Goal: Task Accomplishment & Management: Complete application form

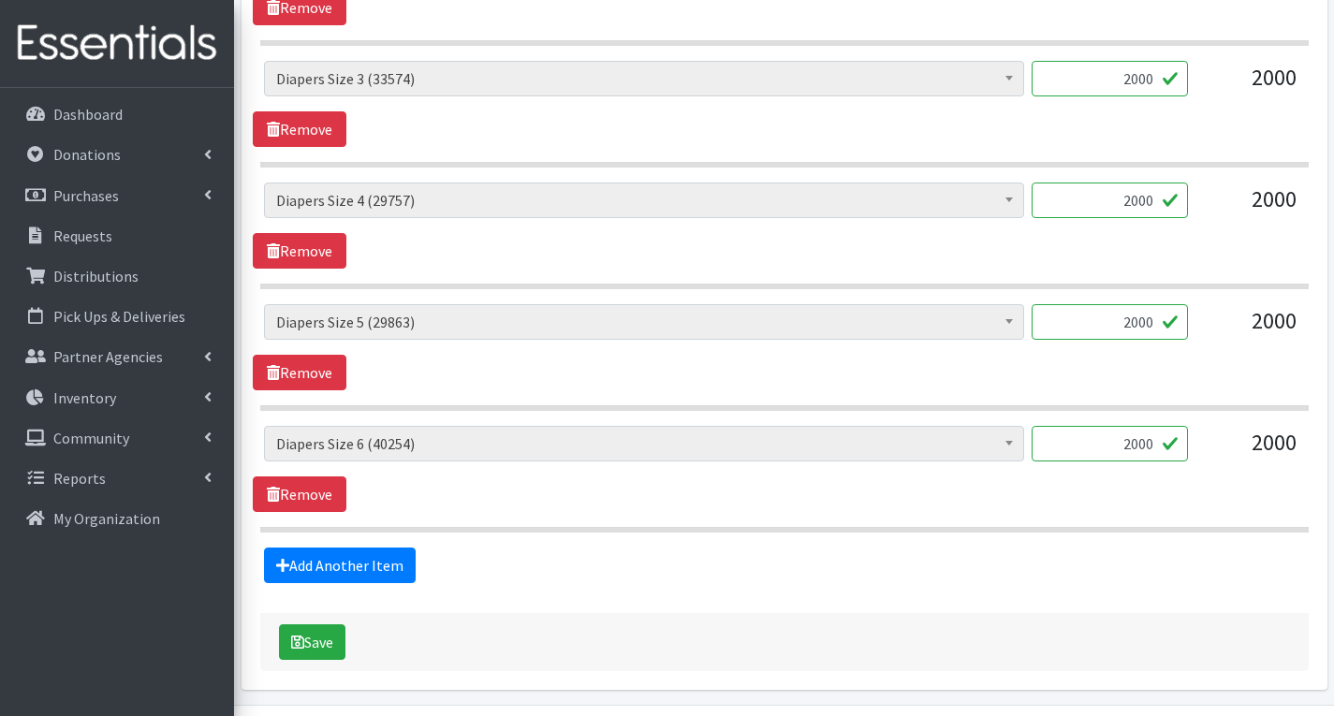
scroll to position [1217, 0]
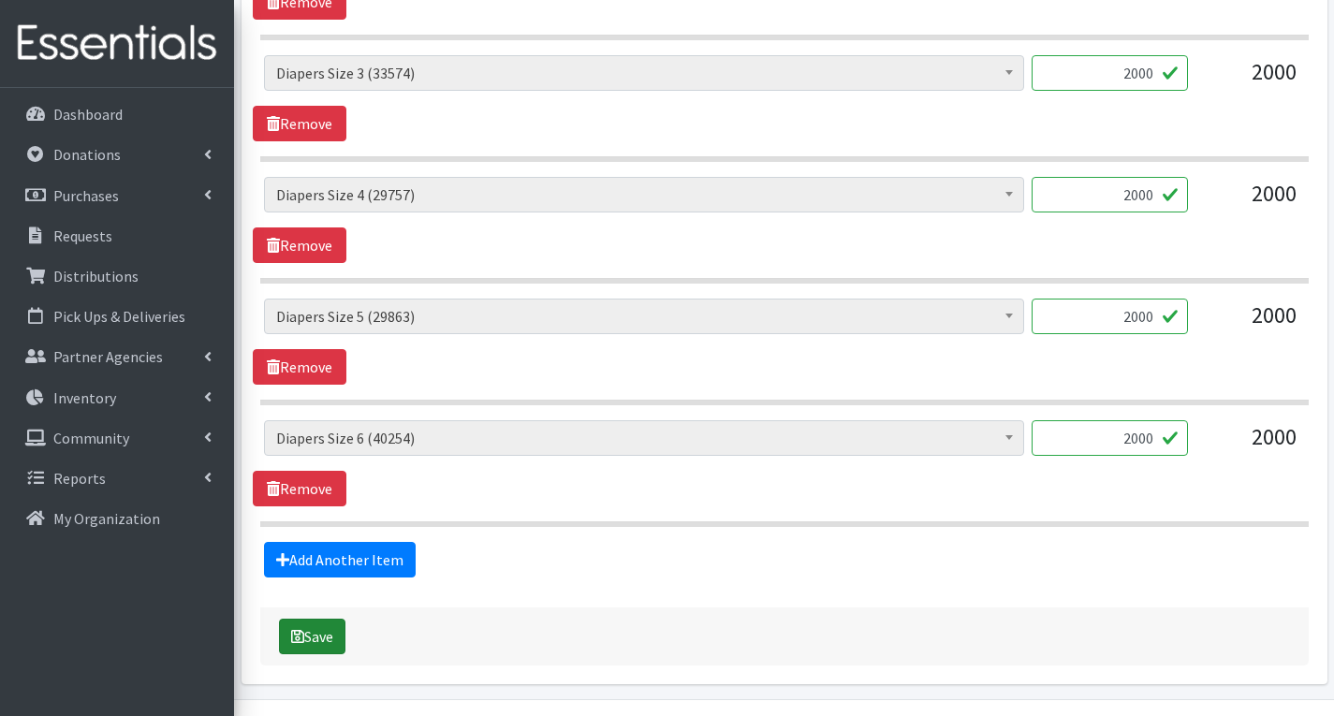
click at [327, 630] on button "Save" at bounding box center [312, 637] width 66 height 36
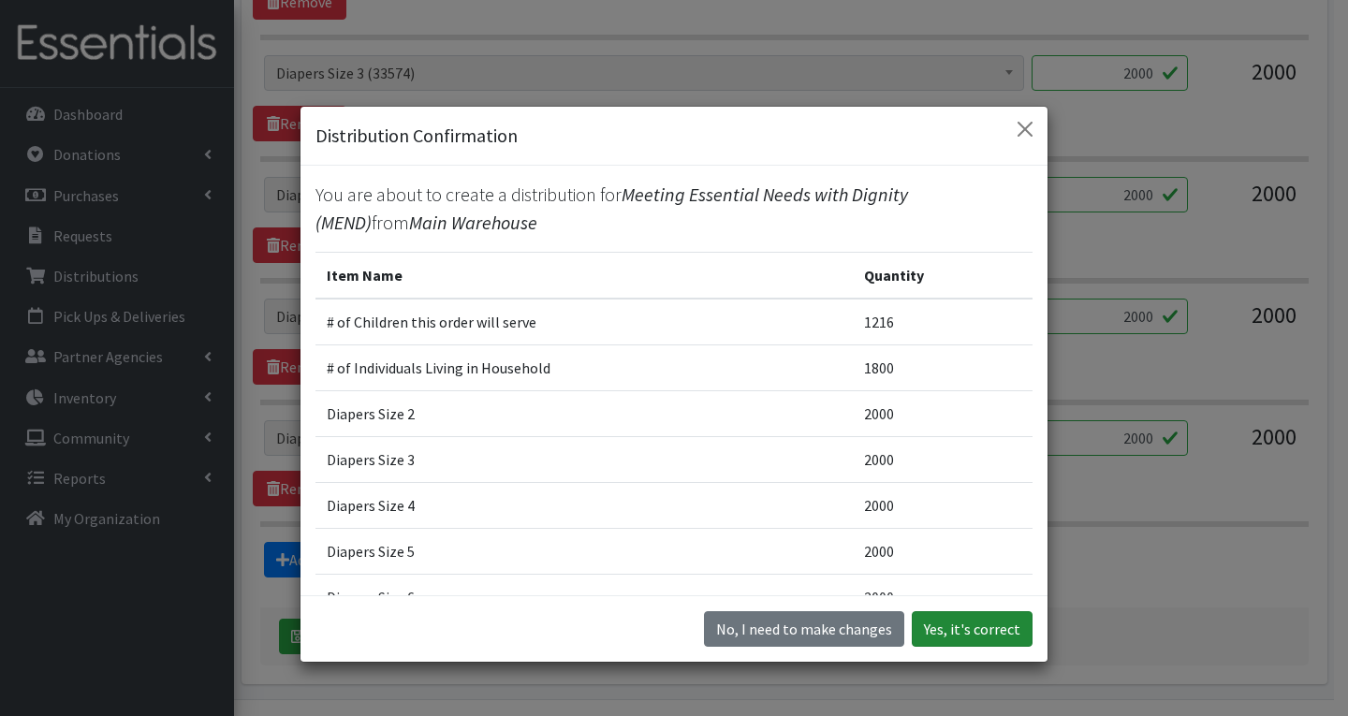
click at [991, 624] on button "Yes, it's correct" at bounding box center [972, 629] width 121 height 36
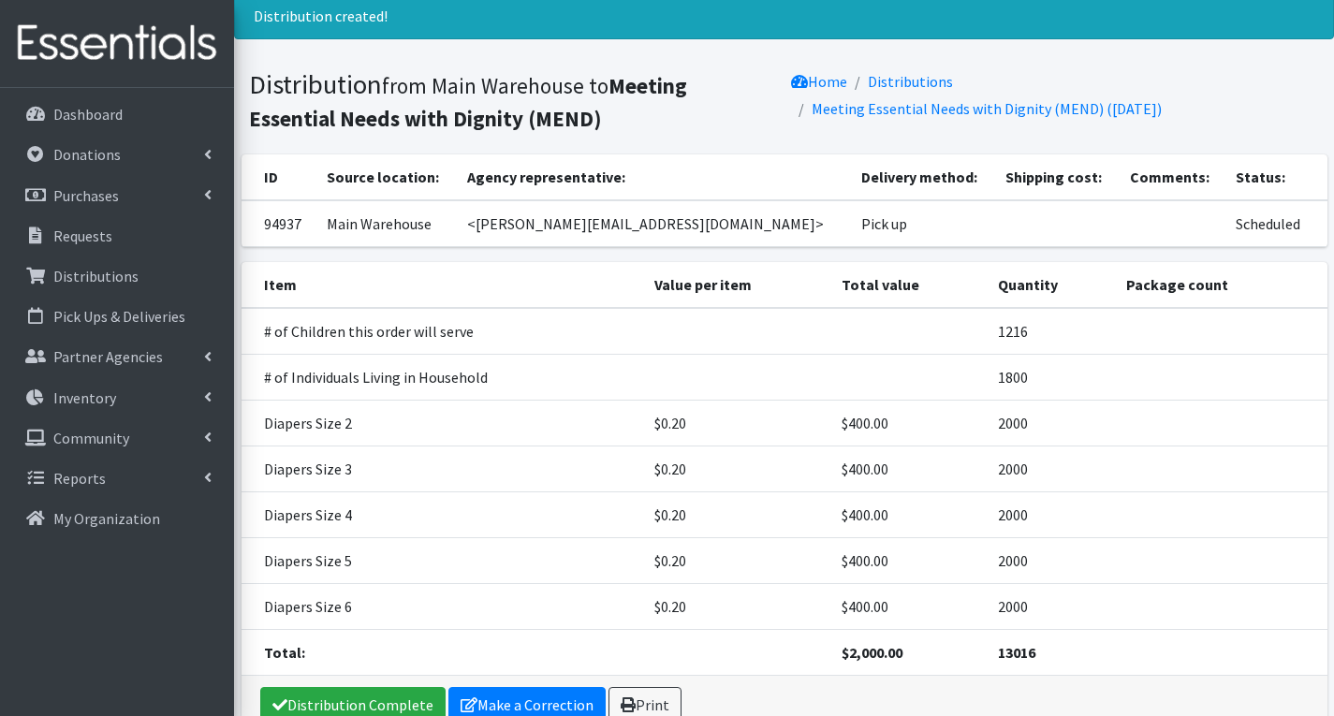
scroll to position [94, 0]
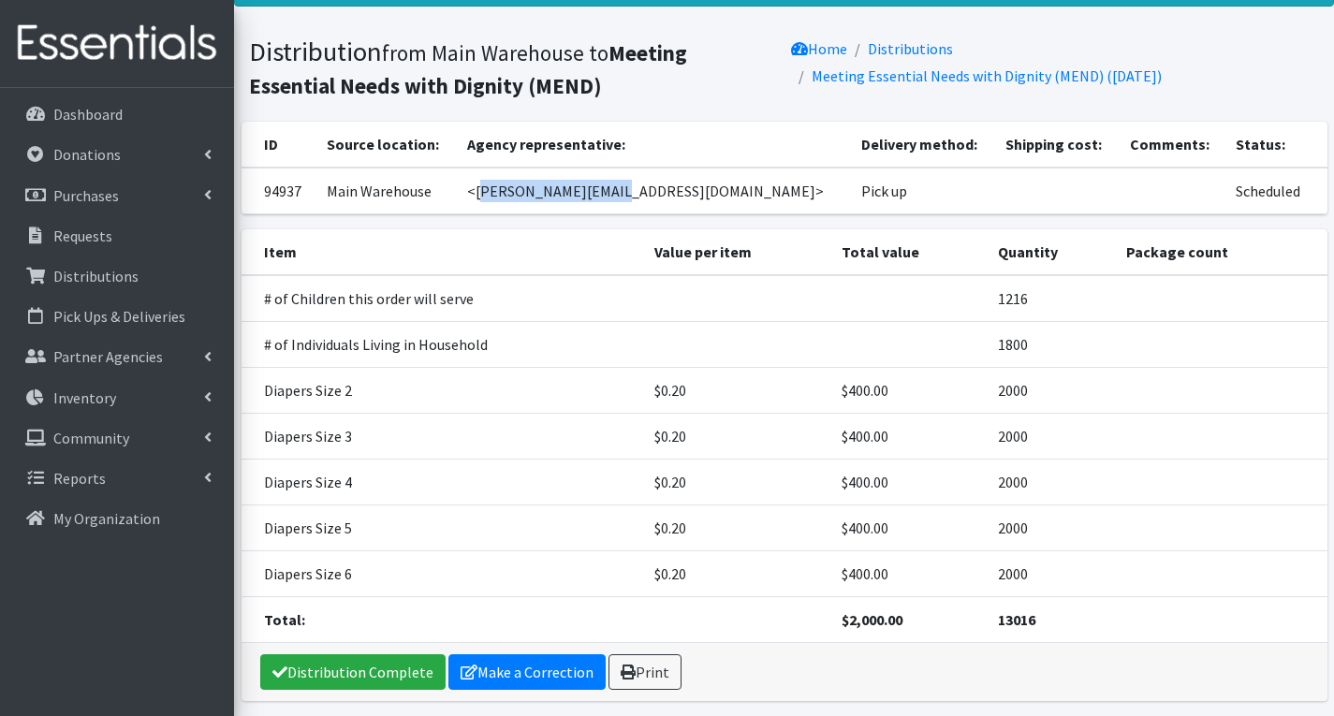
drag, startPoint x: 520, startPoint y: 194, endPoint x: 659, endPoint y: 213, distance: 139.9
click at [659, 213] on td "<[PERSON_NAME][EMAIL_ADDRESS][DOMAIN_NAME]>" at bounding box center [653, 191] width 395 height 47
copy td "cameron@mendnj.org"
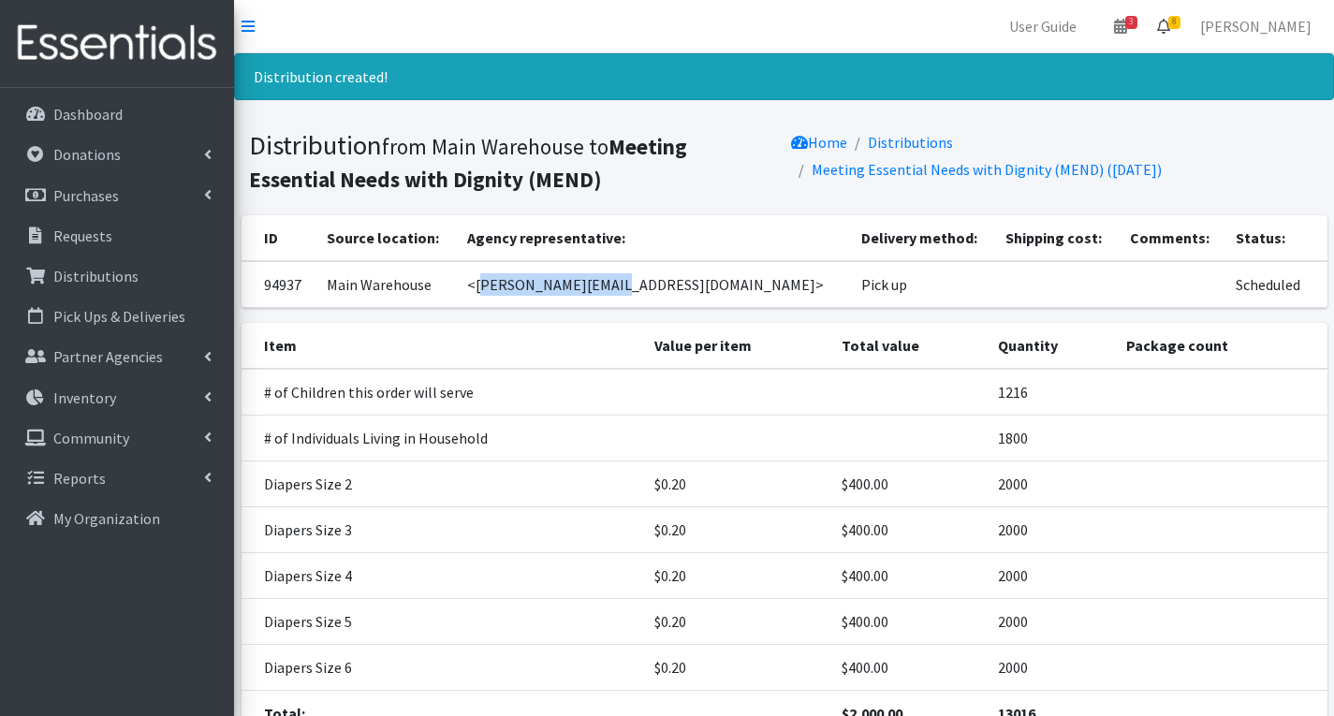
click at [1180, 21] on span "8" at bounding box center [1174, 22] width 12 height 13
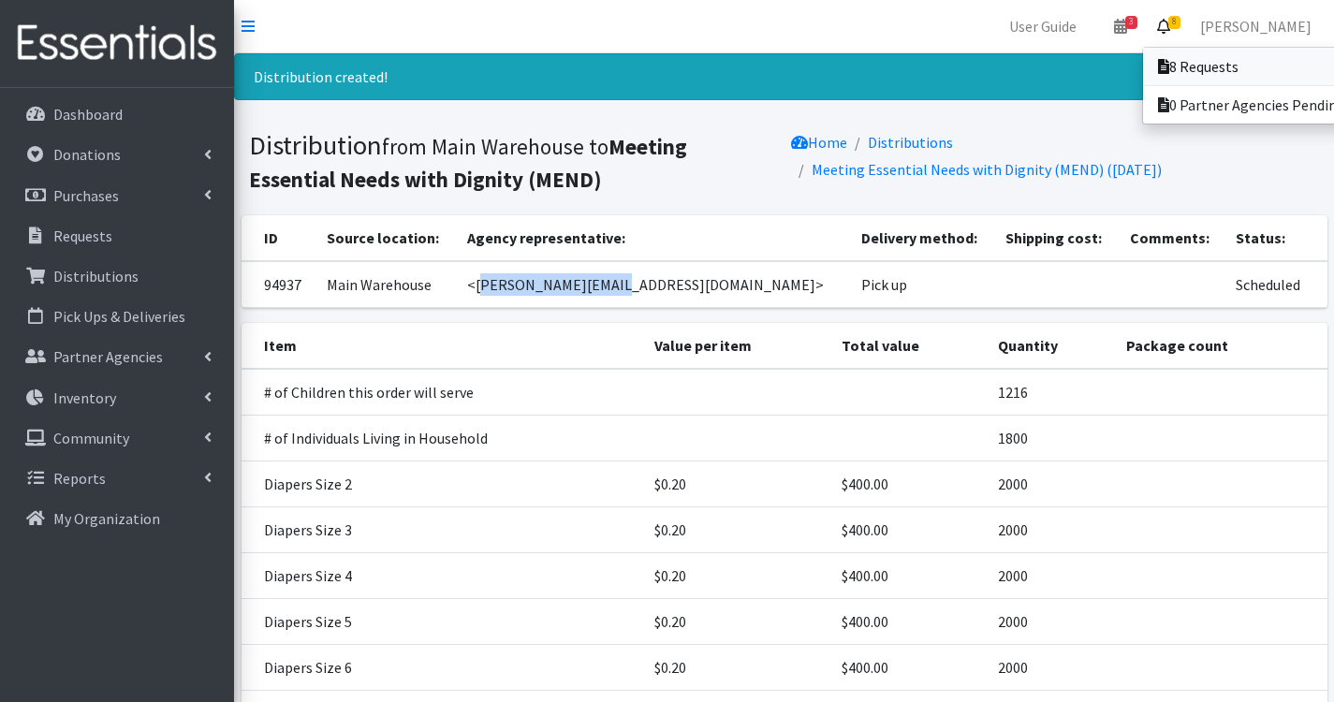
click at [1237, 66] on link "8 Requests" at bounding box center [1273, 66] width 260 height 37
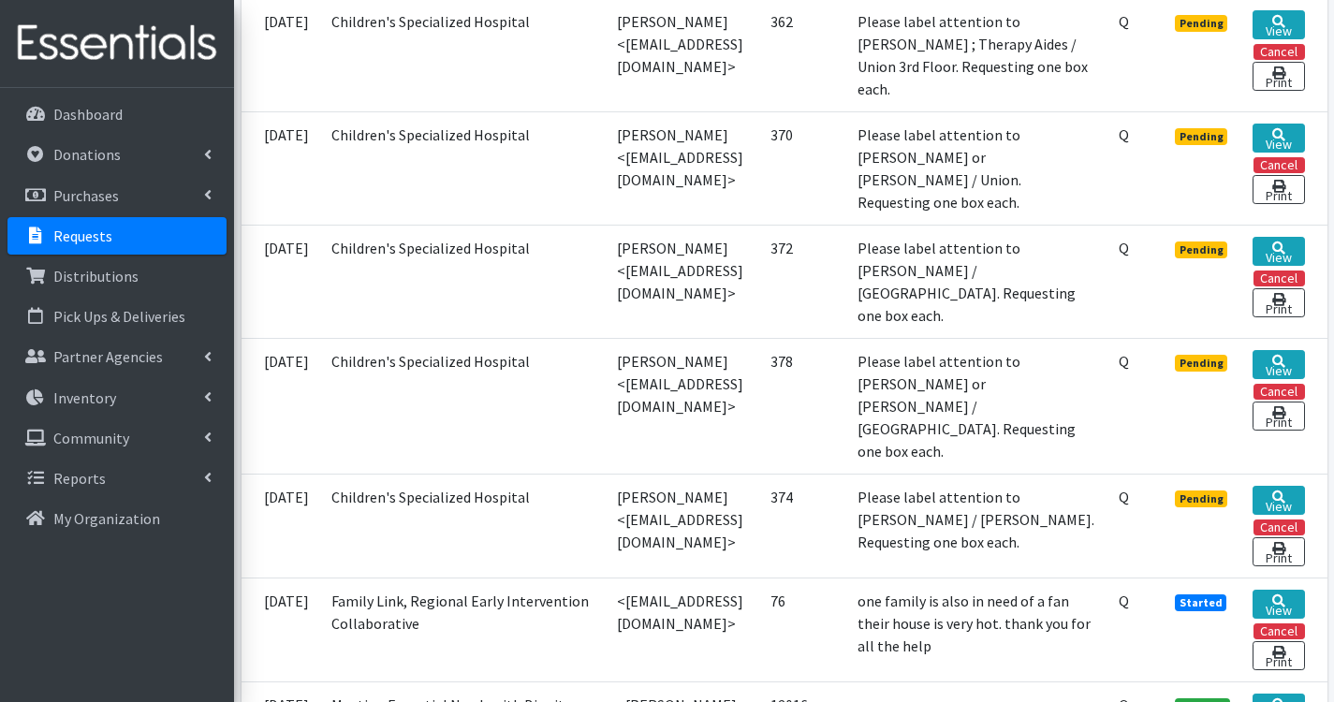
scroll to position [749, 0]
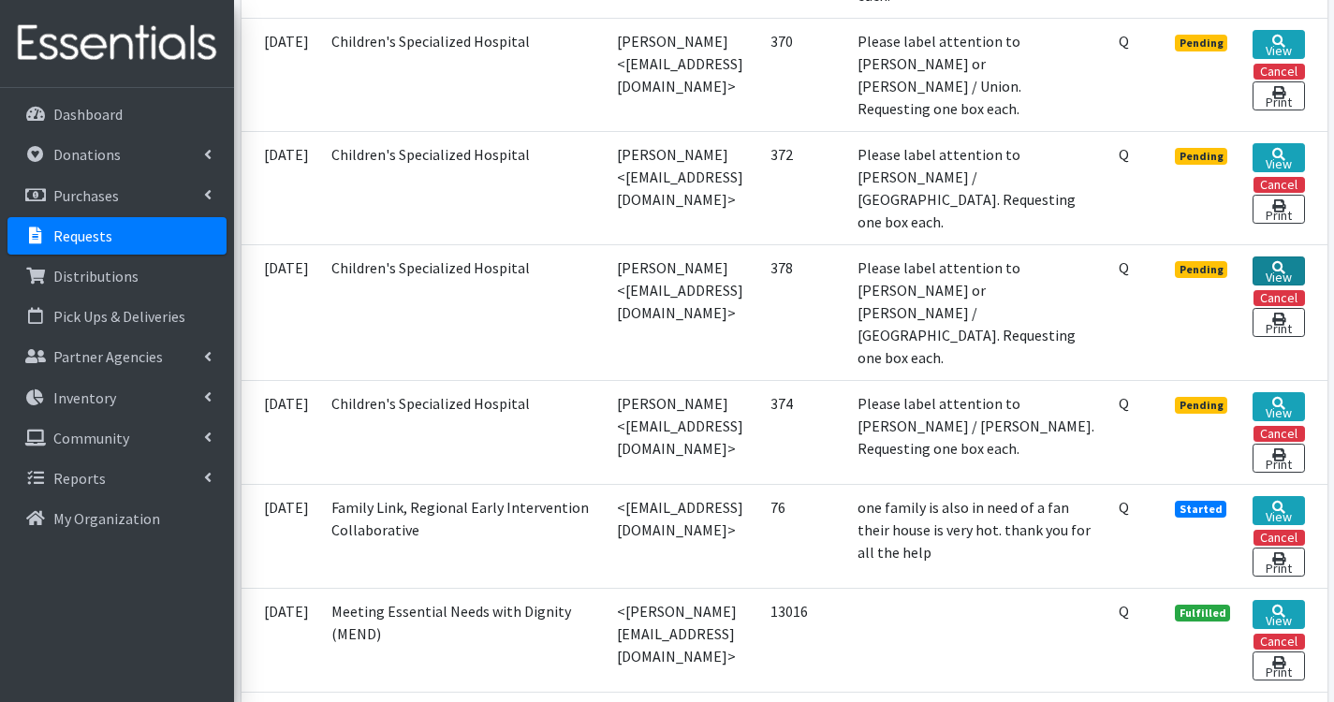
click at [1296, 259] on link "View" at bounding box center [1277, 270] width 51 height 29
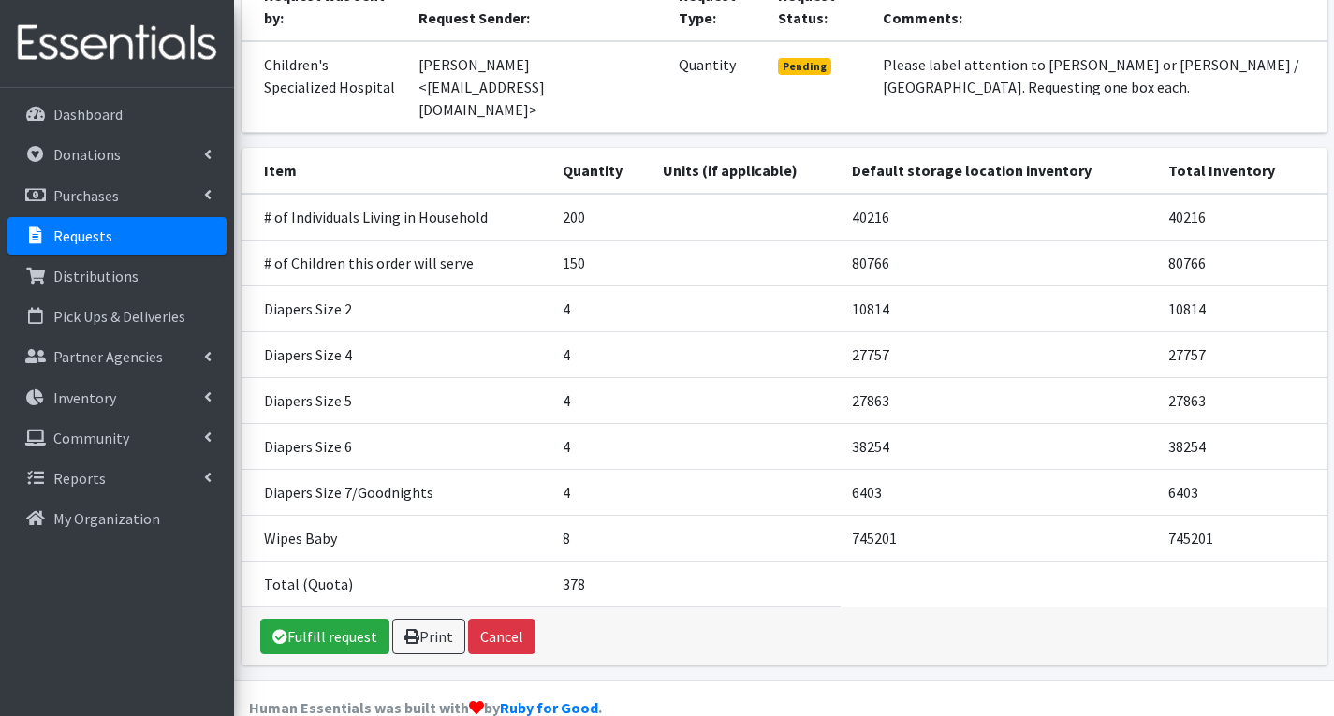
scroll to position [226, 0]
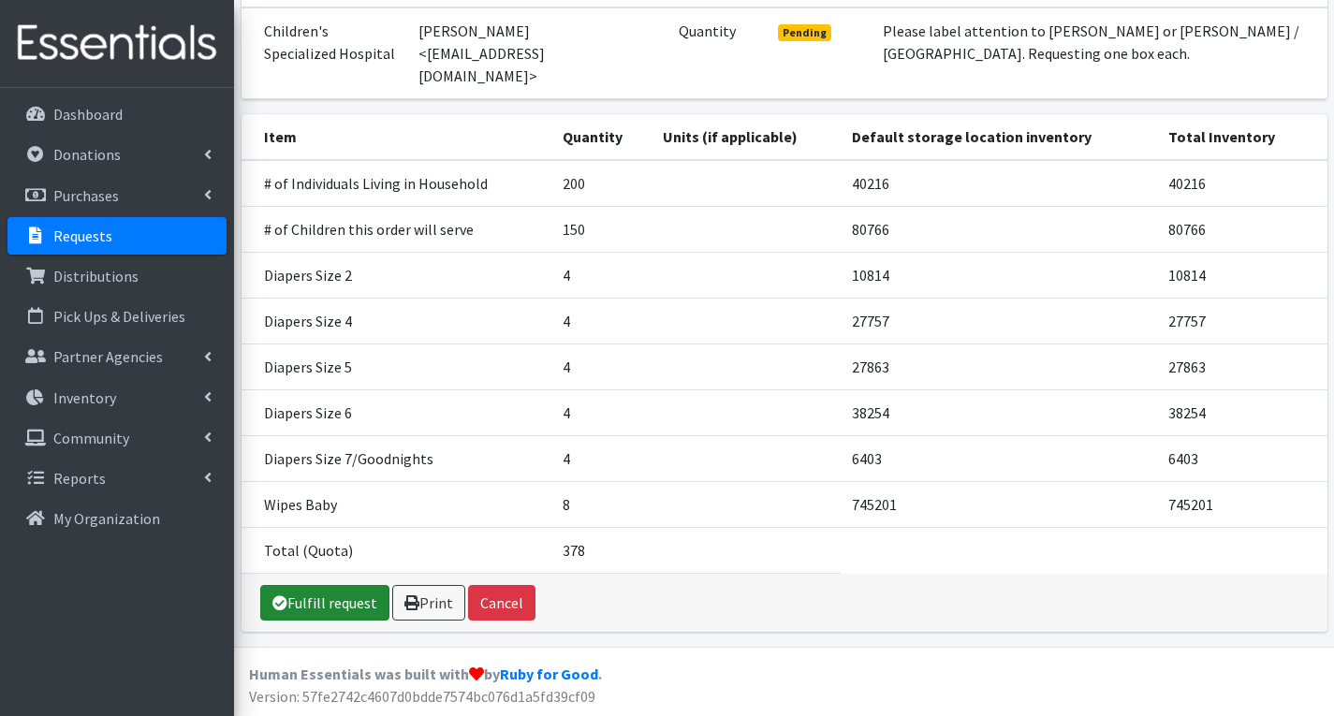
click at [345, 602] on link "Fulfill request" at bounding box center [324, 603] width 129 height 36
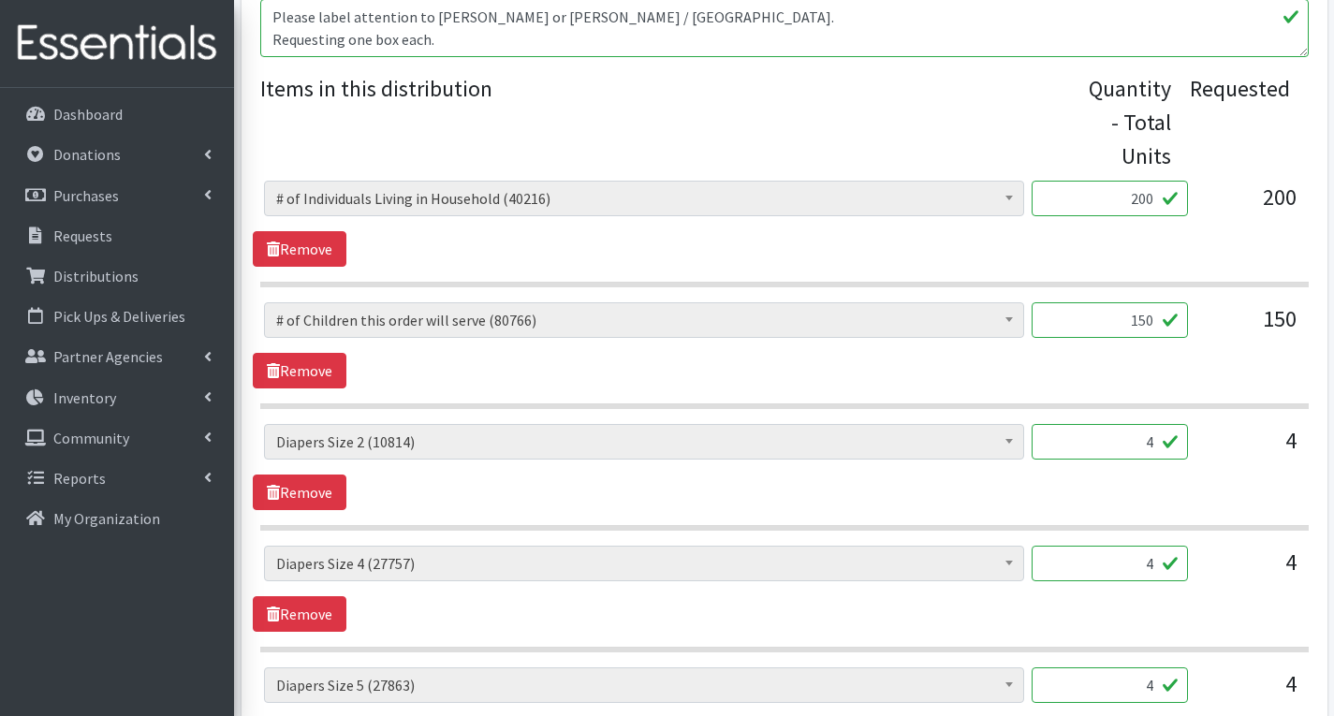
scroll to position [749, 0]
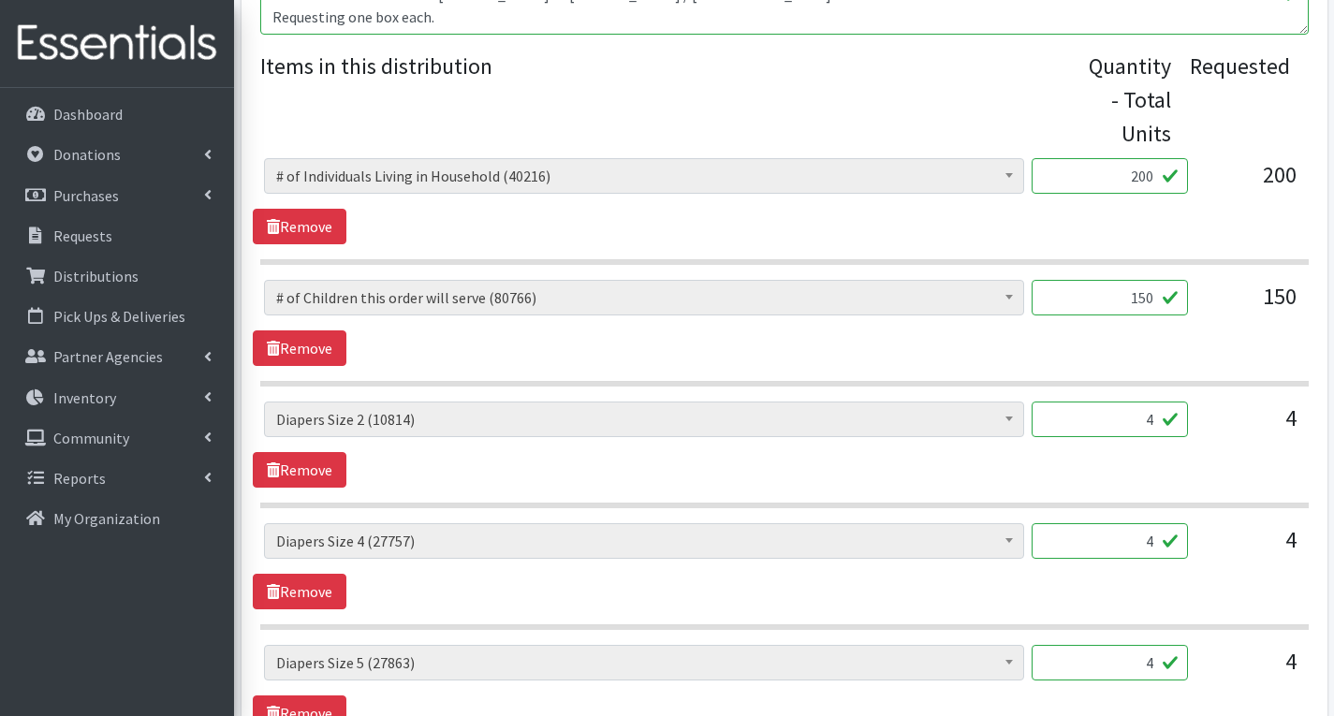
click at [1161, 422] on input "4" at bounding box center [1110, 420] width 156 height 36
type input "3"
type input "200"
click at [1152, 545] on input "4" at bounding box center [1110, 541] width 156 height 36
type input "200"
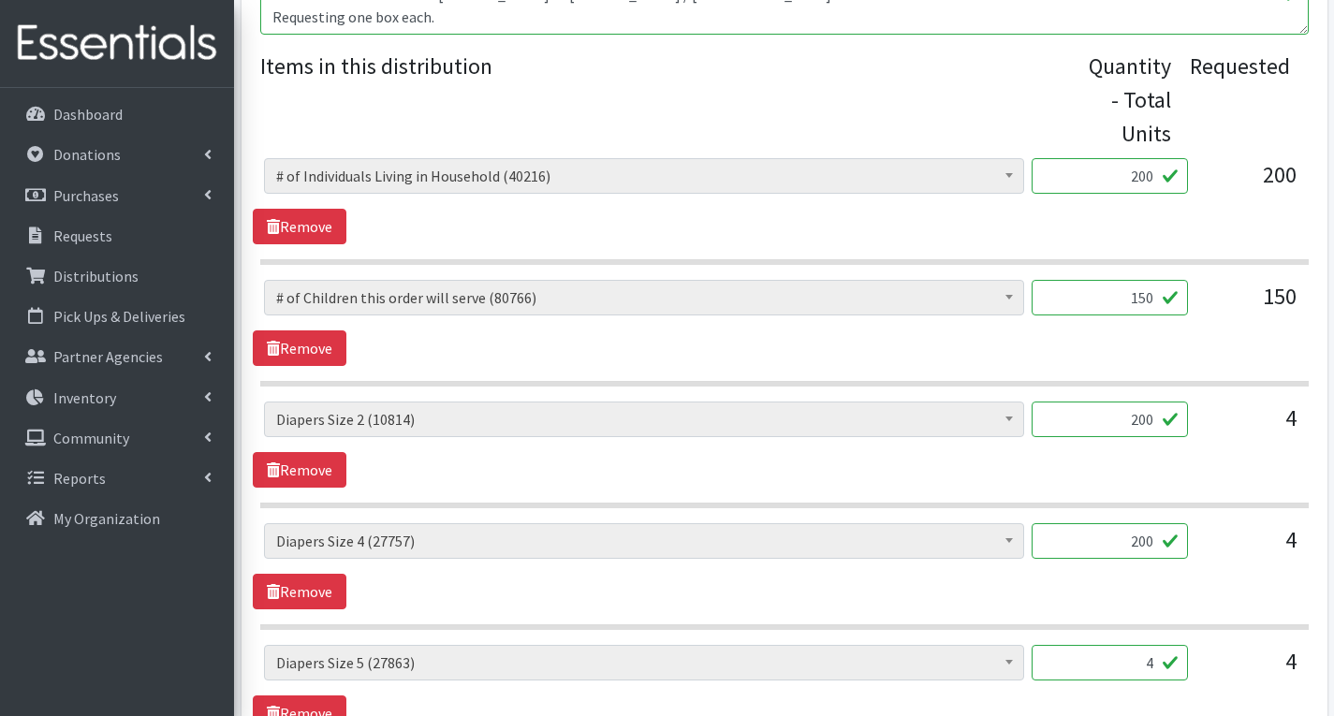
click at [1155, 667] on input "4" at bounding box center [1110, 663] width 156 height 36
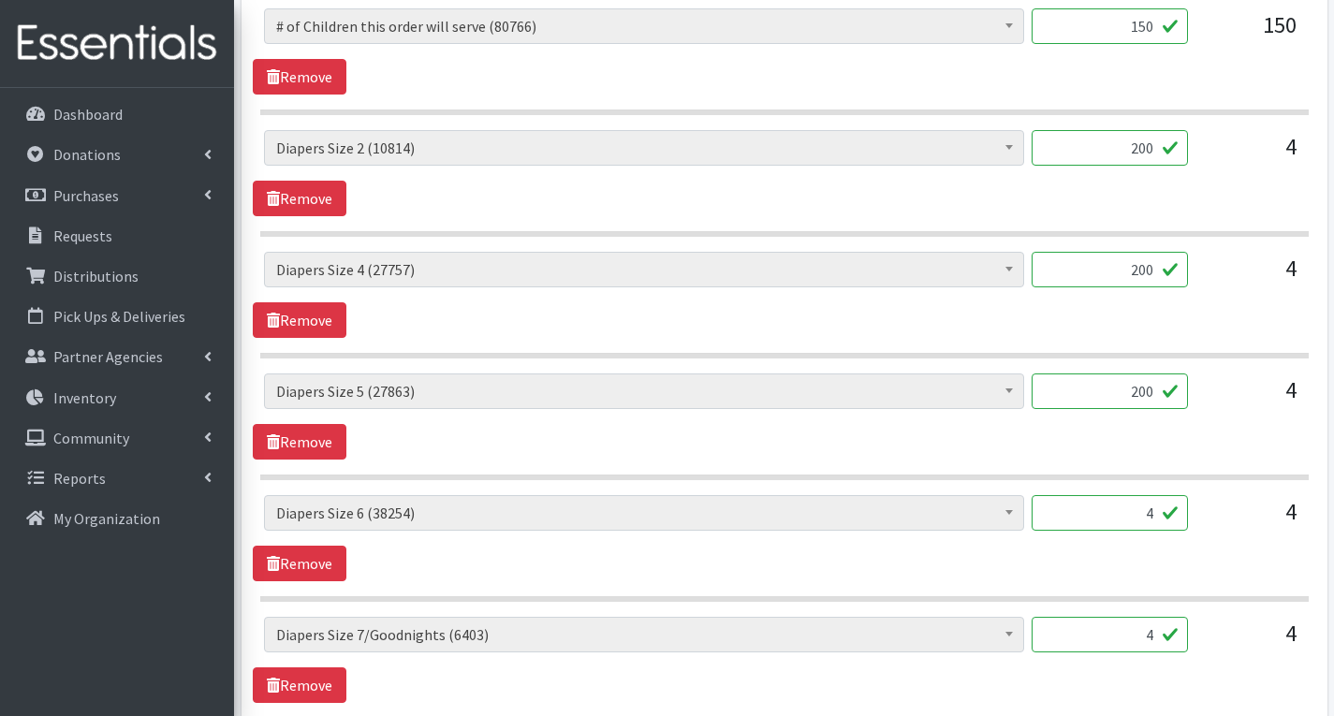
scroll to position [1030, 0]
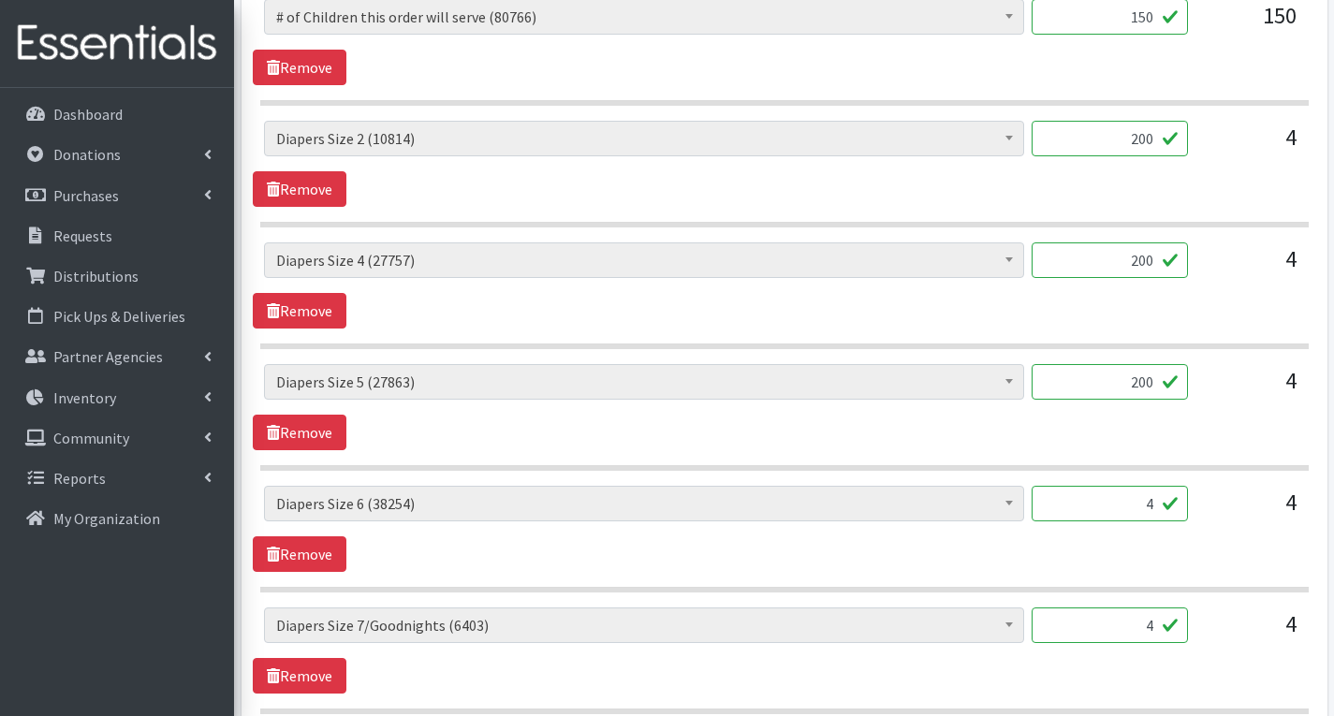
type input "200"
click at [1159, 511] on input "4" at bounding box center [1110, 504] width 156 height 36
type input "200"
click at [1157, 628] on input "4" at bounding box center [1110, 625] width 156 height 36
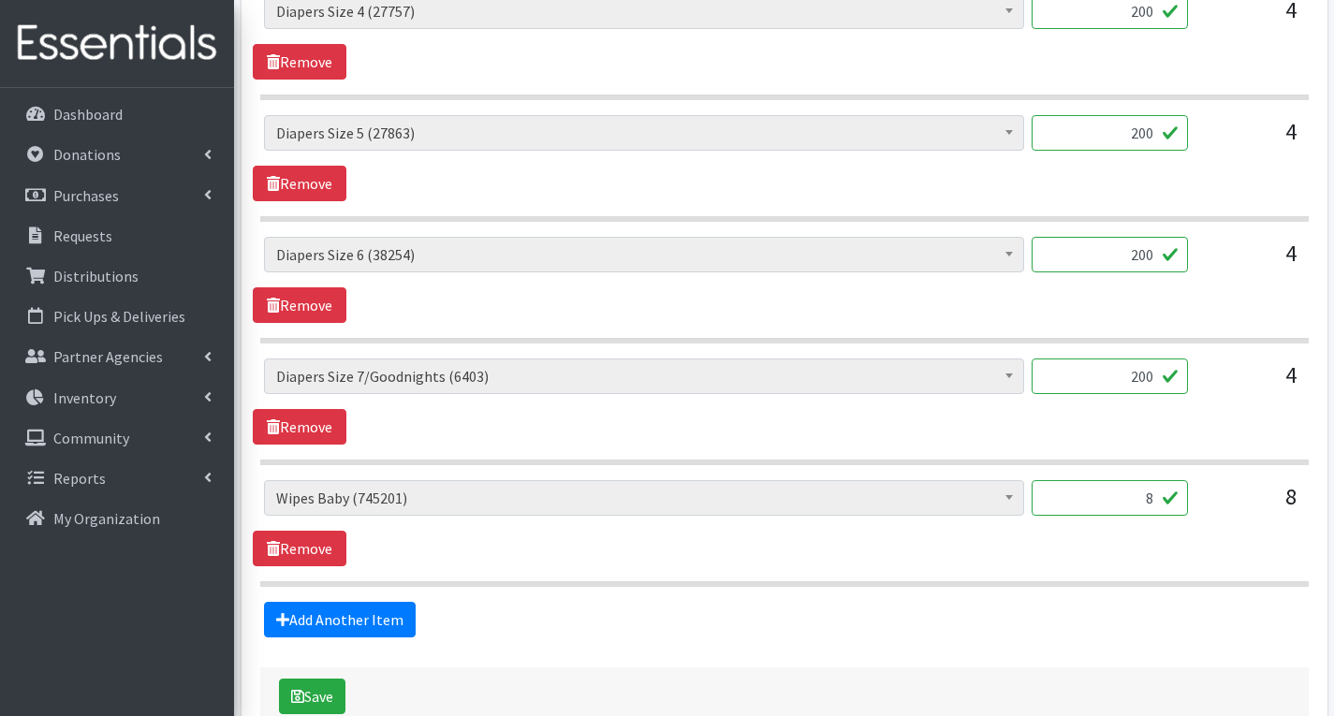
scroll to position [1310, 0]
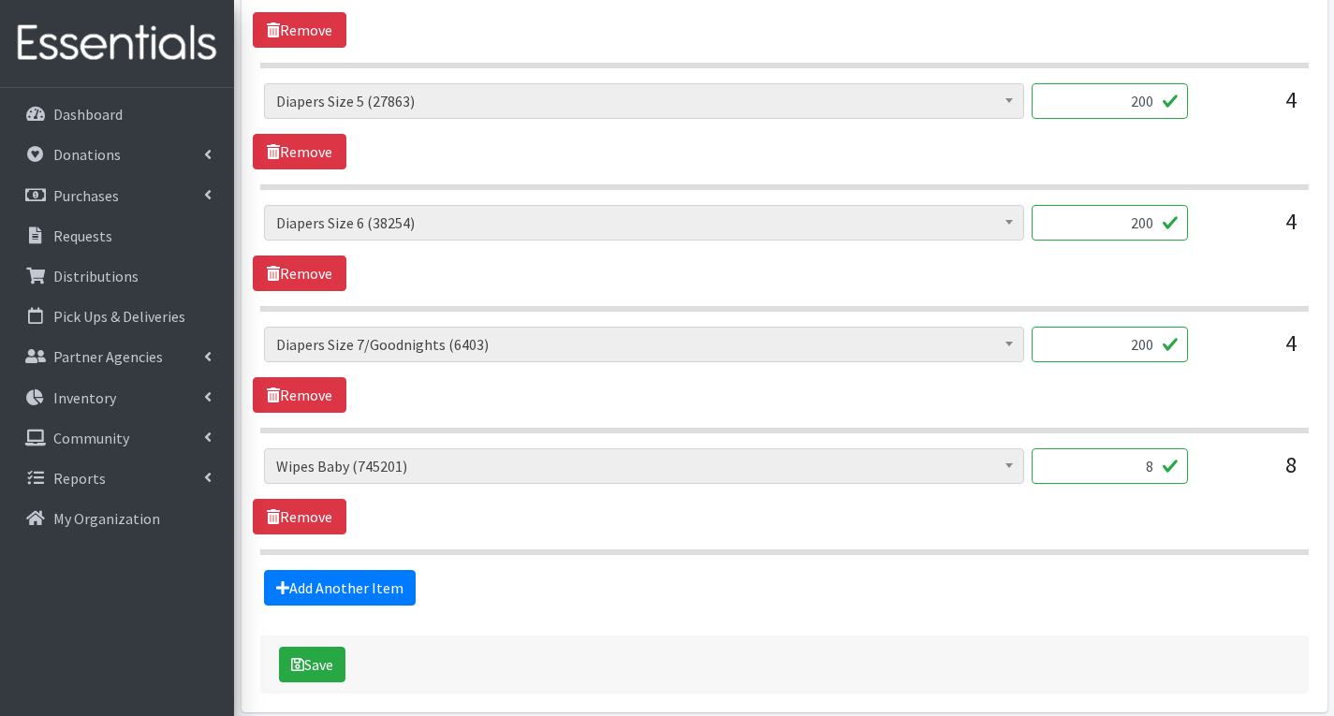
type input "200"
click at [1151, 472] on input "8" at bounding box center [1110, 466] width 156 height 36
click at [296, 517] on link "Remove" at bounding box center [300, 517] width 94 height 36
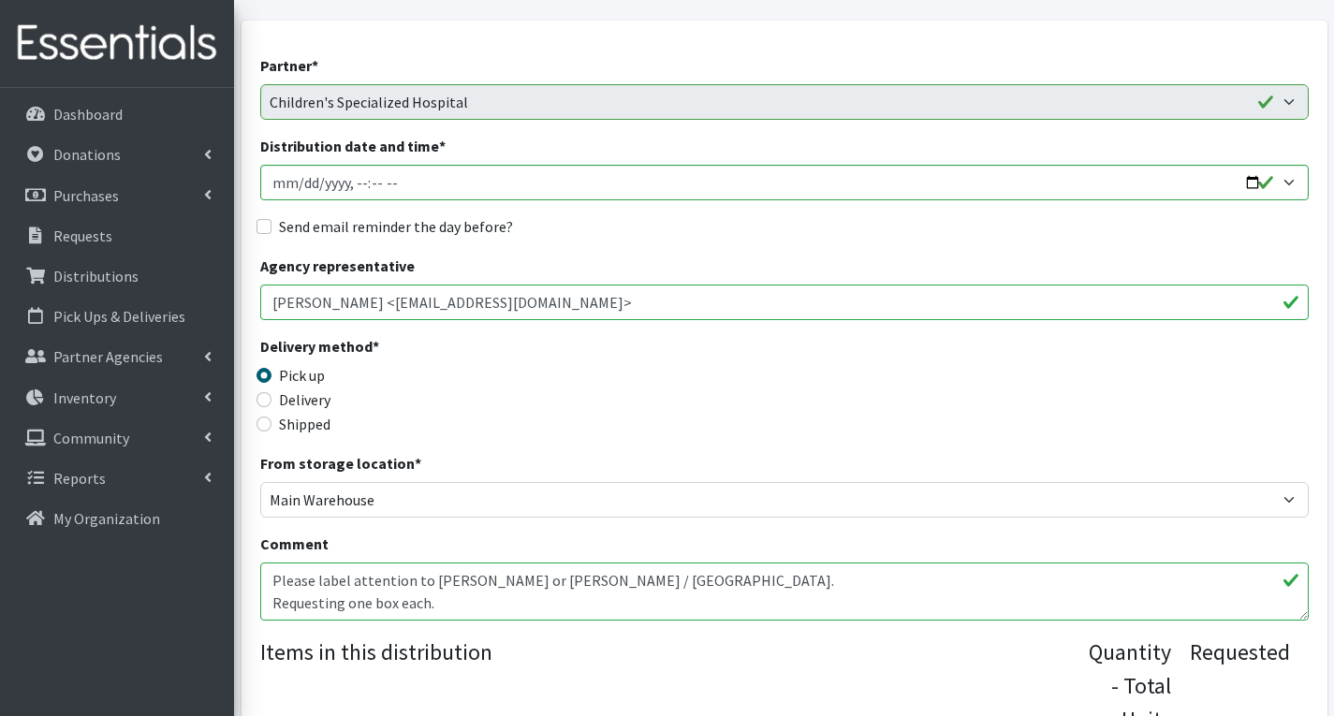
scroll to position [147, 0]
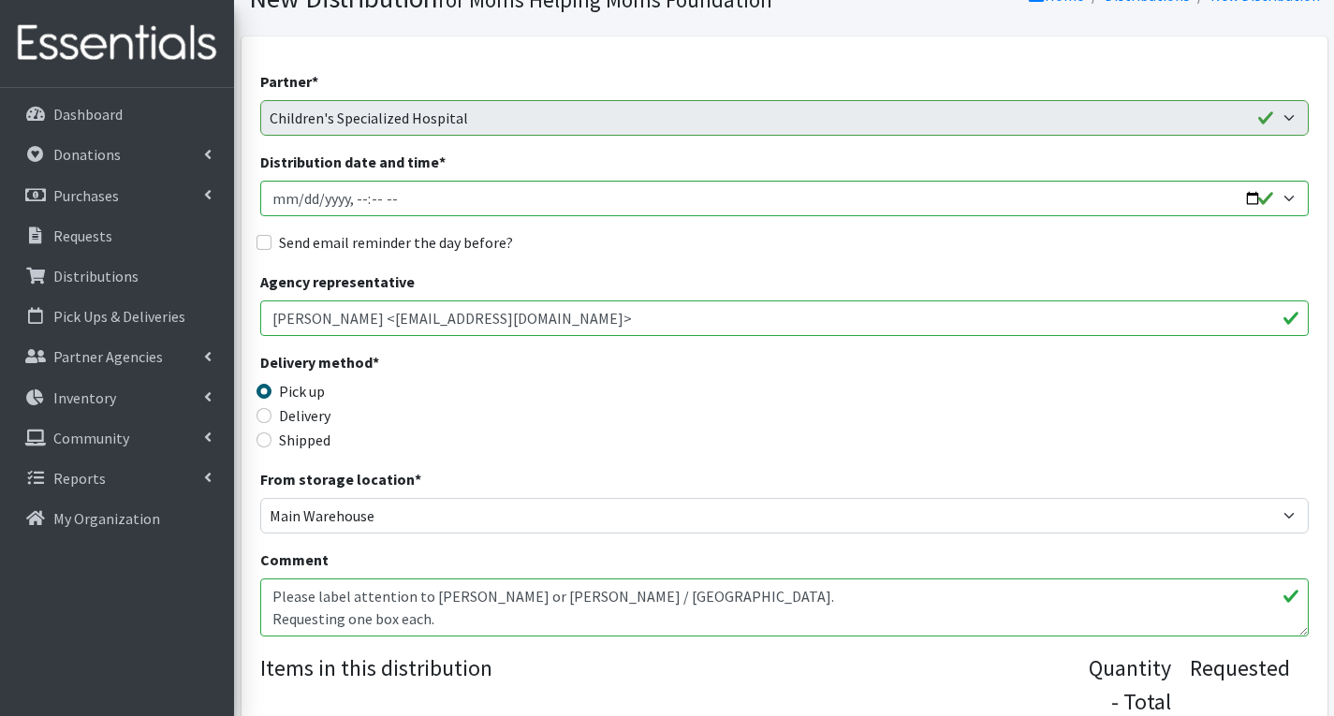
click at [446, 622] on textarea "Please label attention to Jennifer Gilbride or Andrea Ward / East Brunswick. Re…" at bounding box center [784, 607] width 1048 height 58
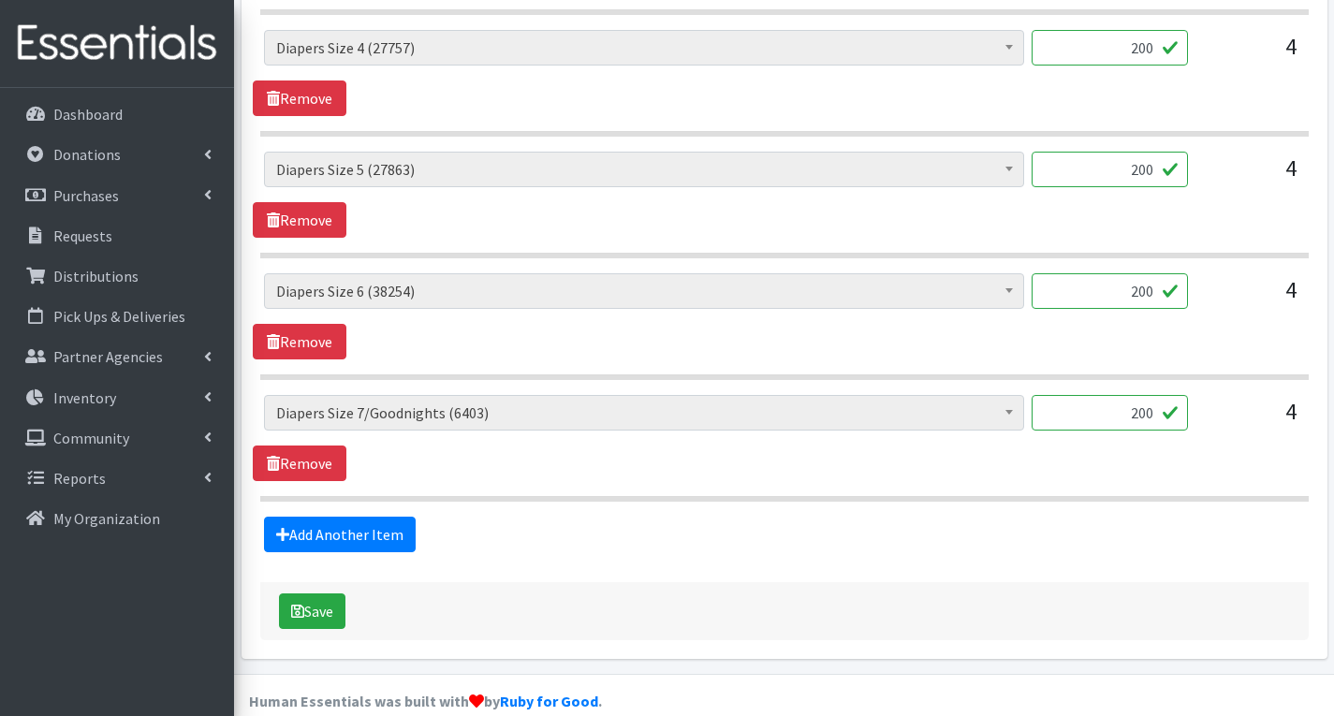
scroll to position [1270, 0]
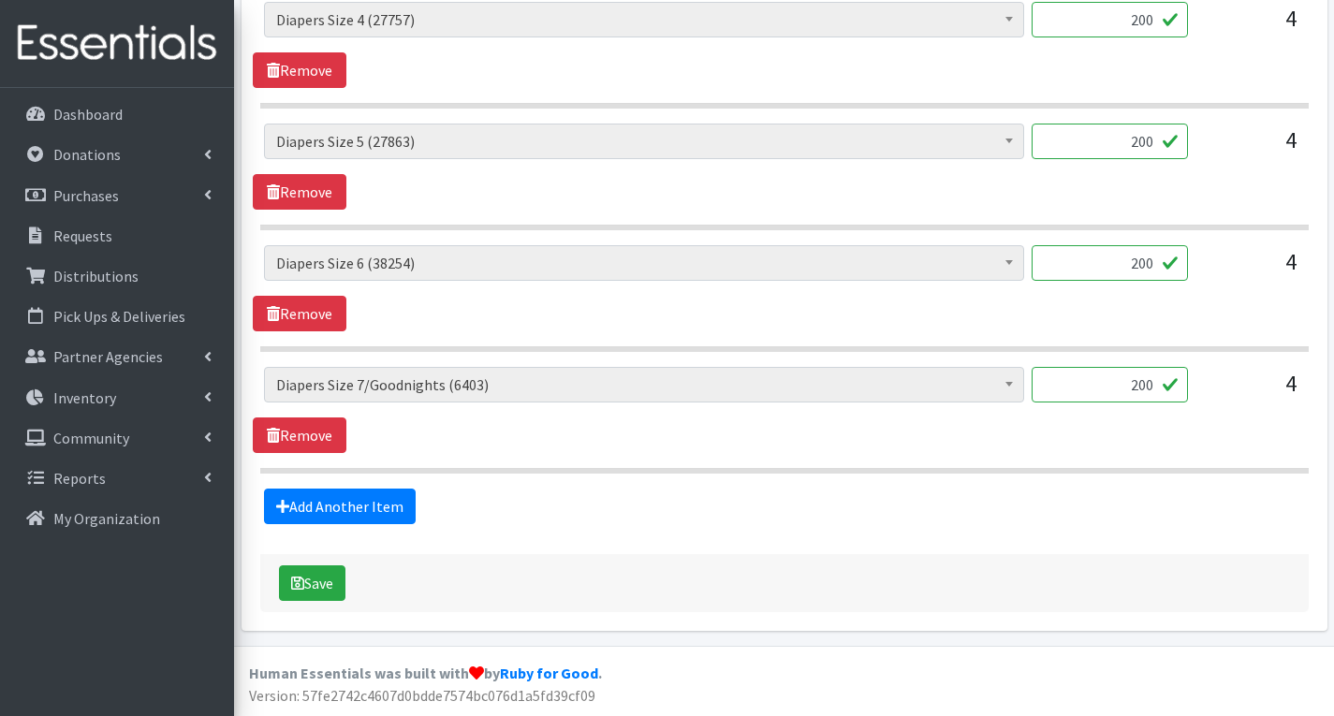
type textarea "Please label attention to Jennifer Gilbride or Andrea Ward / East Brunswick. Re…"
click at [1157, 390] on input "200" at bounding box center [1110, 385] width 156 height 36
type input "2"
type input "192"
click at [320, 579] on button "Save" at bounding box center [312, 583] width 66 height 36
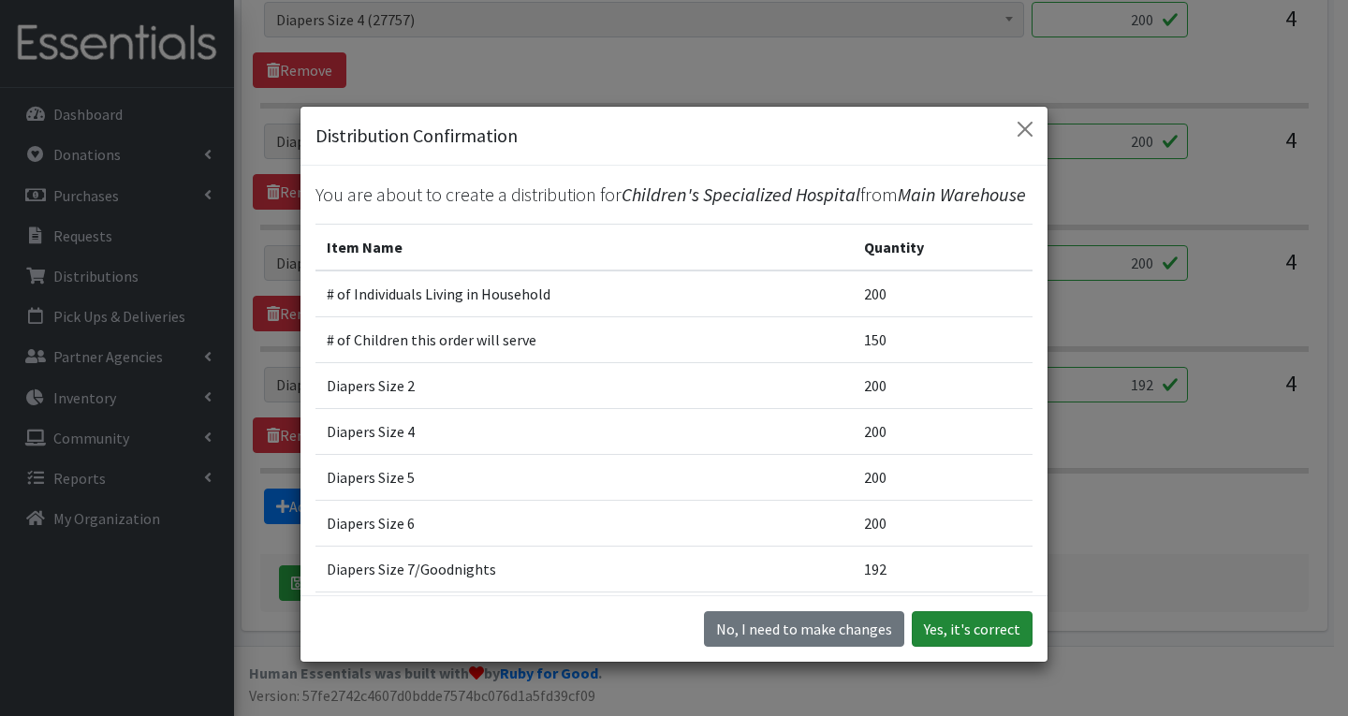
click at [966, 629] on button "Yes, it's correct" at bounding box center [972, 629] width 121 height 36
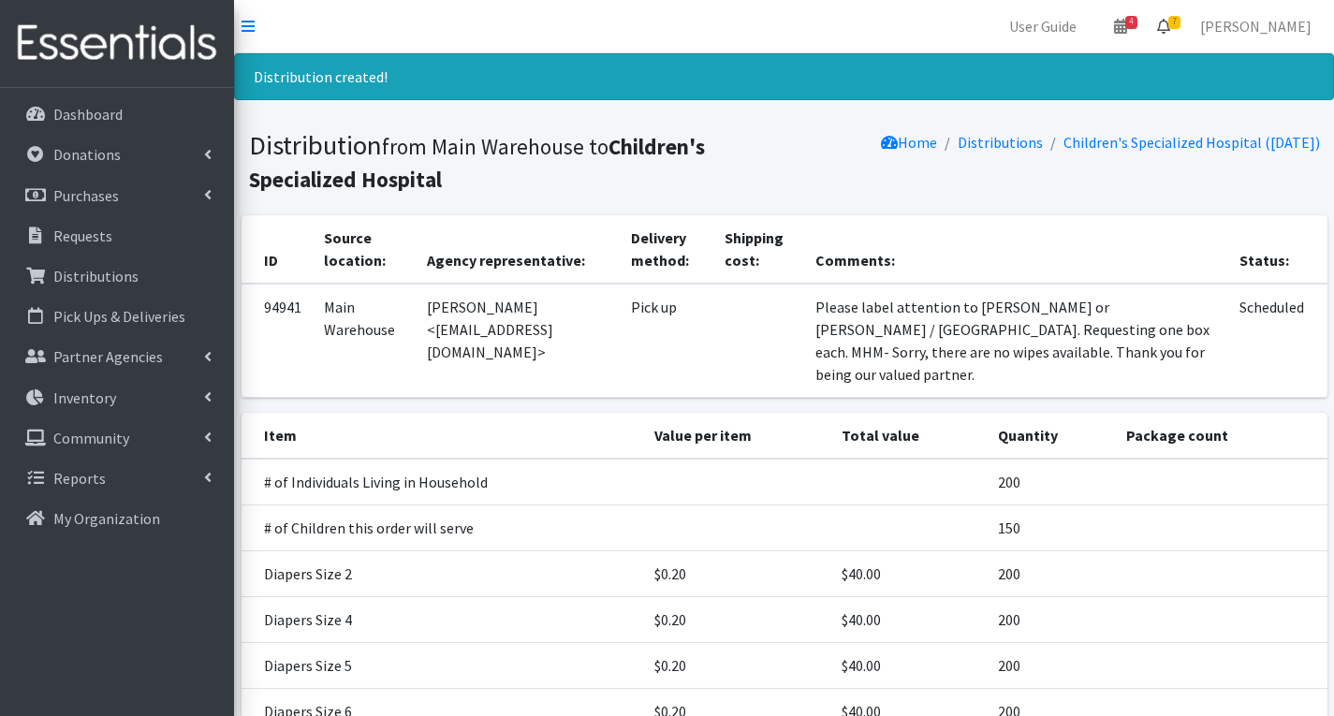
click at [1185, 18] on link "7" at bounding box center [1163, 25] width 43 height 37
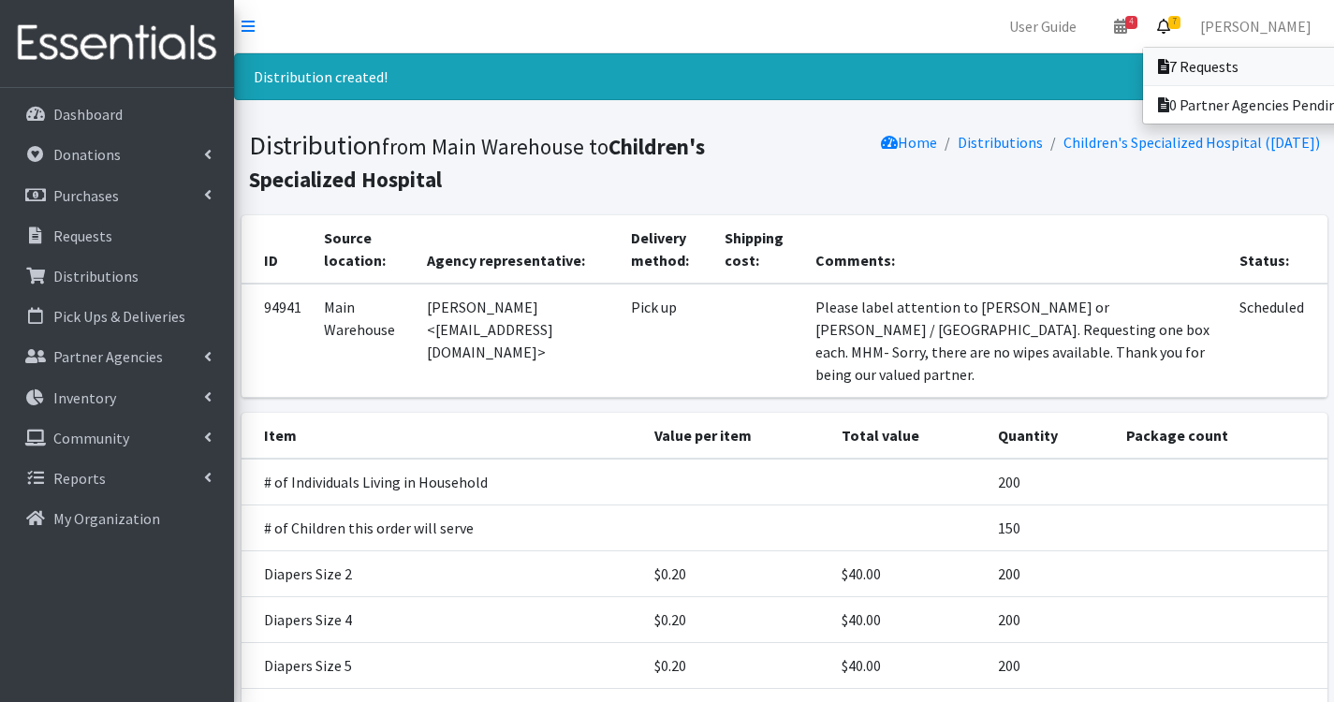
click at [1233, 61] on link "7 Requests" at bounding box center [1273, 66] width 260 height 37
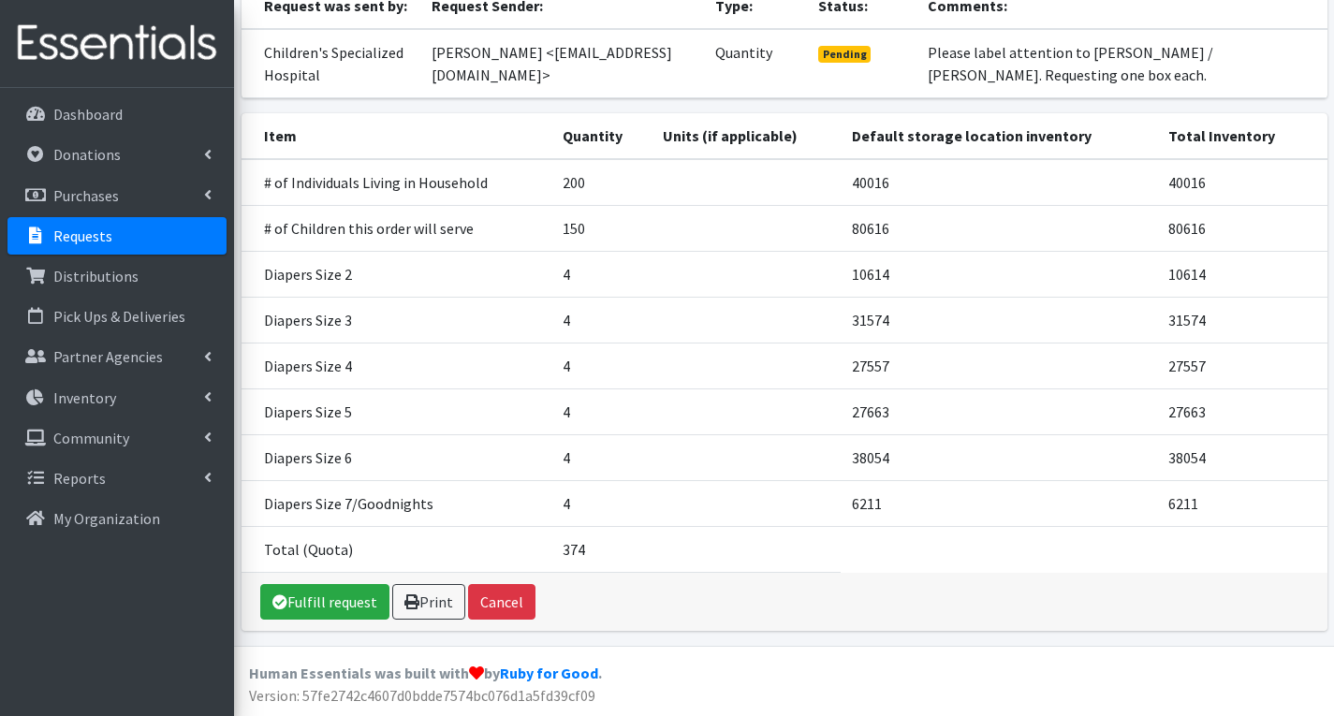
scroll to position [226, 0]
click at [336, 599] on link "Fulfill request" at bounding box center [324, 602] width 129 height 36
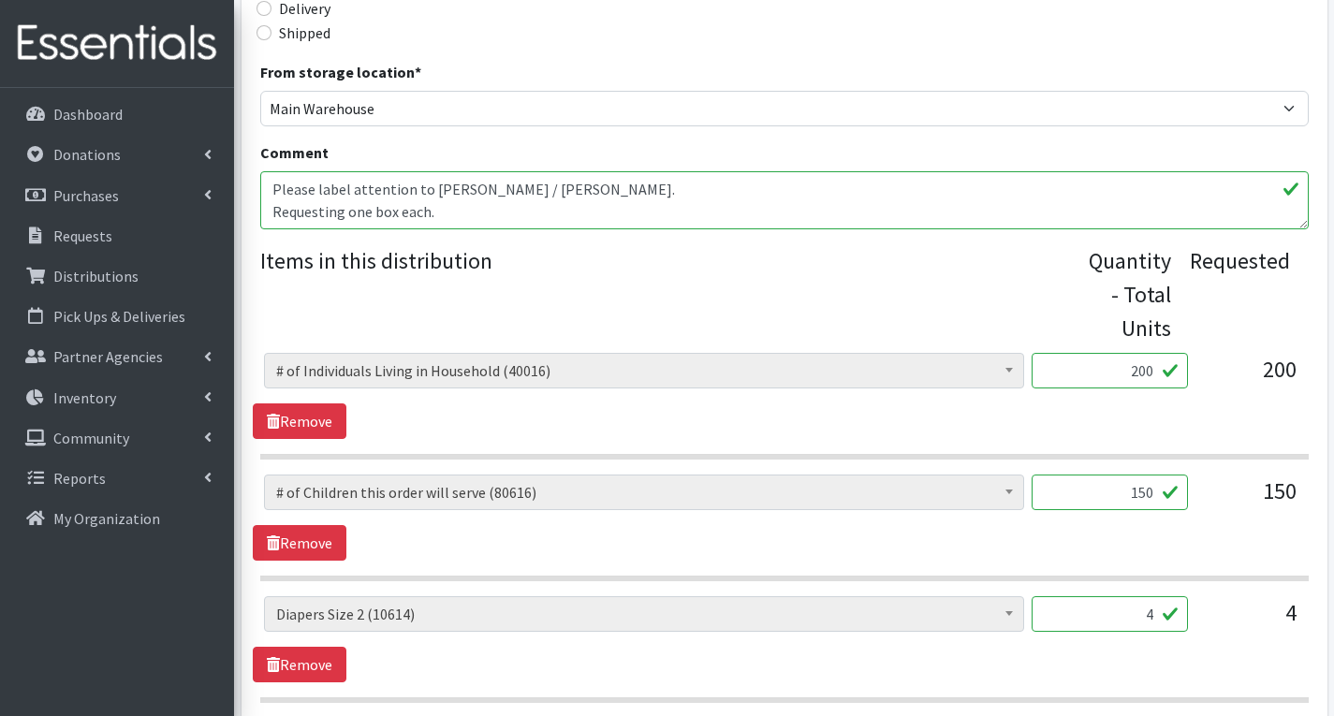
scroll to position [562, 0]
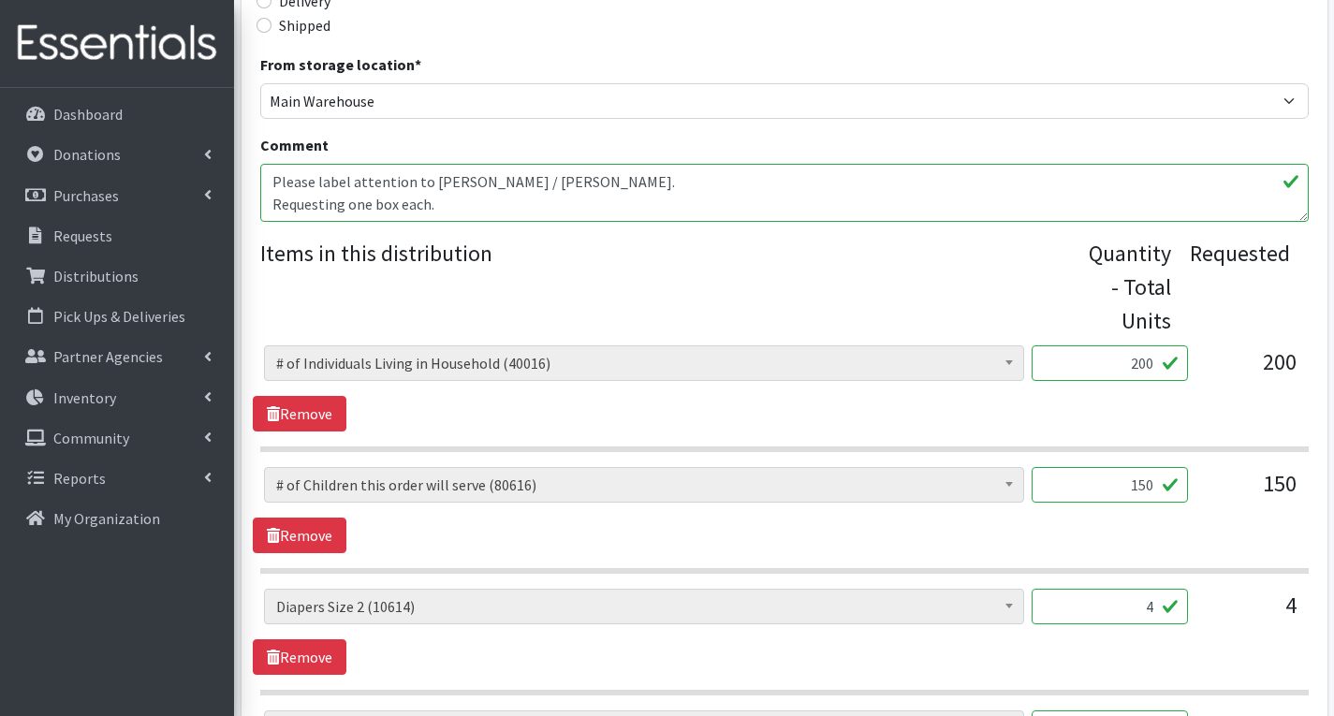
click at [1159, 615] on input "4" at bounding box center [1110, 607] width 156 height 36
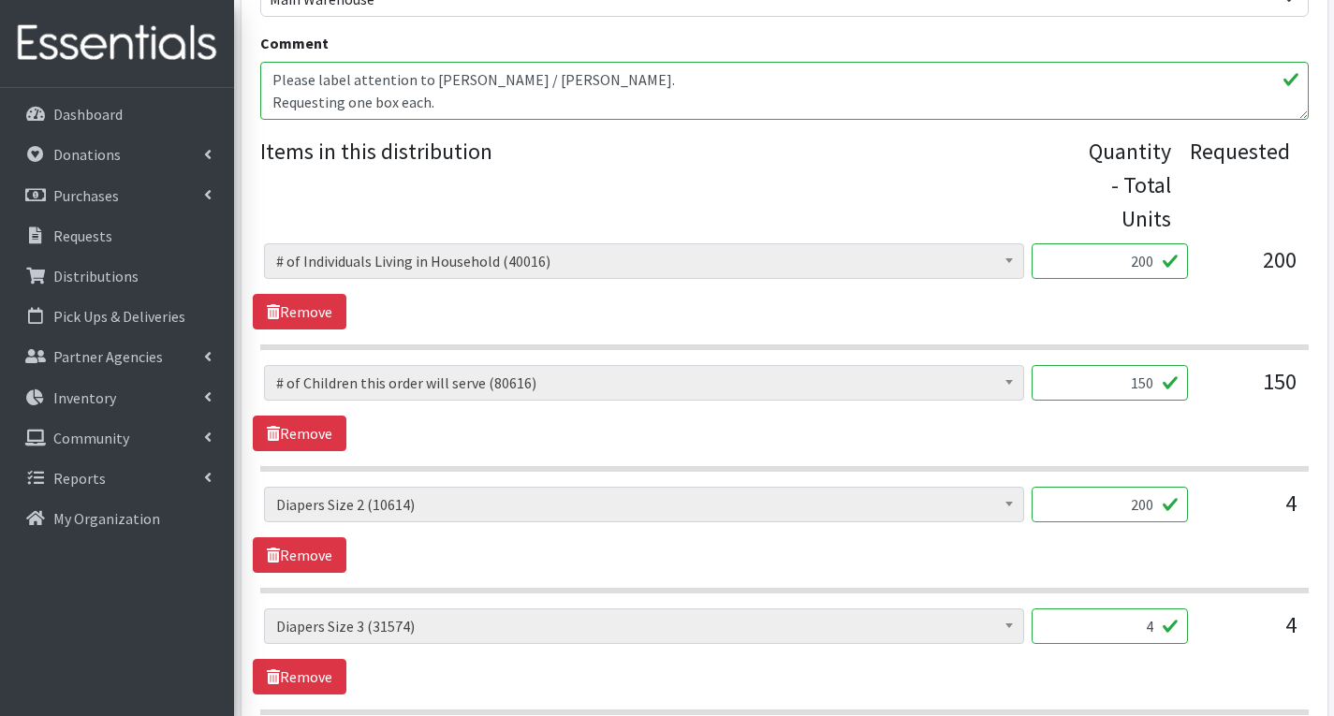
scroll to position [749, 0]
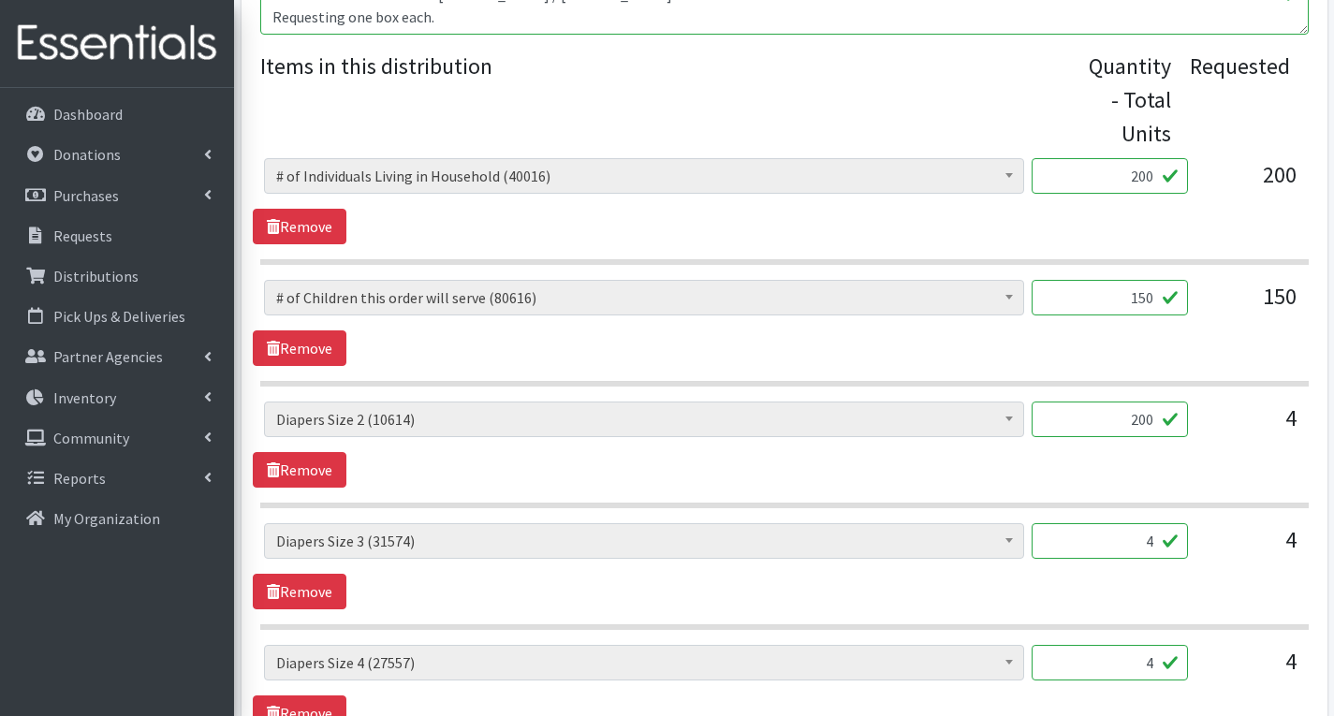
type input "200"
click at [1159, 669] on input "4" at bounding box center [1110, 663] width 156 height 36
type input "200"
click at [1153, 542] on input "4" at bounding box center [1110, 541] width 156 height 36
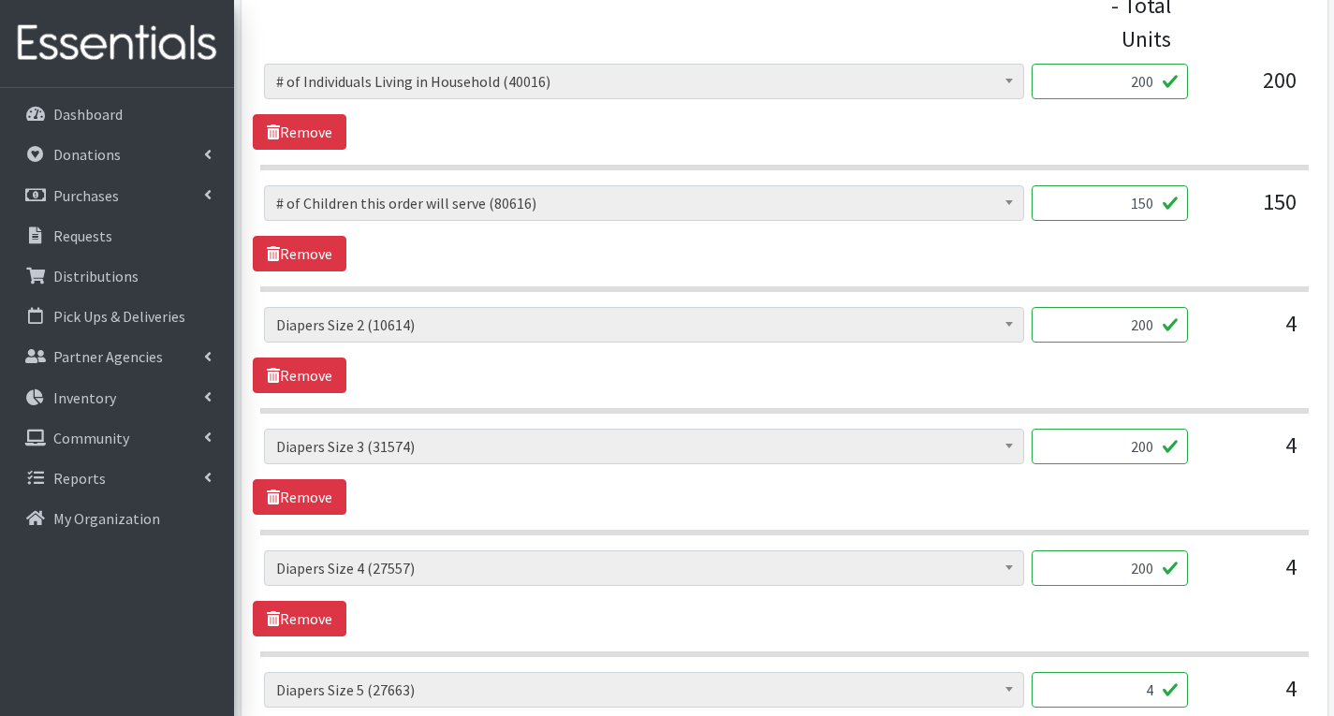
scroll to position [1030, 0]
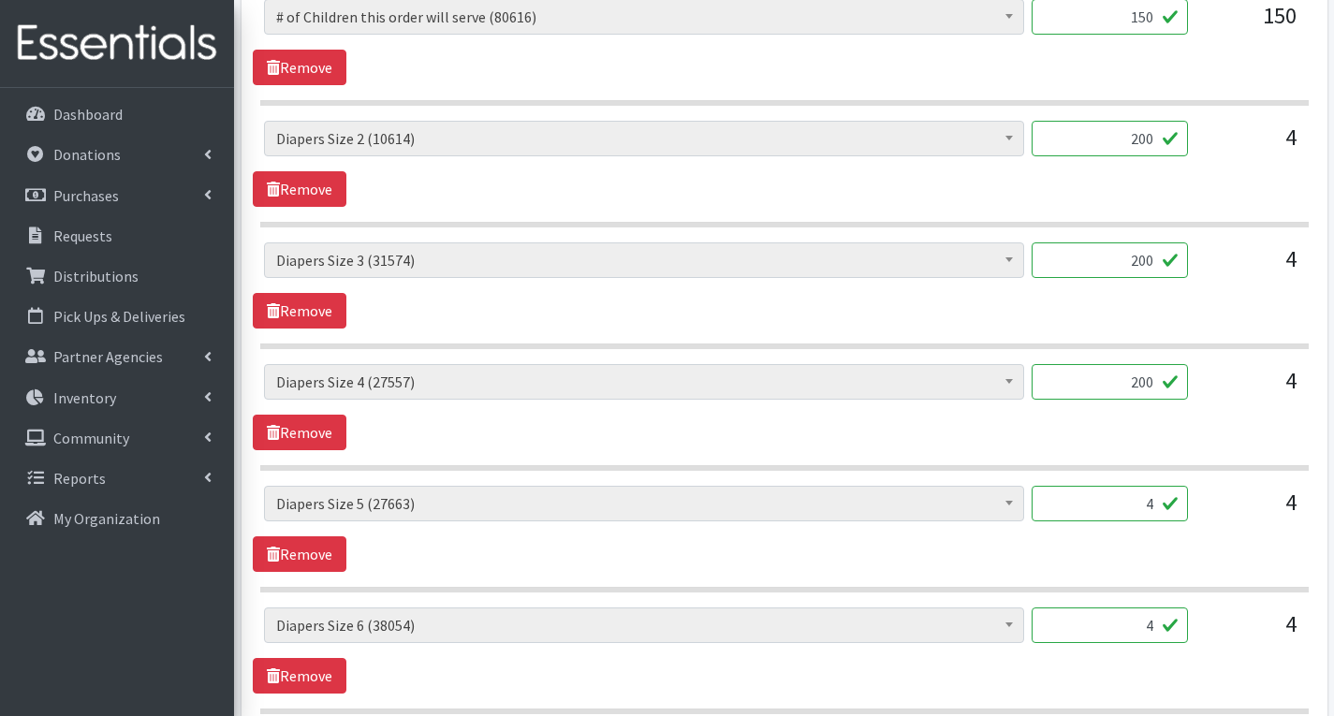
type input "200"
click at [1152, 510] on input "4" at bounding box center [1110, 504] width 156 height 36
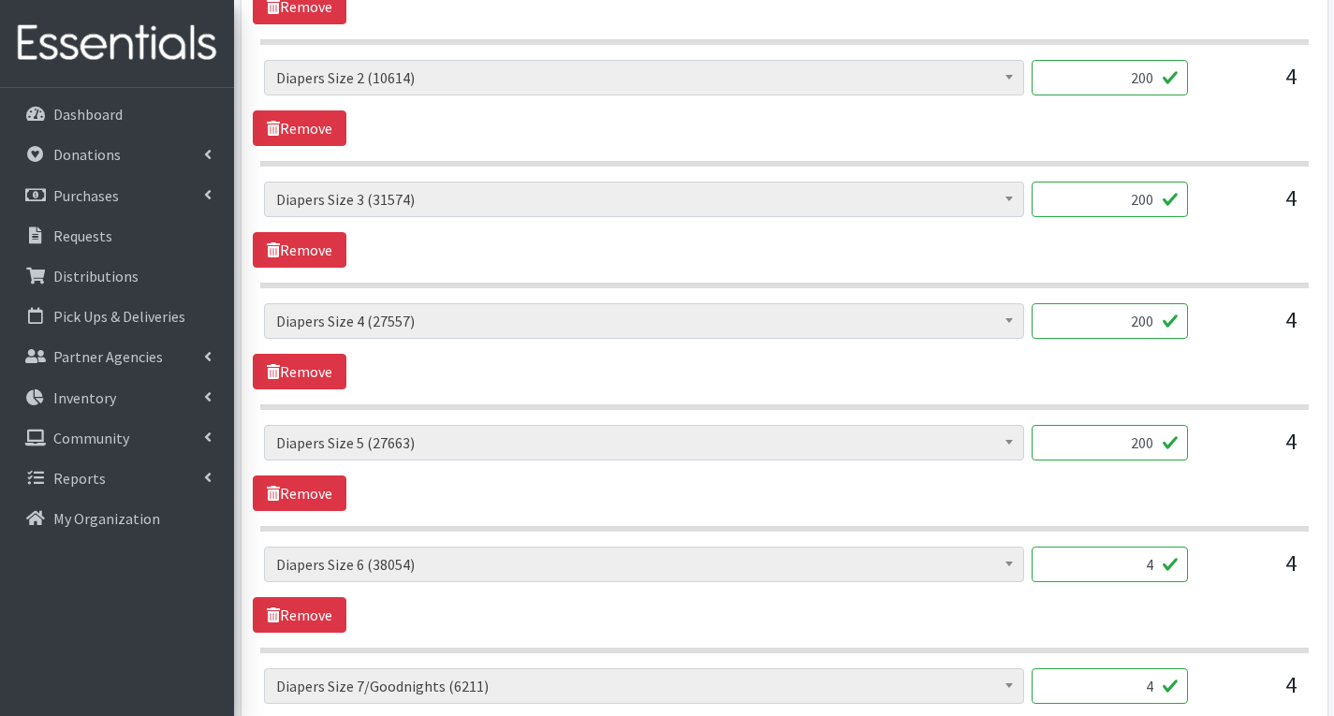
scroll to position [1123, 0]
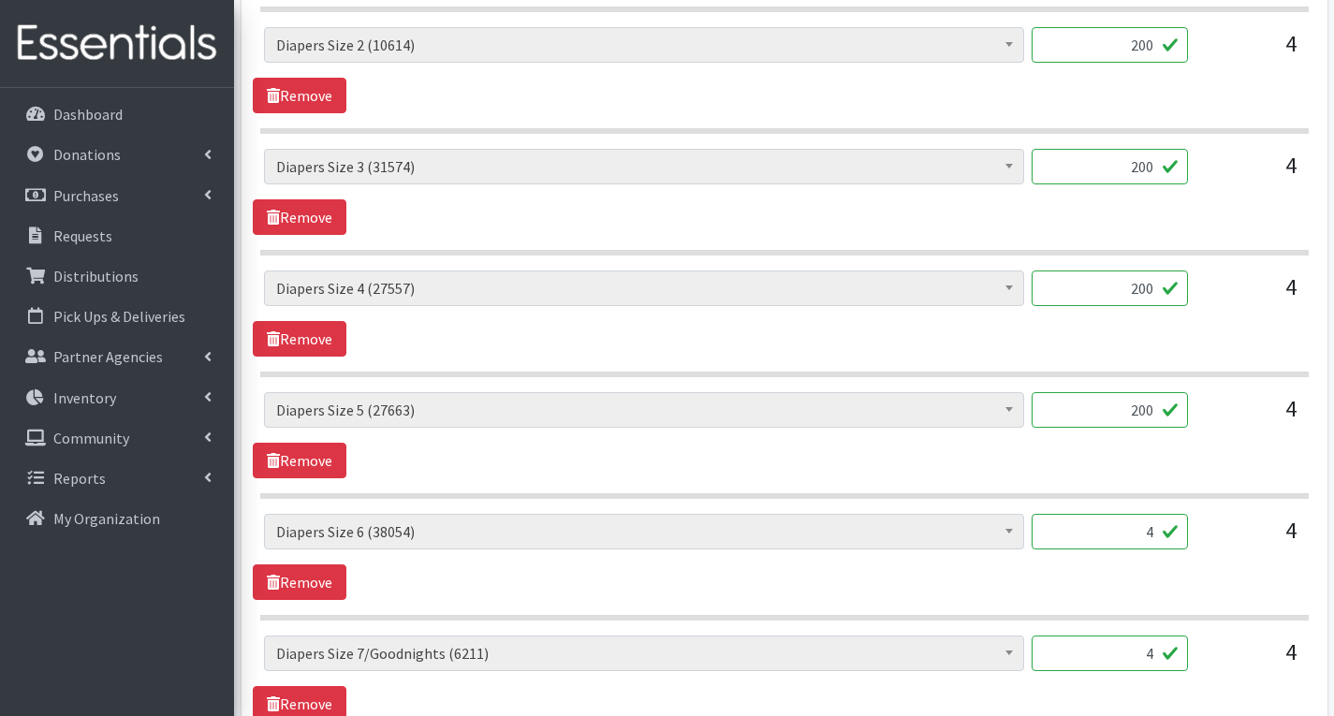
type input "200"
click at [1151, 537] on input "4" at bounding box center [1110, 532] width 156 height 36
type input "200"
click at [1156, 655] on input "4" at bounding box center [1110, 654] width 156 height 36
click at [1147, 652] on input "1902" at bounding box center [1110, 654] width 156 height 36
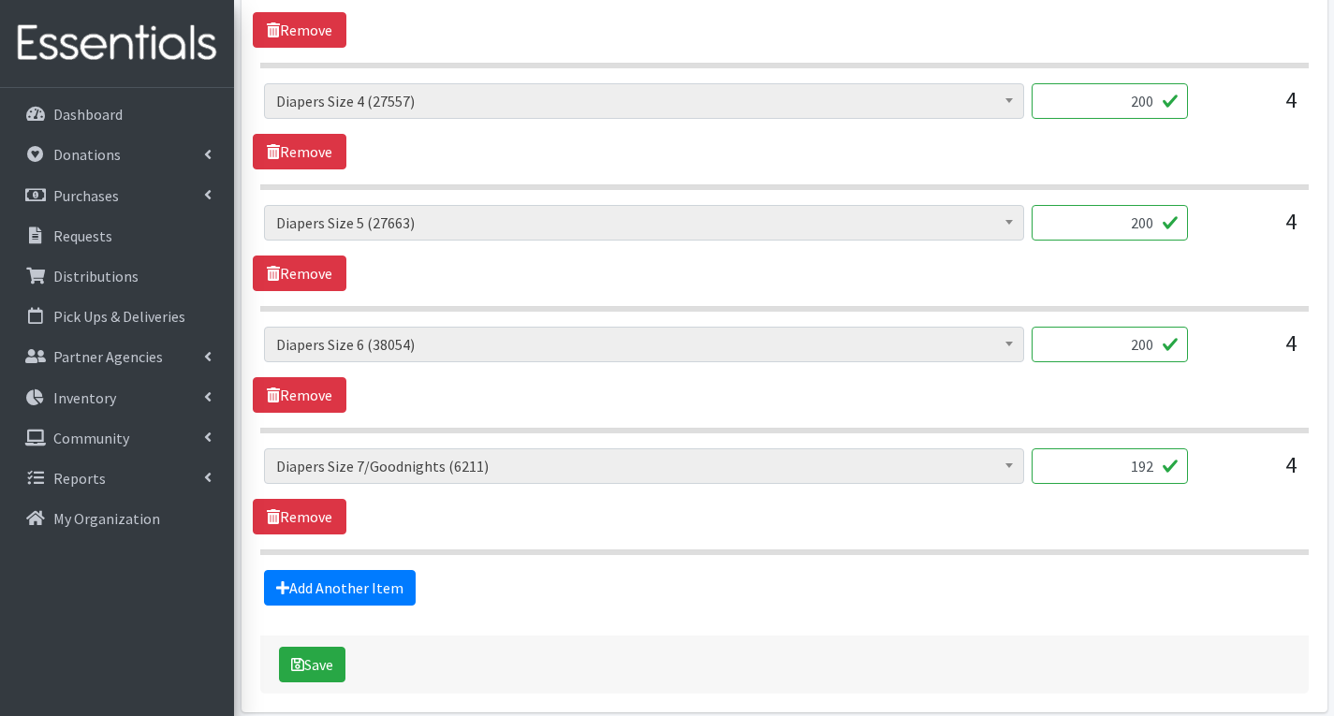
scroll to position [1392, 0]
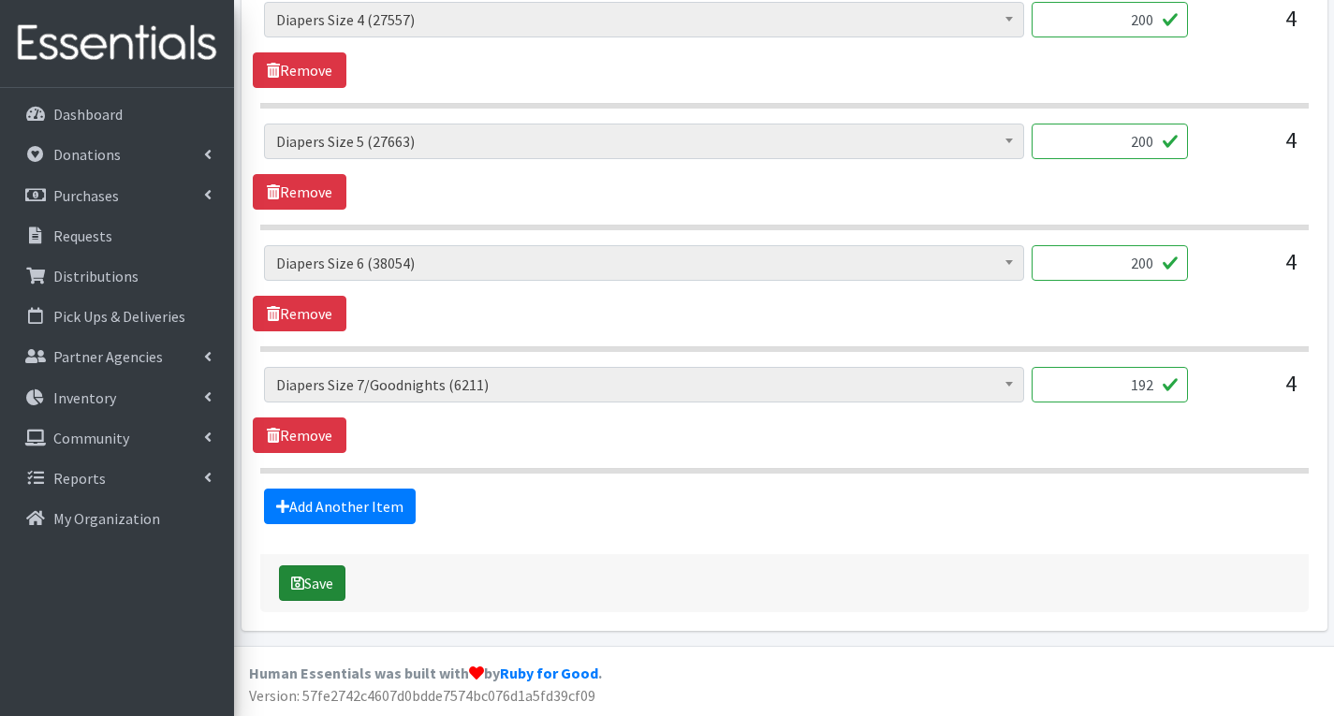
type input "192"
click at [334, 579] on button "Save" at bounding box center [312, 583] width 66 height 36
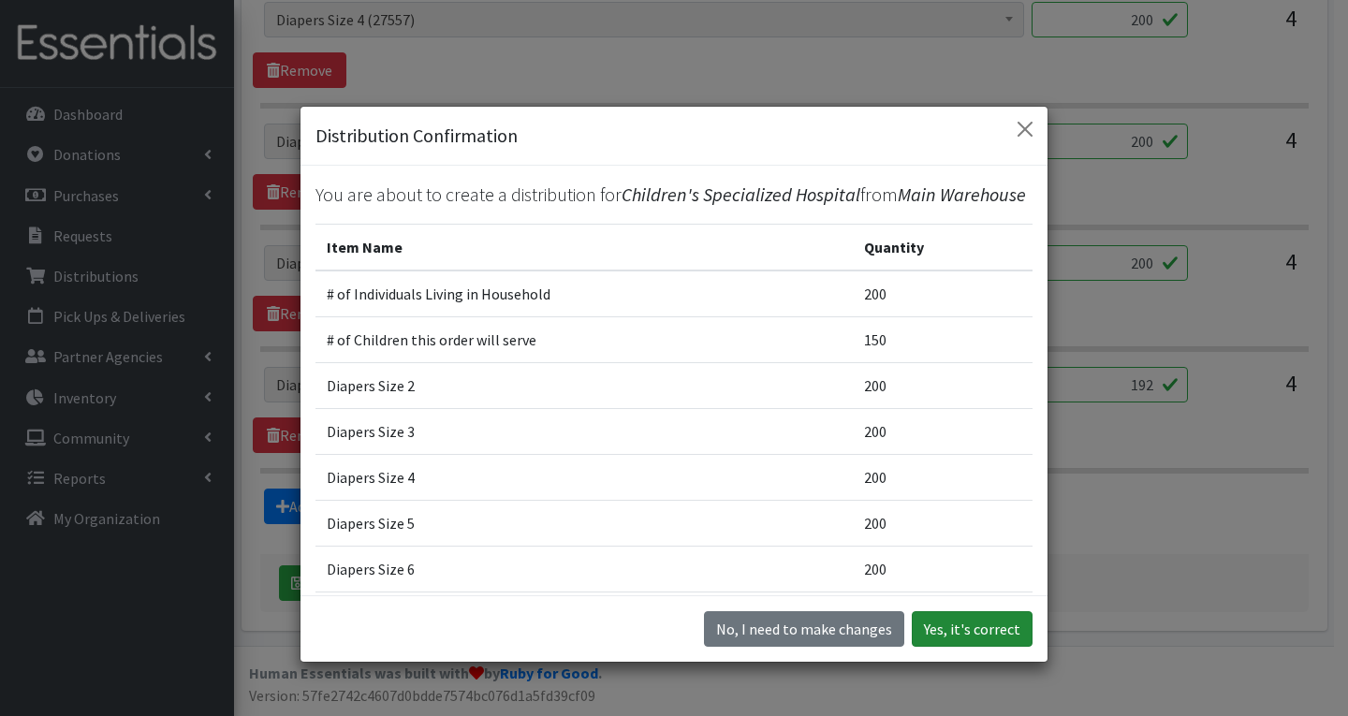
click at [973, 631] on button "Yes, it's correct" at bounding box center [972, 629] width 121 height 36
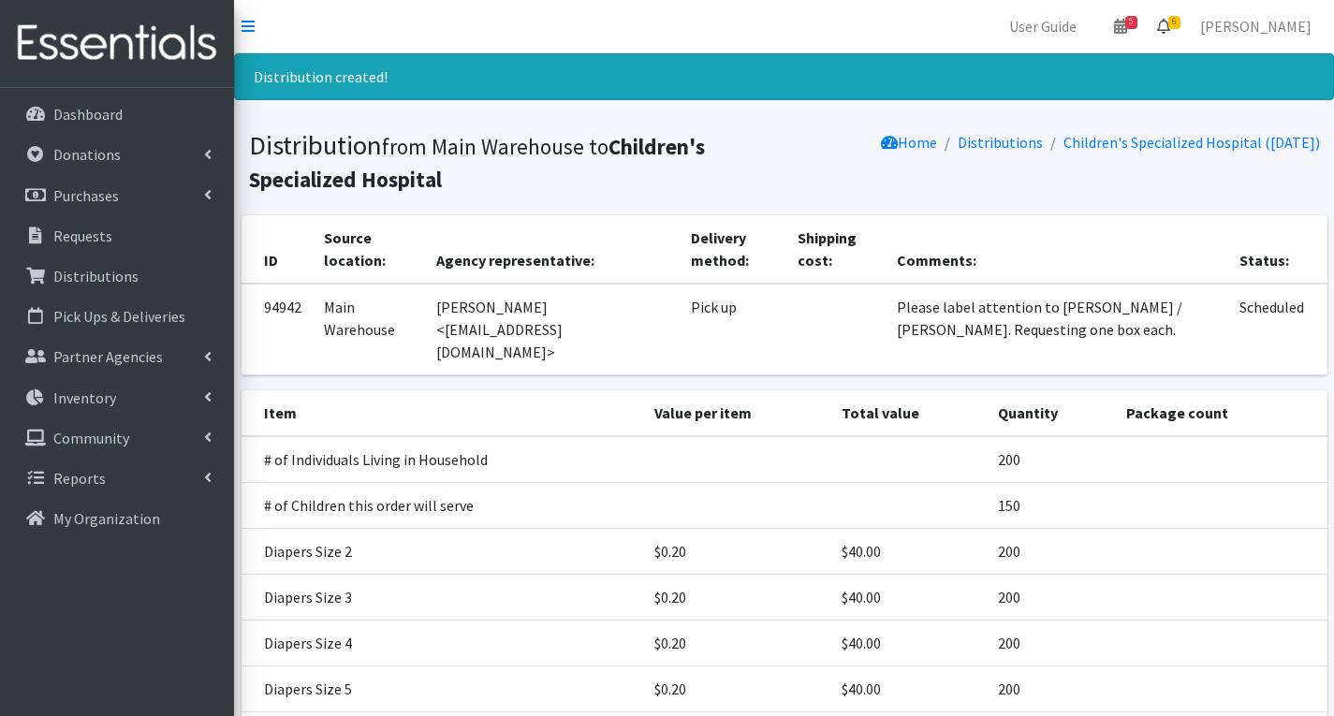
click at [1180, 22] on span "6" at bounding box center [1174, 22] width 12 height 13
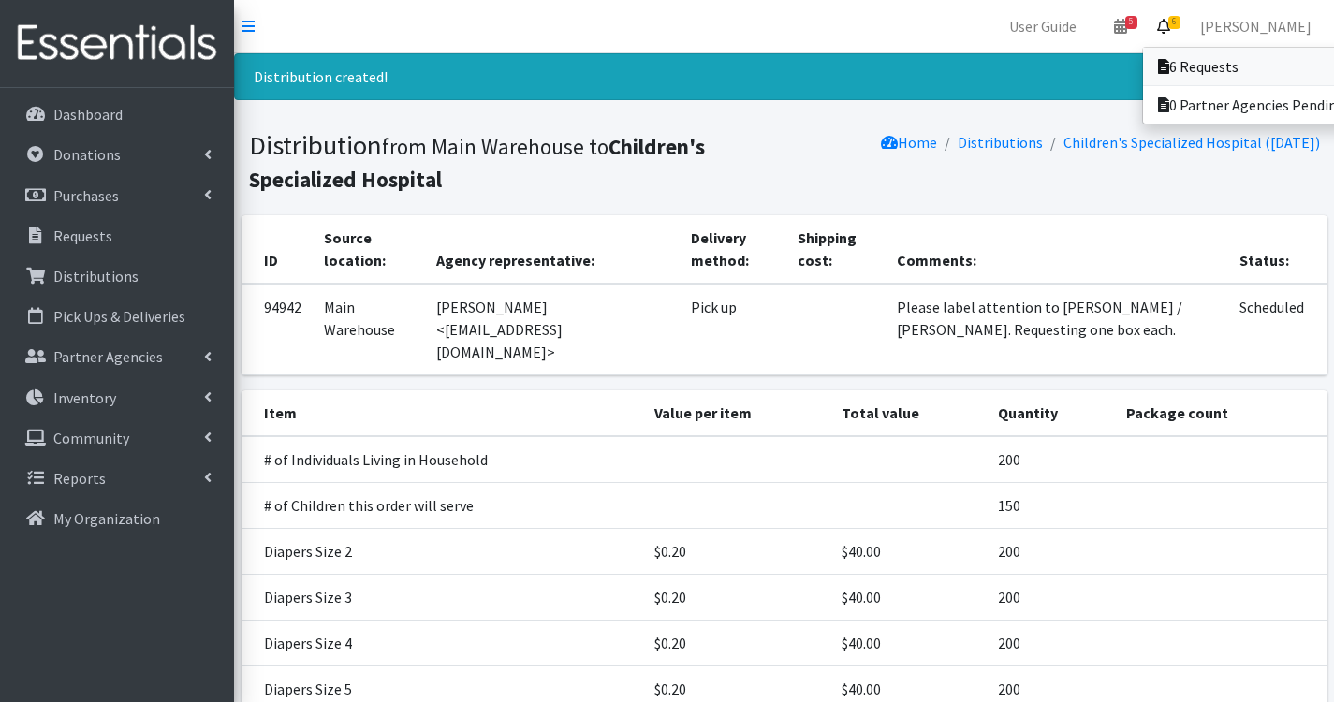
click at [1256, 61] on link "6 Requests" at bounding box center [1273, 66] width 260 height 37
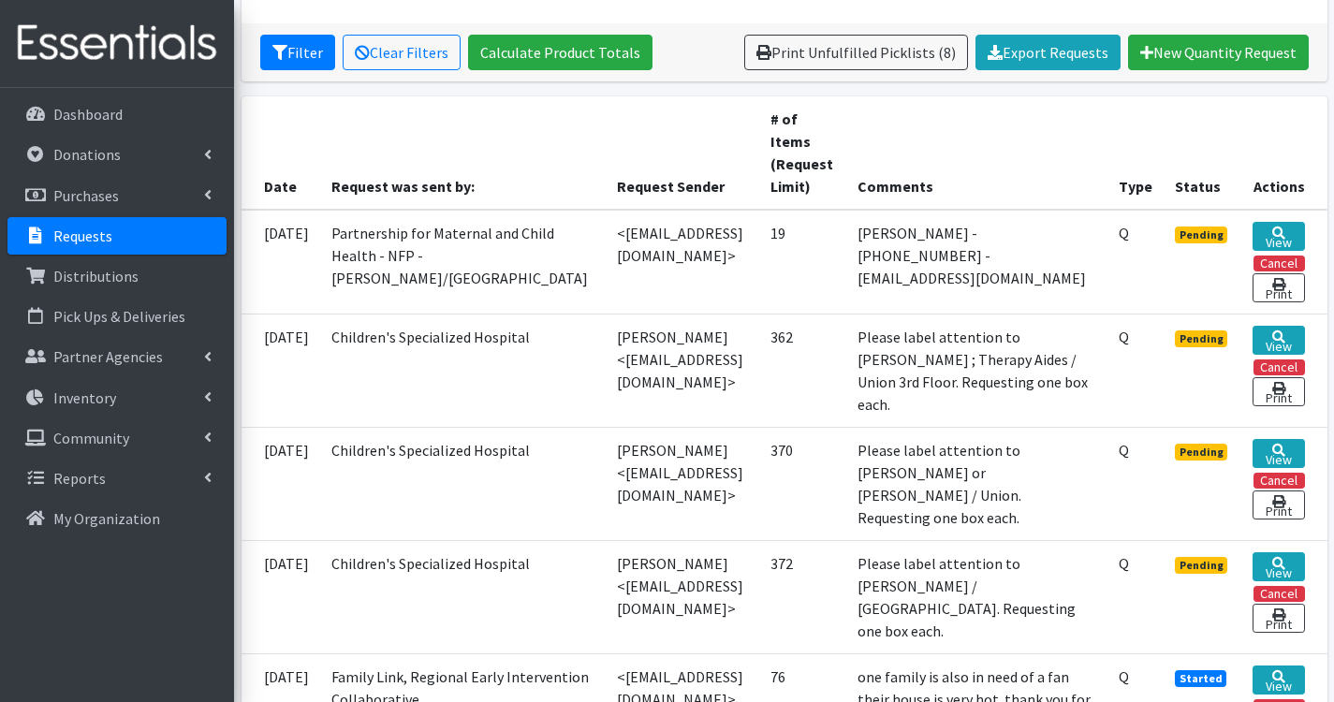
scroll to position [374, 0]
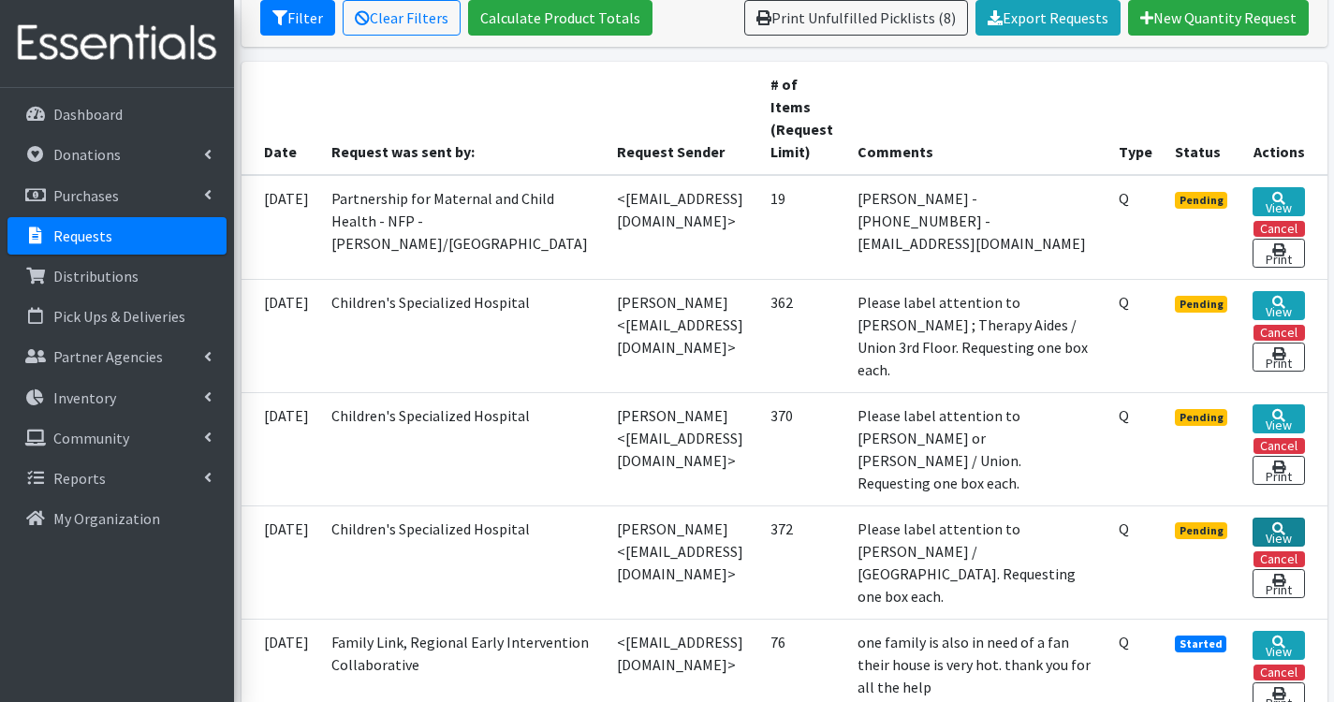
click at [1303, 531] on link "View" at bounding box center [1277, 532] width 51 height 29
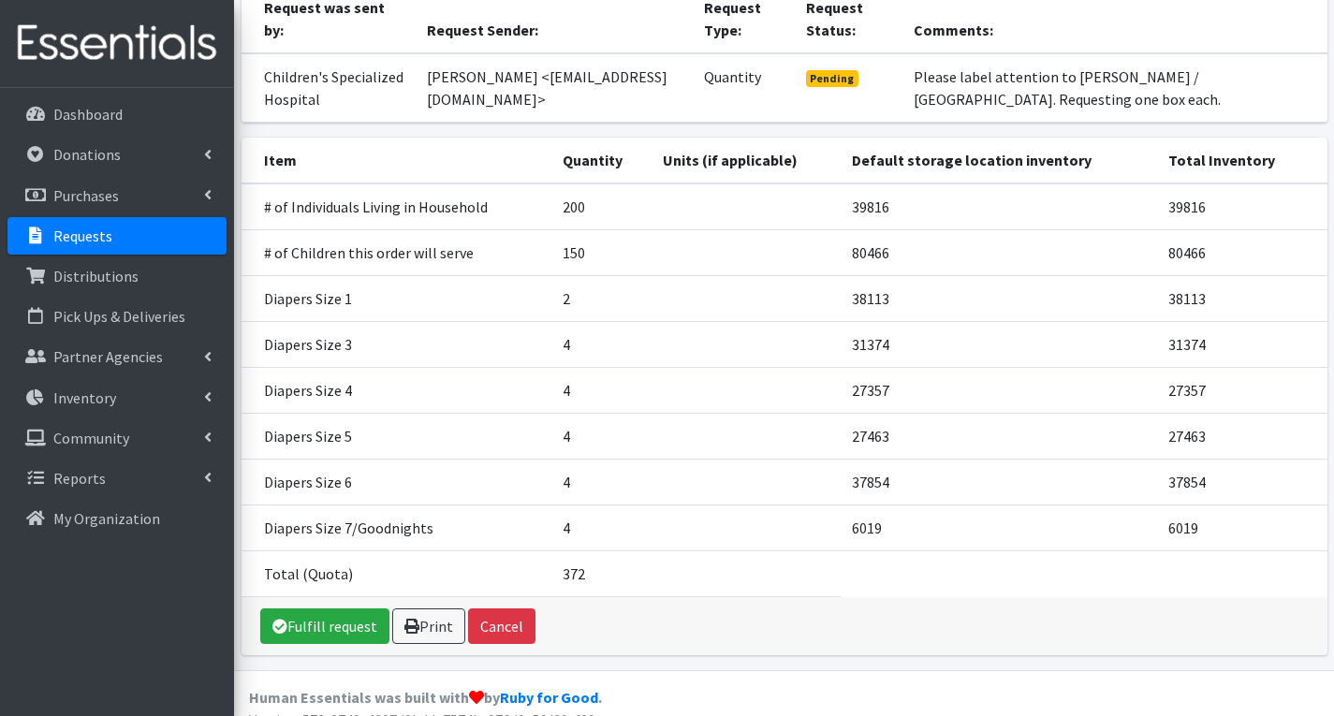
scroll to position [226, 0]
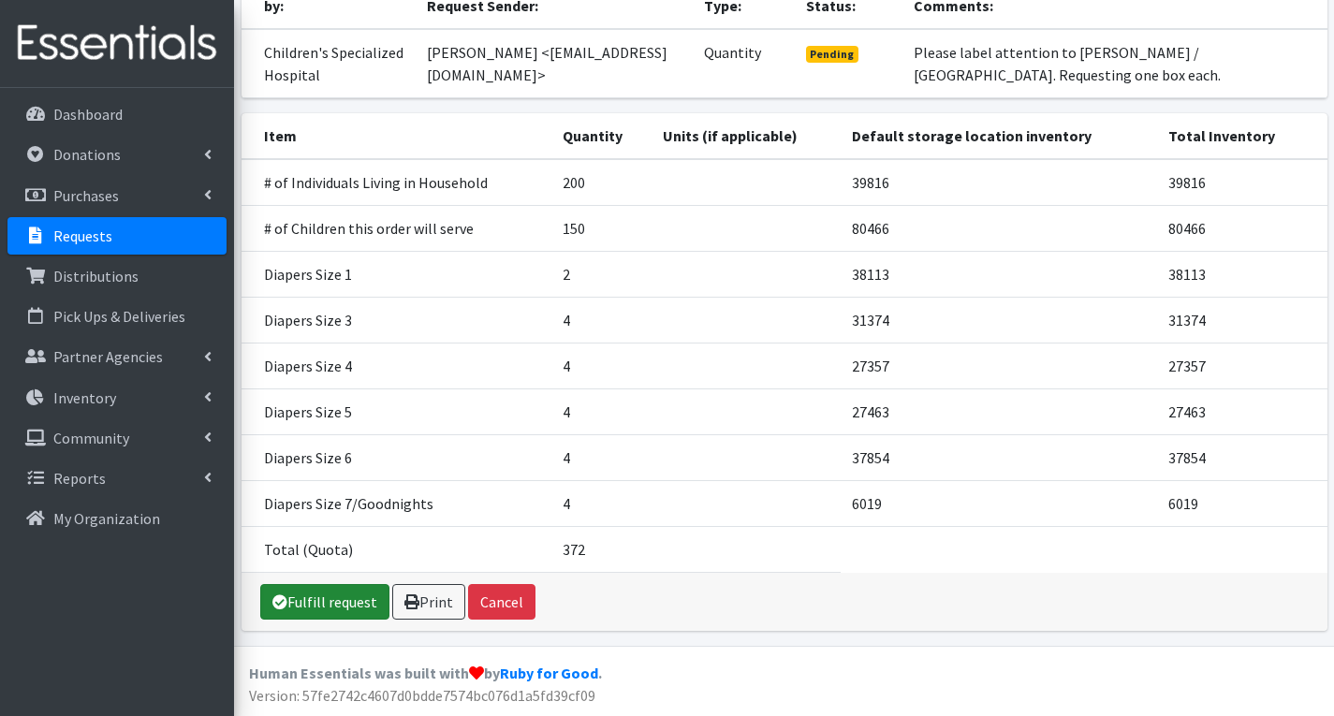
click at [339, 594] on link "Fulfill request" at bounding box center [324, 602] width 129 height 36
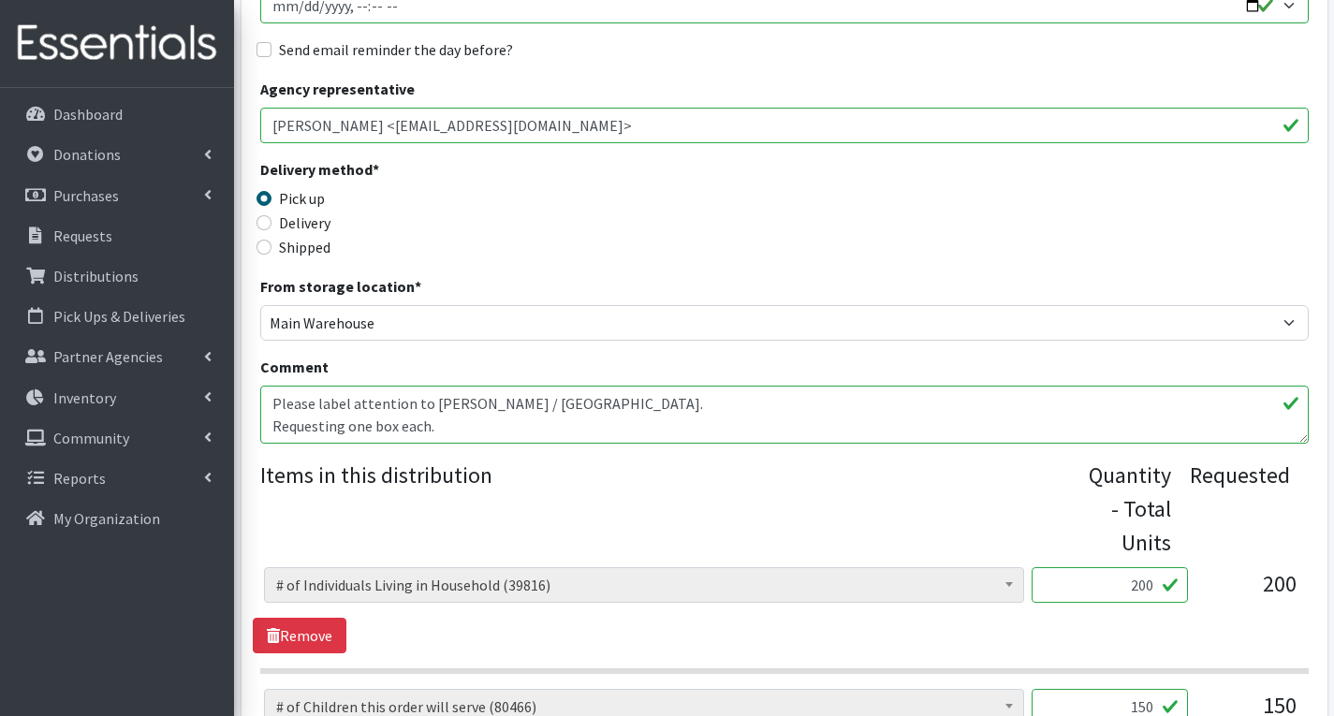
scroll to position [655, 0]
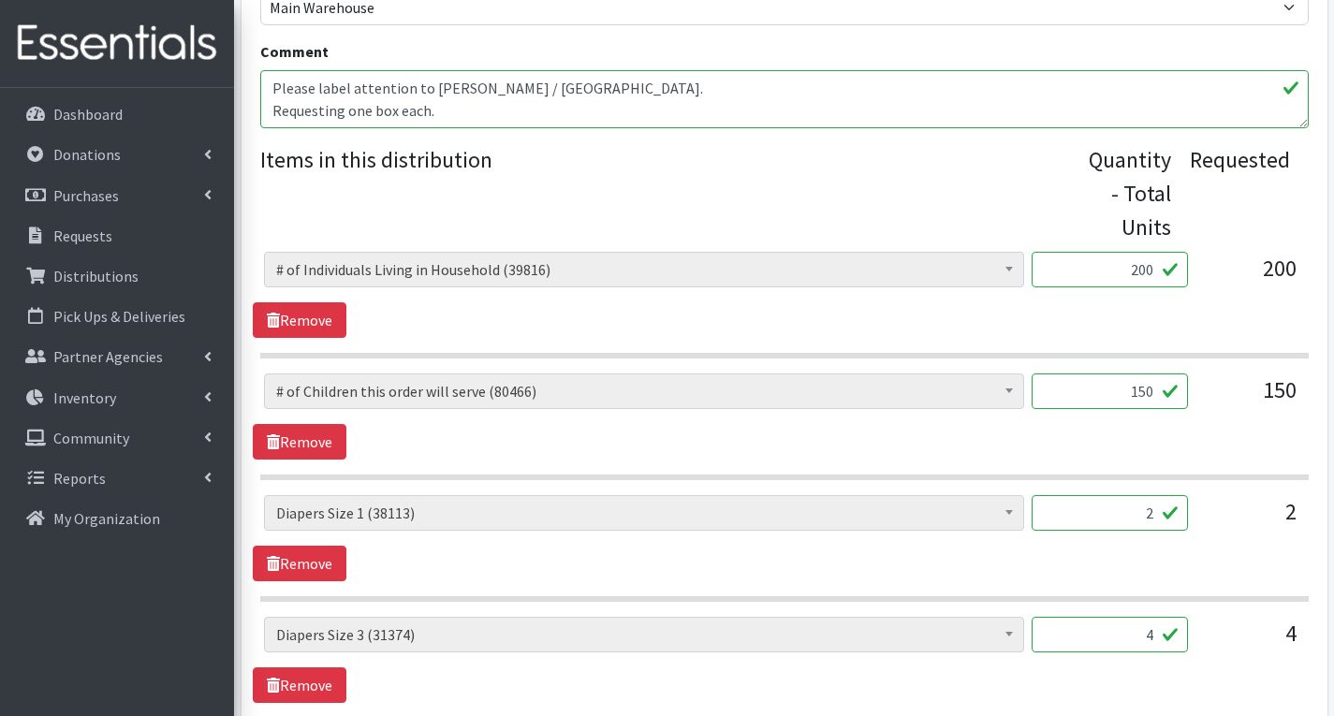
click at [1157, 515] on input "2" at bounding box center [1110, 513] width 156 height 36
type input "100"
click at [1160, 635] on input "4" at bounding box center [1110, 635] width 156 height 36
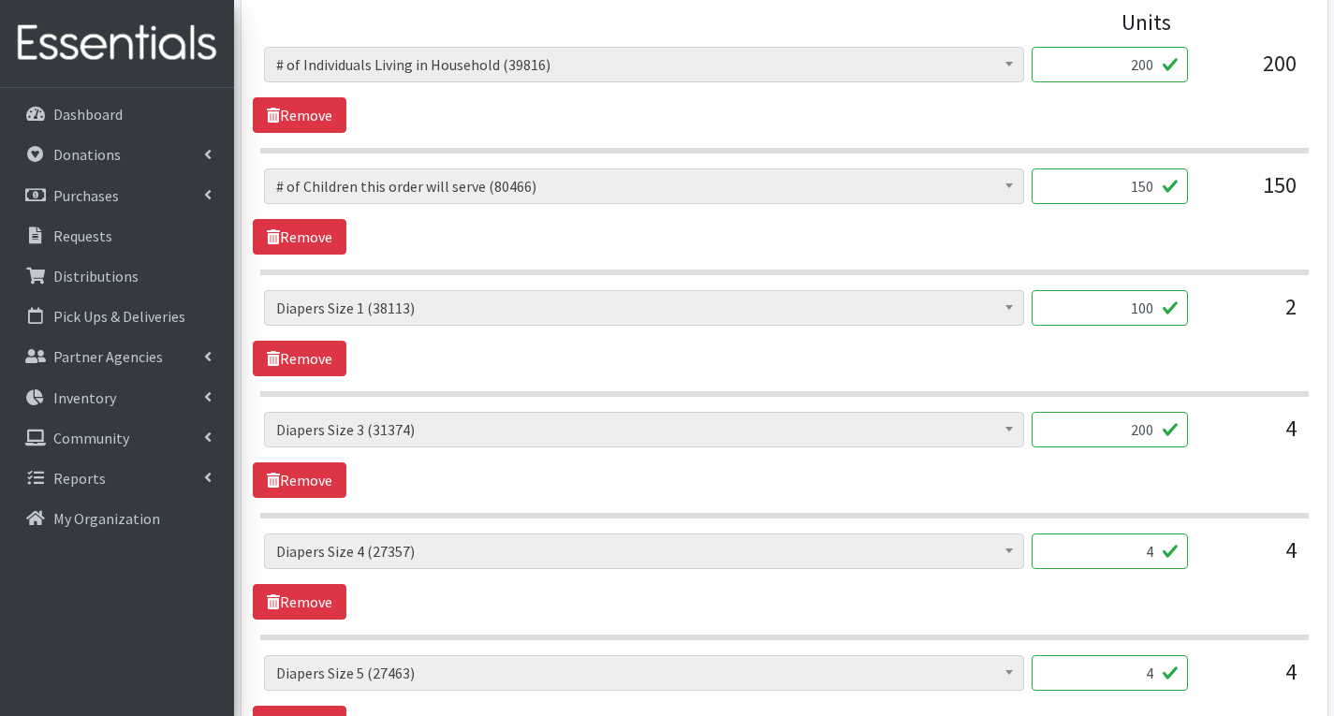
scroll to position [936, 0]
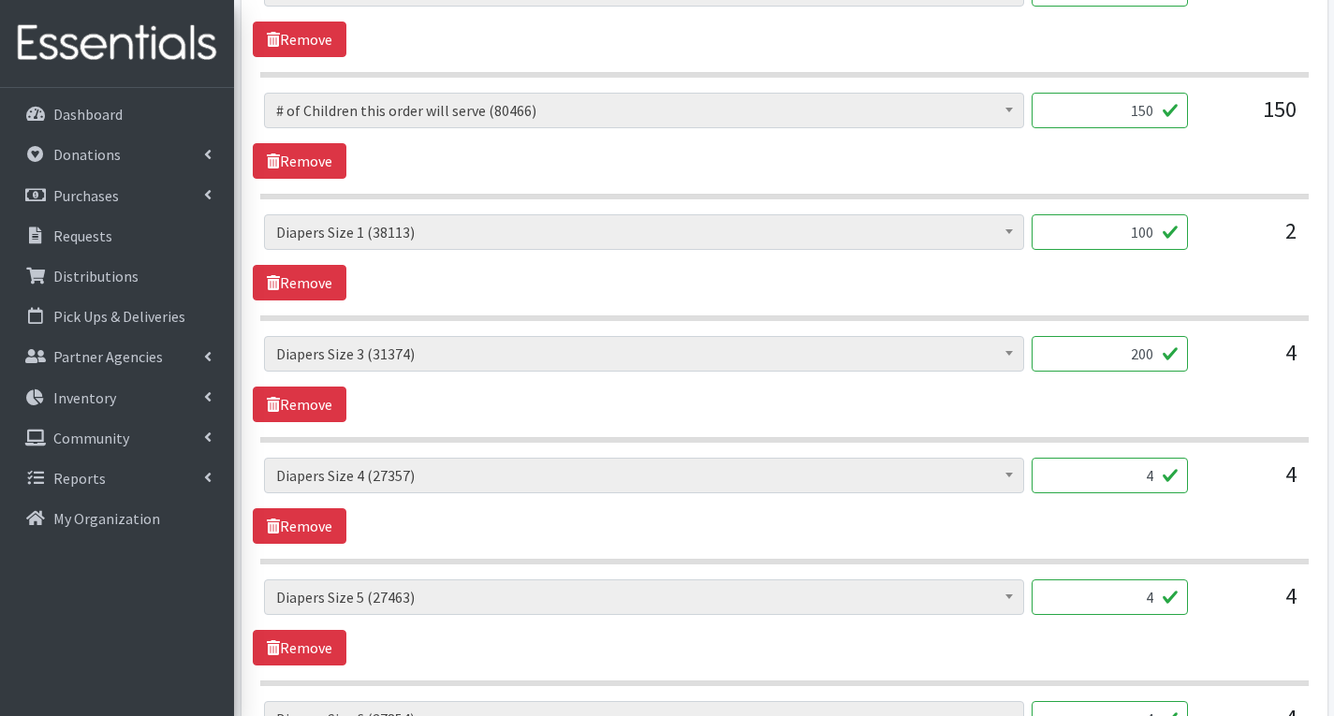
type input "200"
click at [1157, 476] on input "4" at bounding box center [1110, 476] width 156 height 36
type input "200"
click at [1153, 606] on input "4" at bounding box center [1110, 597] width 156 height 36
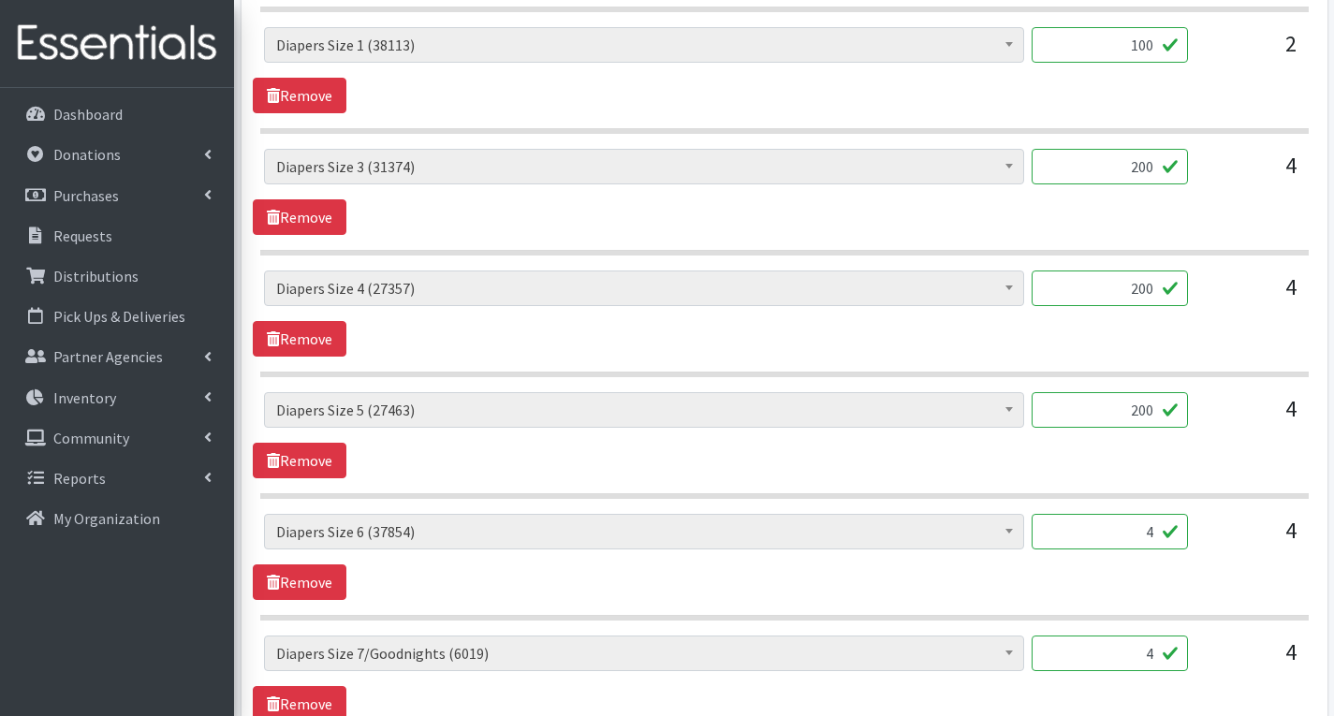
scroll to position [1217, 0]
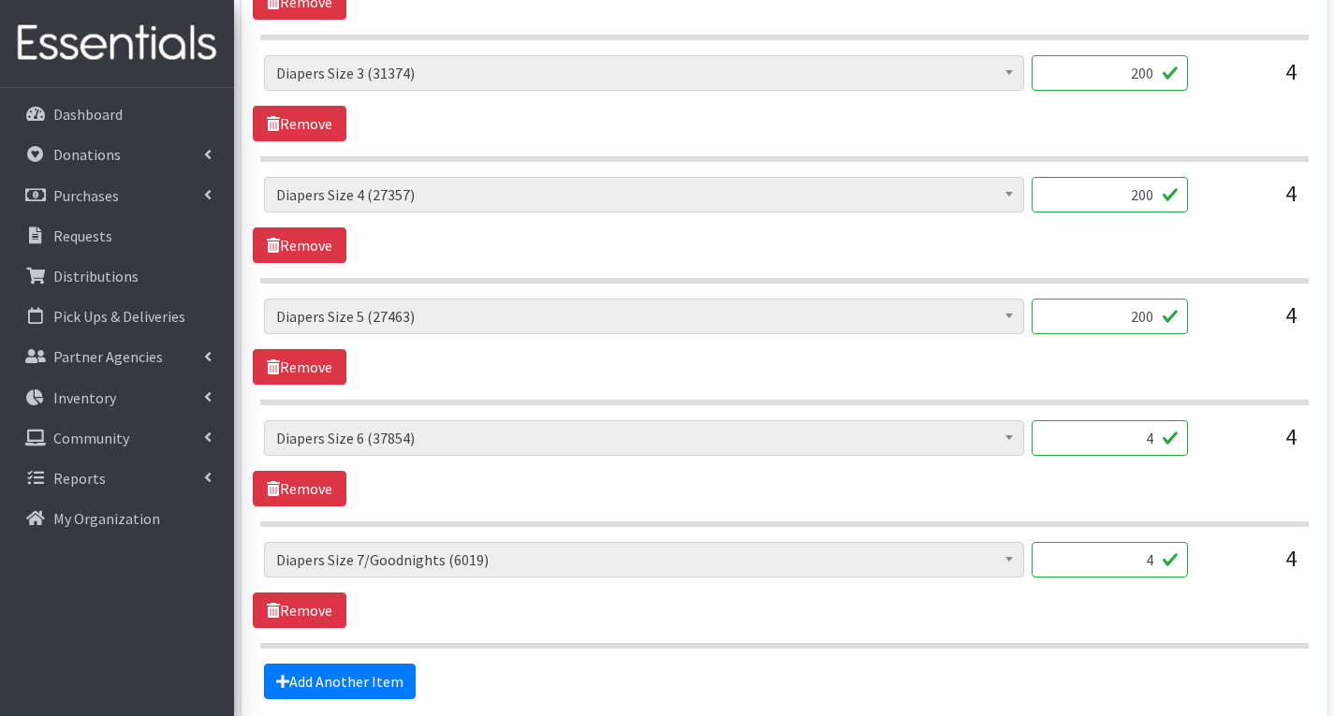
type input "200"
click at [1158, 442] on input "4" at bounding box center [1110, 438] width 156 height 36
type input "200"
click at [1153, 563] on input "4" at bounding box center [1110, 560] width 156 height 36
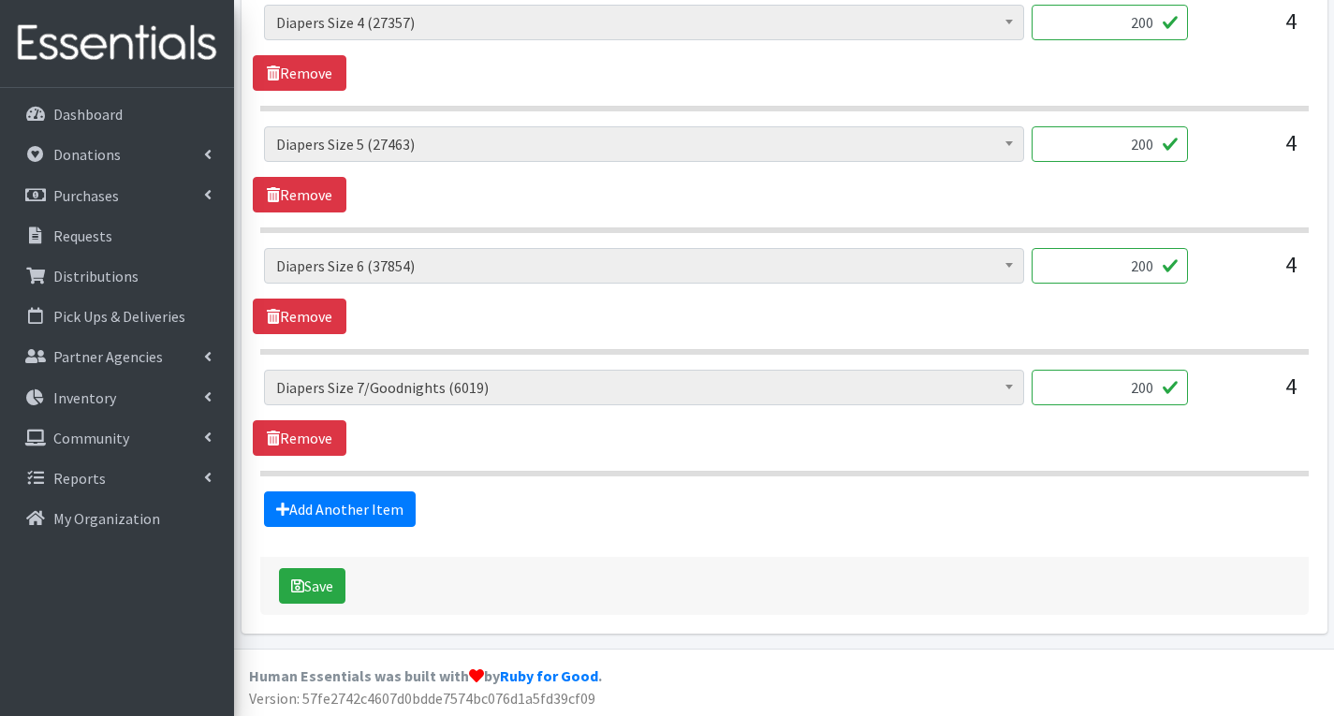
scroll to position [1392, 0]
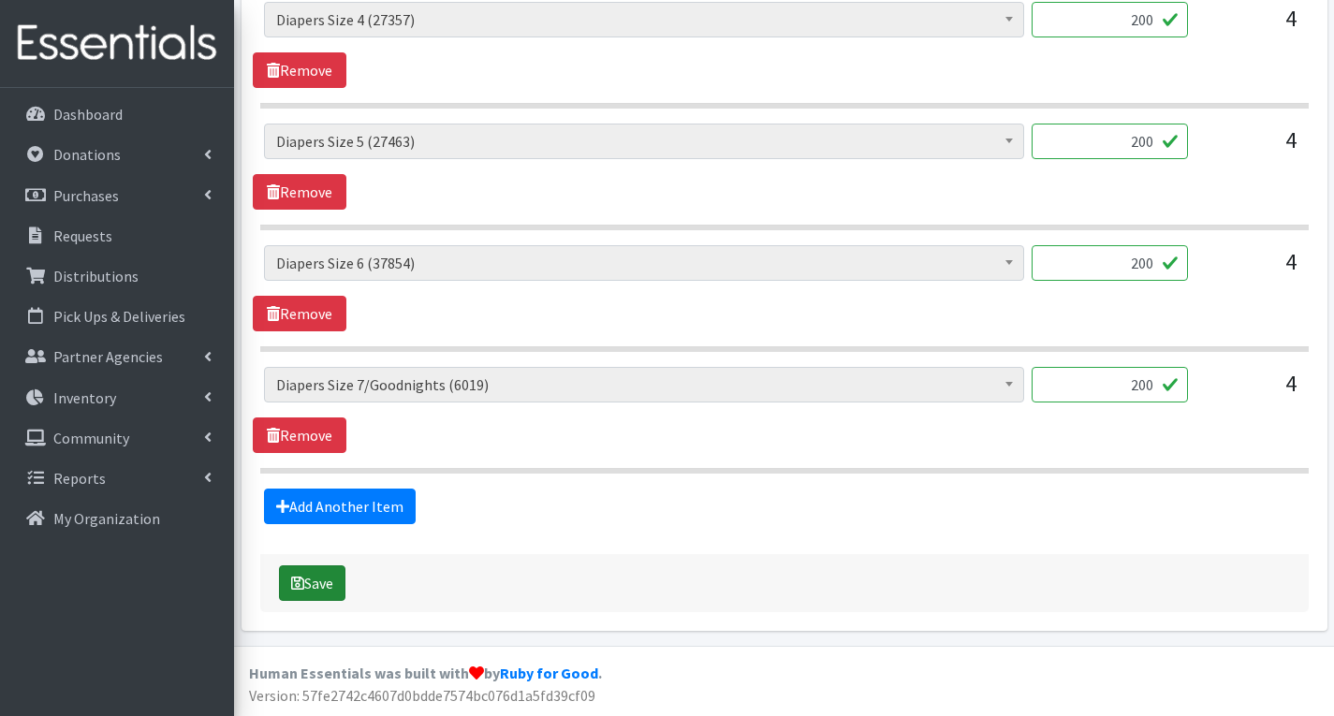
type input "200"
click at [315, 586] on button "Save" at bounding box center [312, 583] width 66 height 36
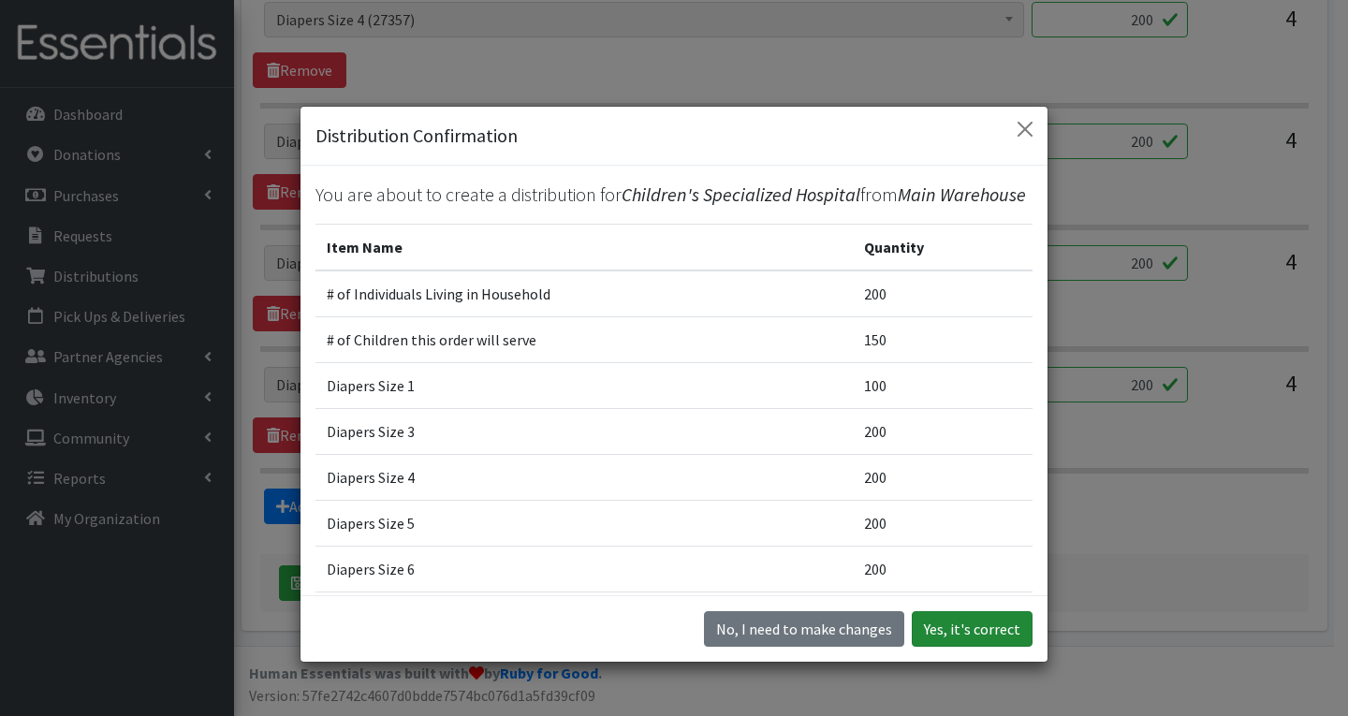
click at [989, 623] on button "Yes, it's correct" at bounding box center [972, 629] width 121 height 36
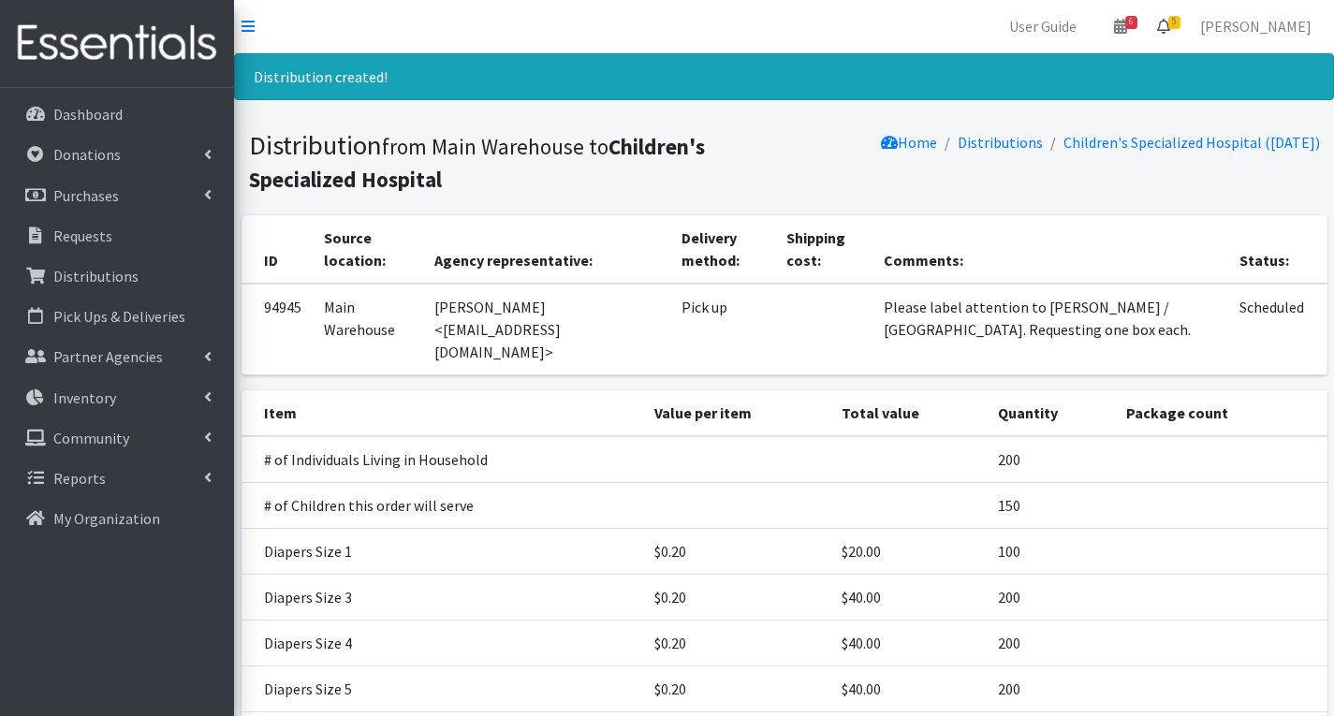
click at [1180, 16] on span "5" at bounding box center [1174, 22] width 12 height 13
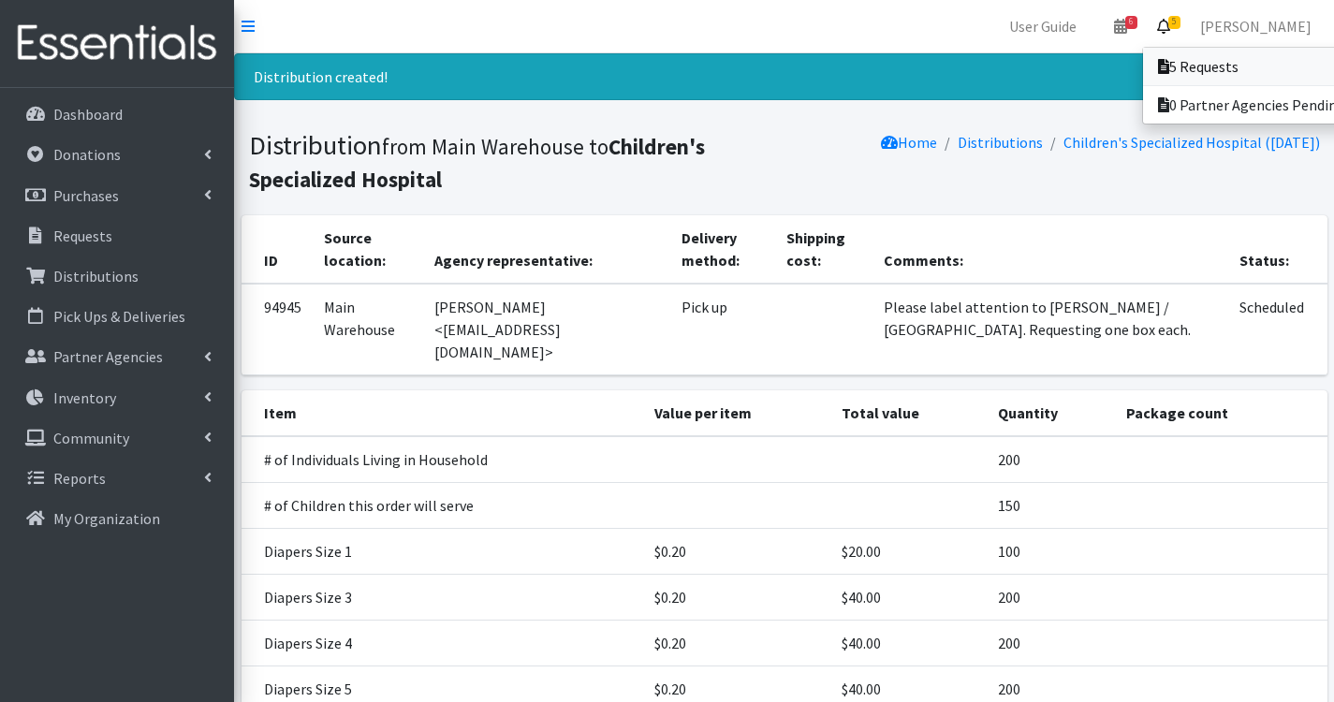
click at [1247, 61] on link "5 Requests" at bounding box center [1273, 66] width 260 height 37
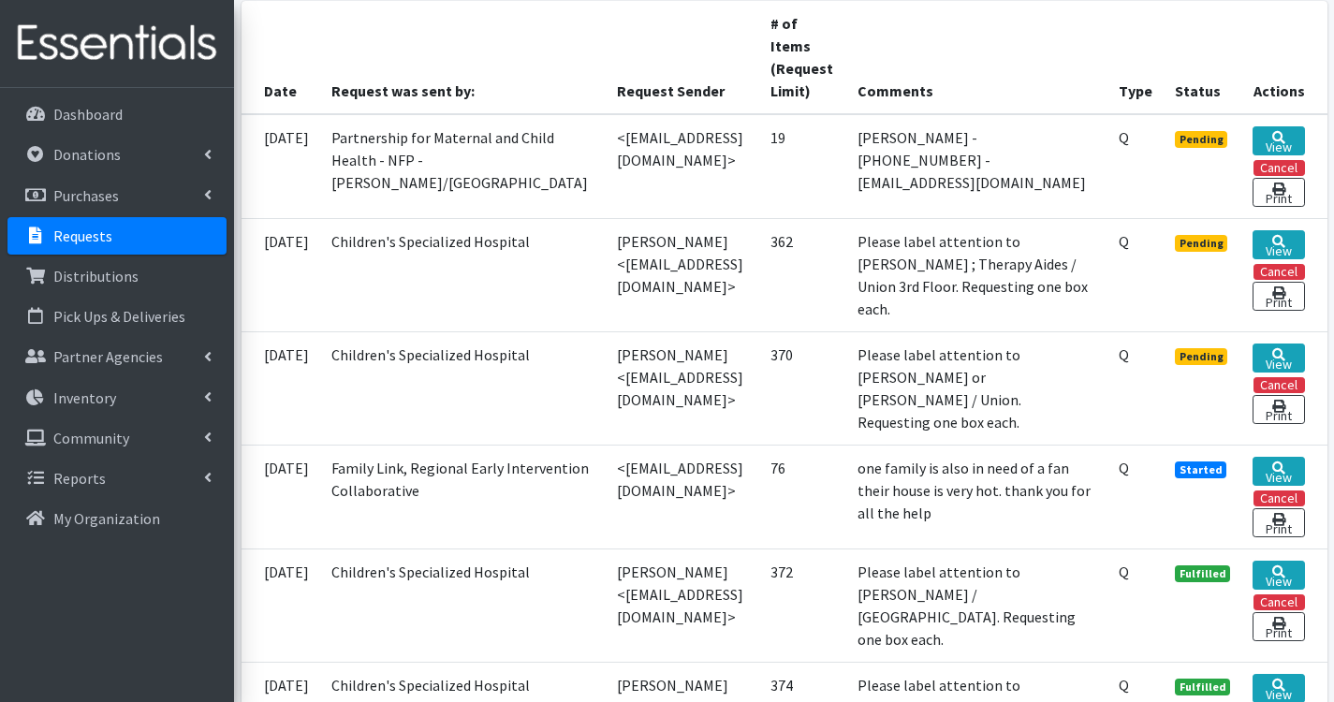
scroll to position [468, 0]
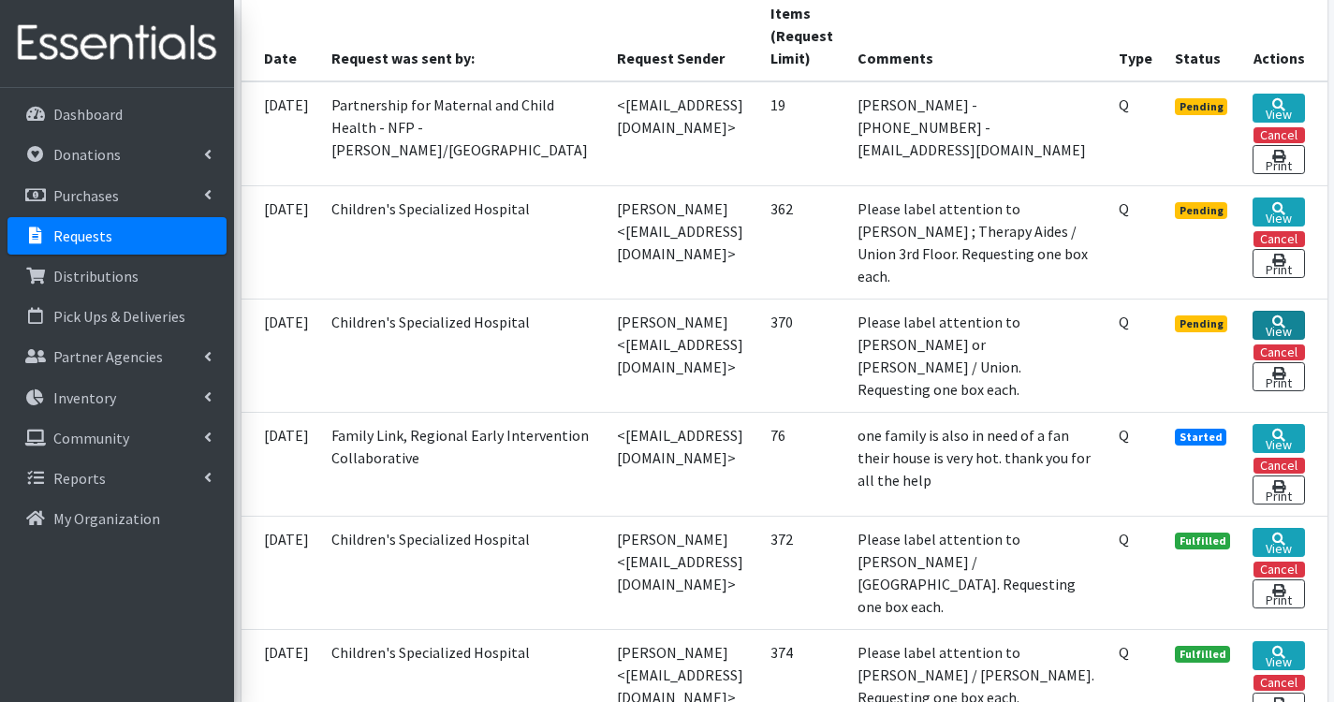
click at [1285, 325] on icon at bounding box center [1278, 321] width 13 height 13
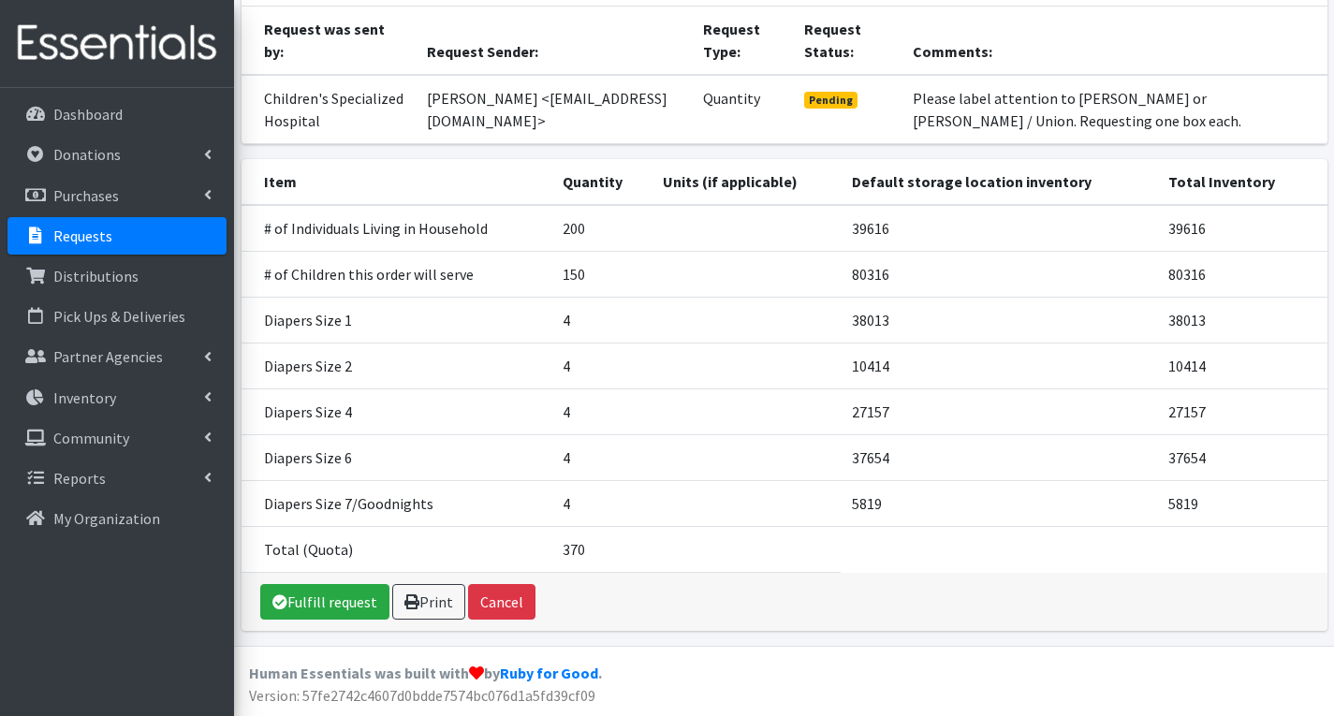
scroll to position [180, 0]
click at [328, 593] on link "Fulfill request" at bounding box center [324, 602] width 129 height 36
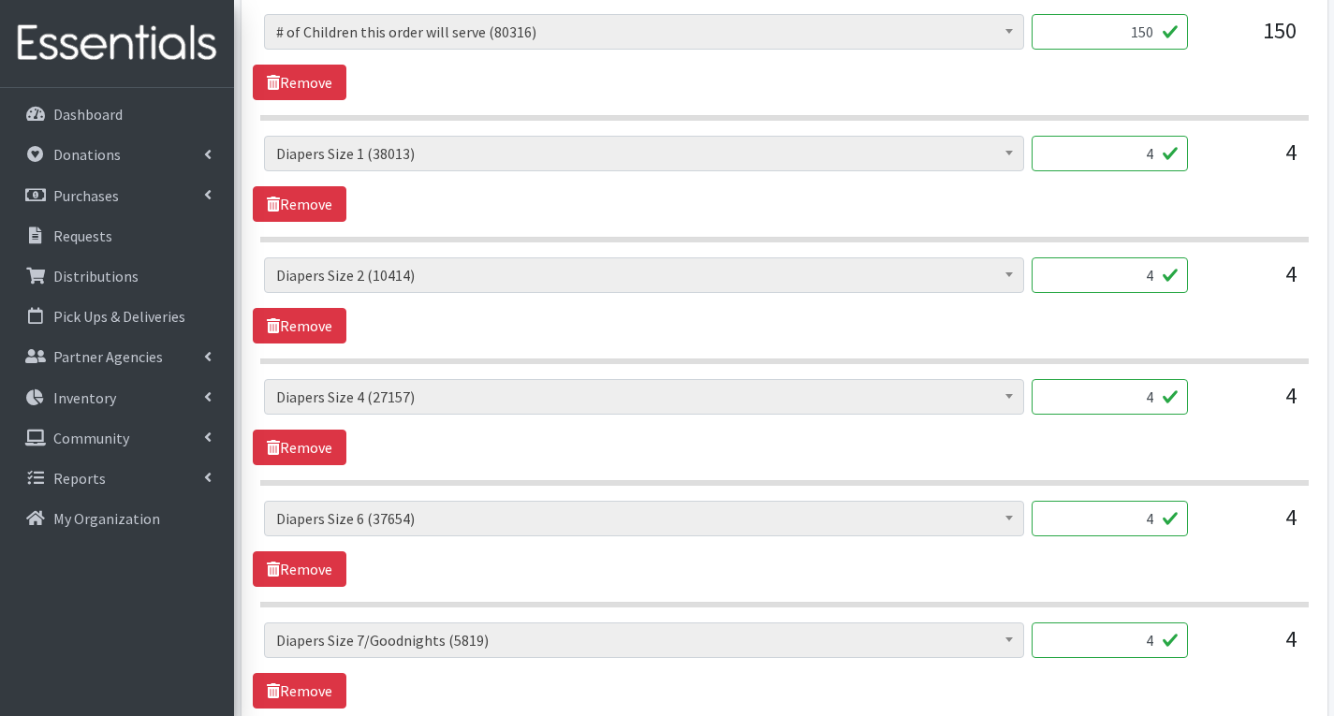
scroll to position [1123, 0]
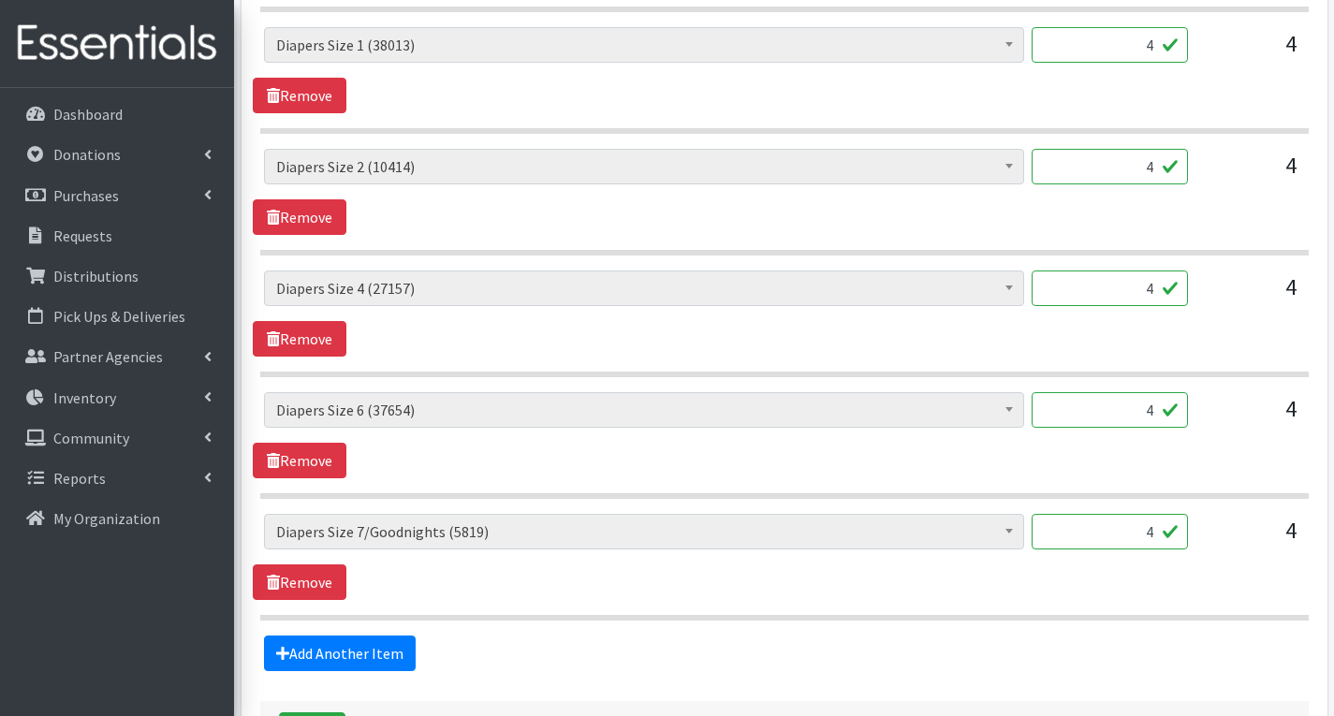
click at [1158, 536] on input "4" at bounding box center [1110, 532] width 156 height 36
type input "192"
click at [1171, 603] on section "# of Children this order will serve (80316) # of Individuals Living in Househol…" at bounding box center [784, 567] width 1048 height 107
click at [1155, 409] on input "4" at bounding box center [1110, 410] width 156 height 36
type input "200"
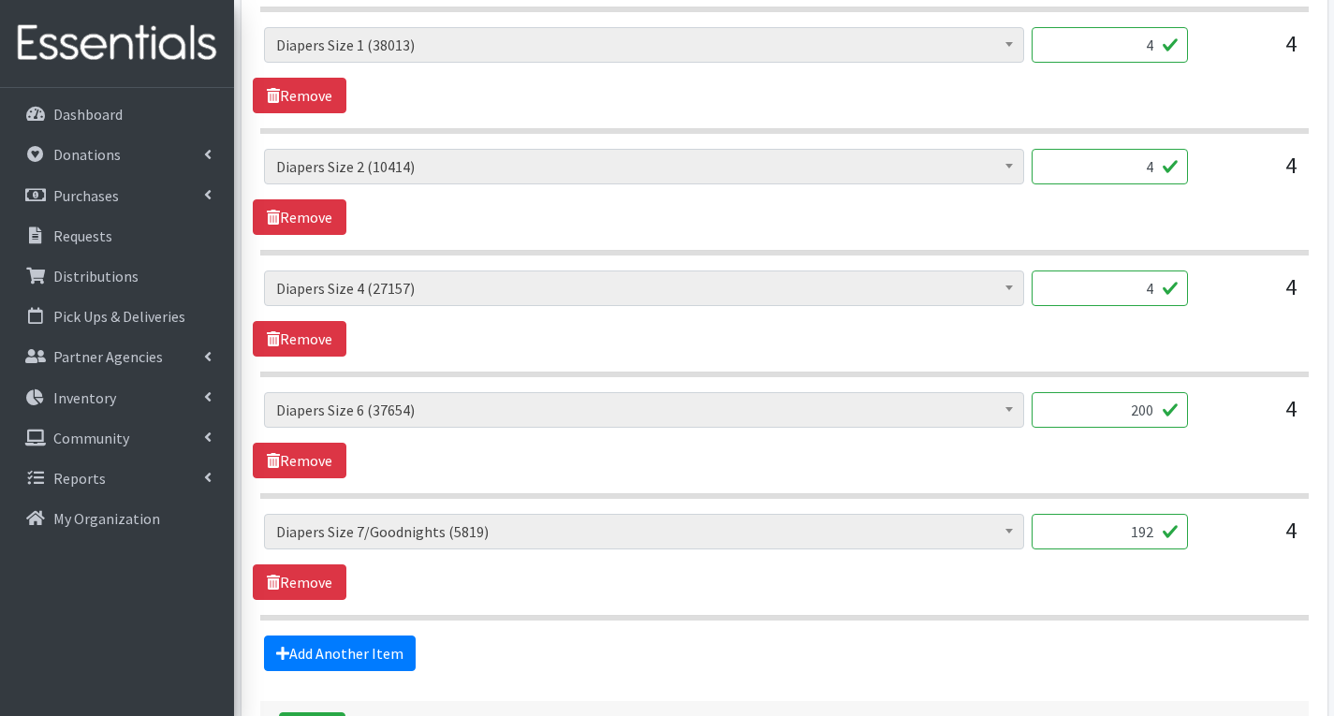
click at [1154, 289] on input "4" at bounding box center [1110, 289] width 156 height 36
type input "200"
click at [1151, 167] on input "4" at bounding box center [1110, 167] width 156 height 36
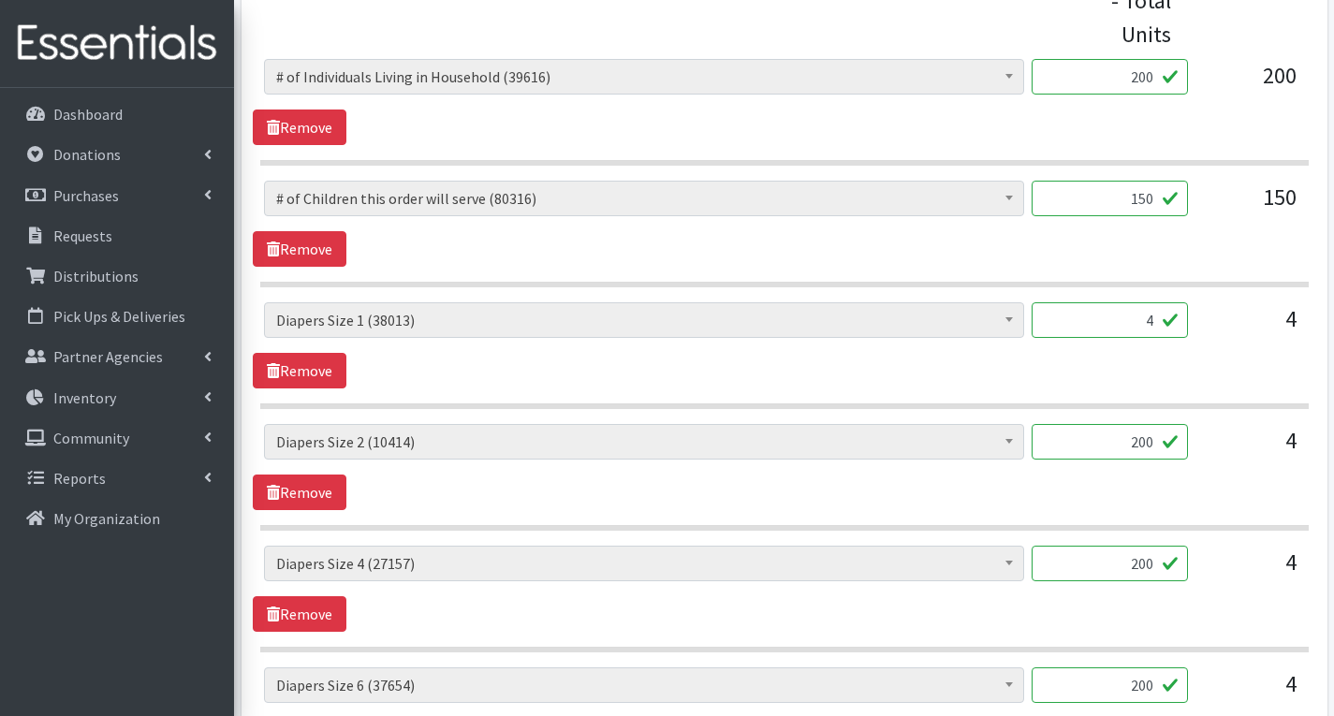
scroll to position [842, 0]
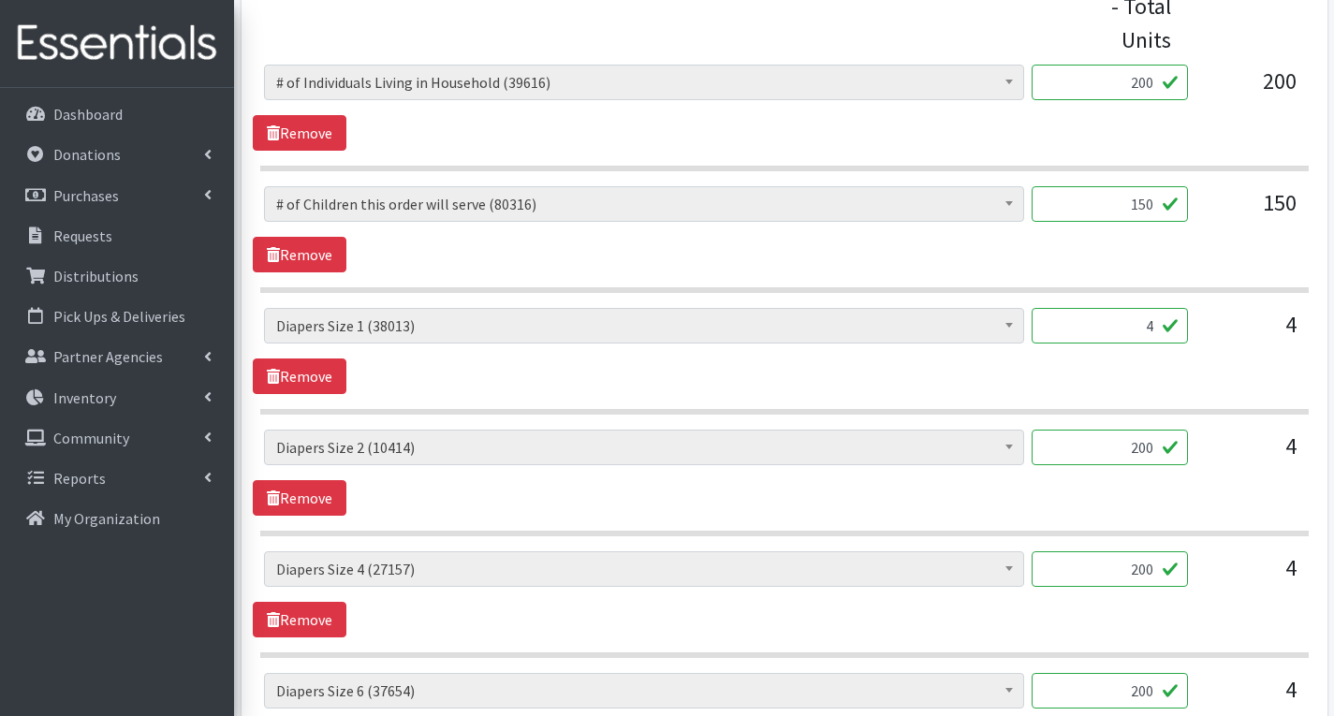
type input "200"
click at [1160, 331] on input "4" at bounding box center [1110, 326] width 156 height 36
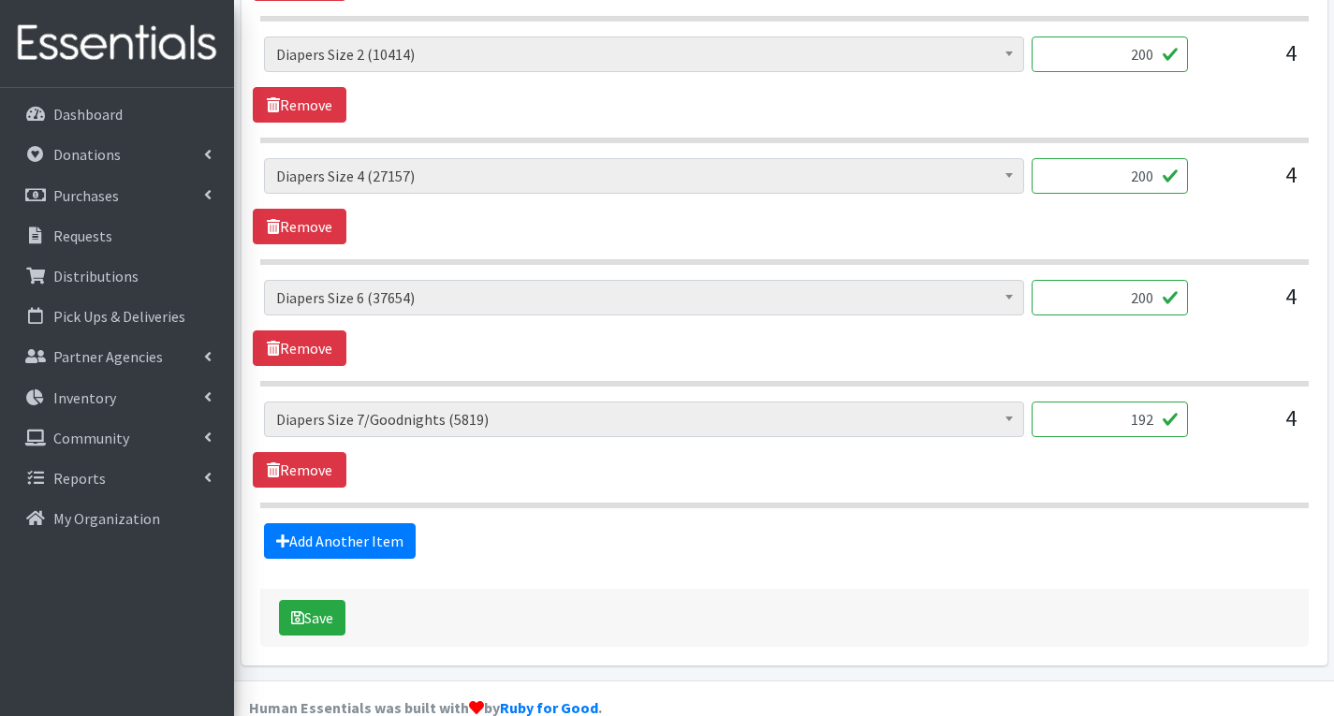
scroll to position [1270, 0]
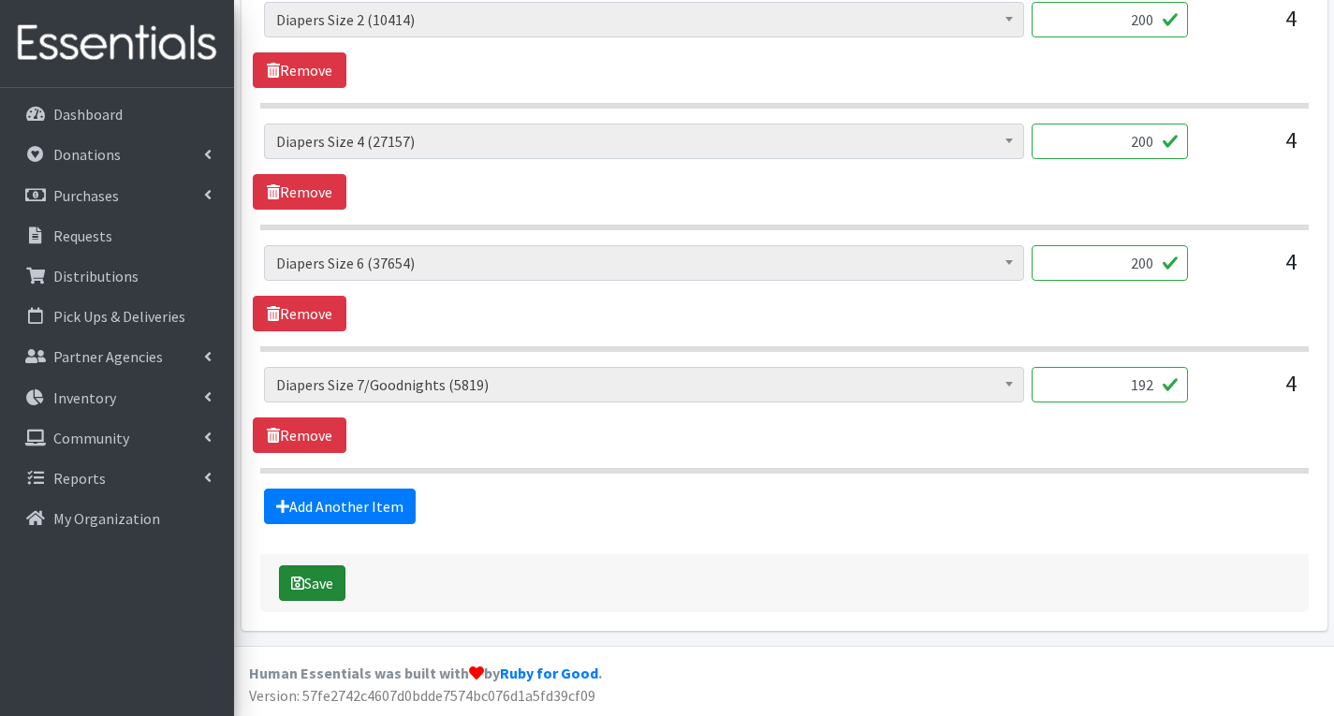
type input "200"
click at [341, 571] on button "Save" at bounding box center [312, 583] width 66 height 36
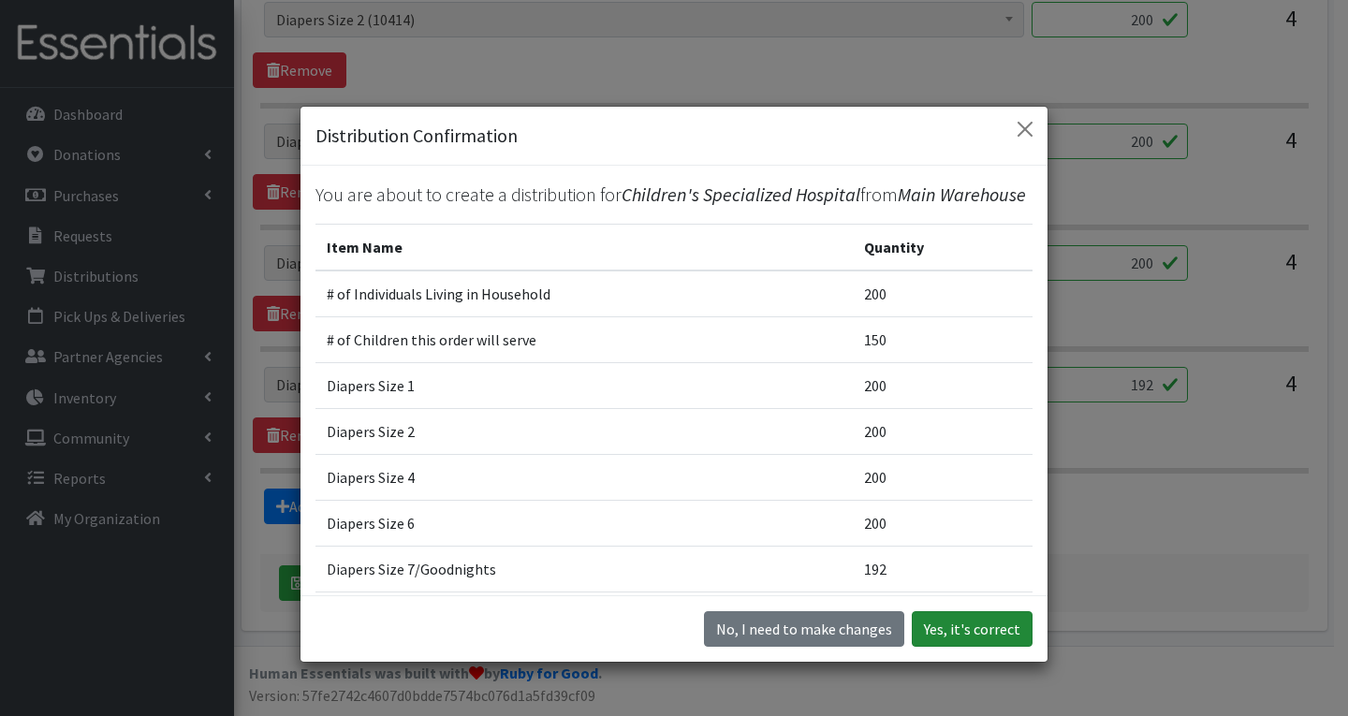
click at [975, 633] on button "Yes, it's correct" at bounding box center [972, 629] width 121 height 36
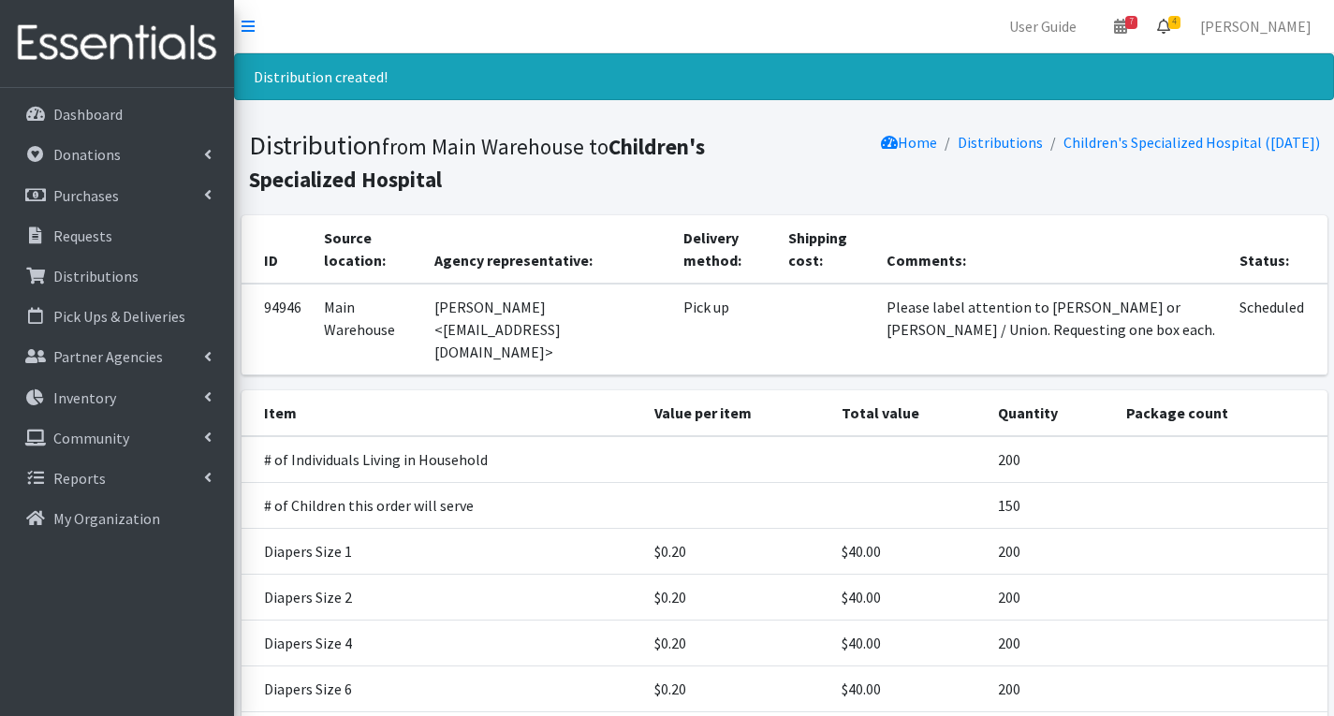
click at [1180, 22] on span "4" at bounding box center [1174, 22] width 12 height 13
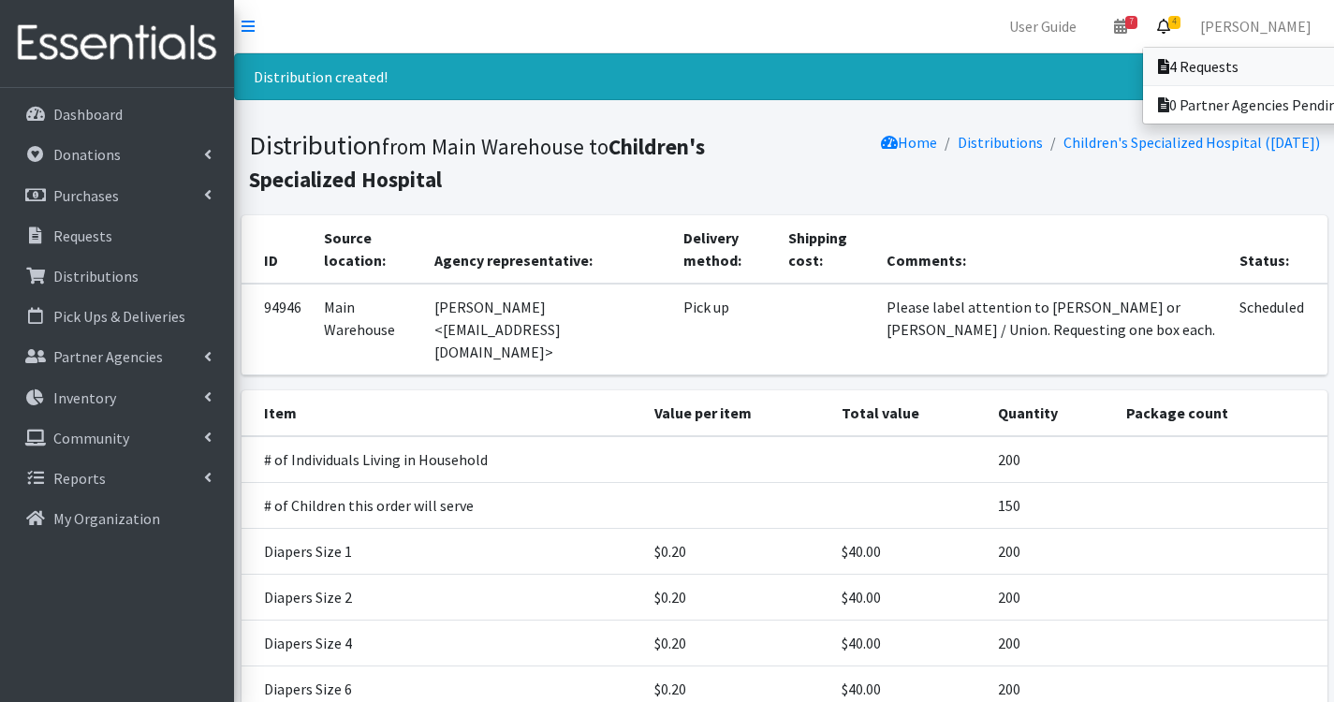
click at [1253, 68] on link "4 Requests" at bounding box center [1273, 66] width 260 height 37
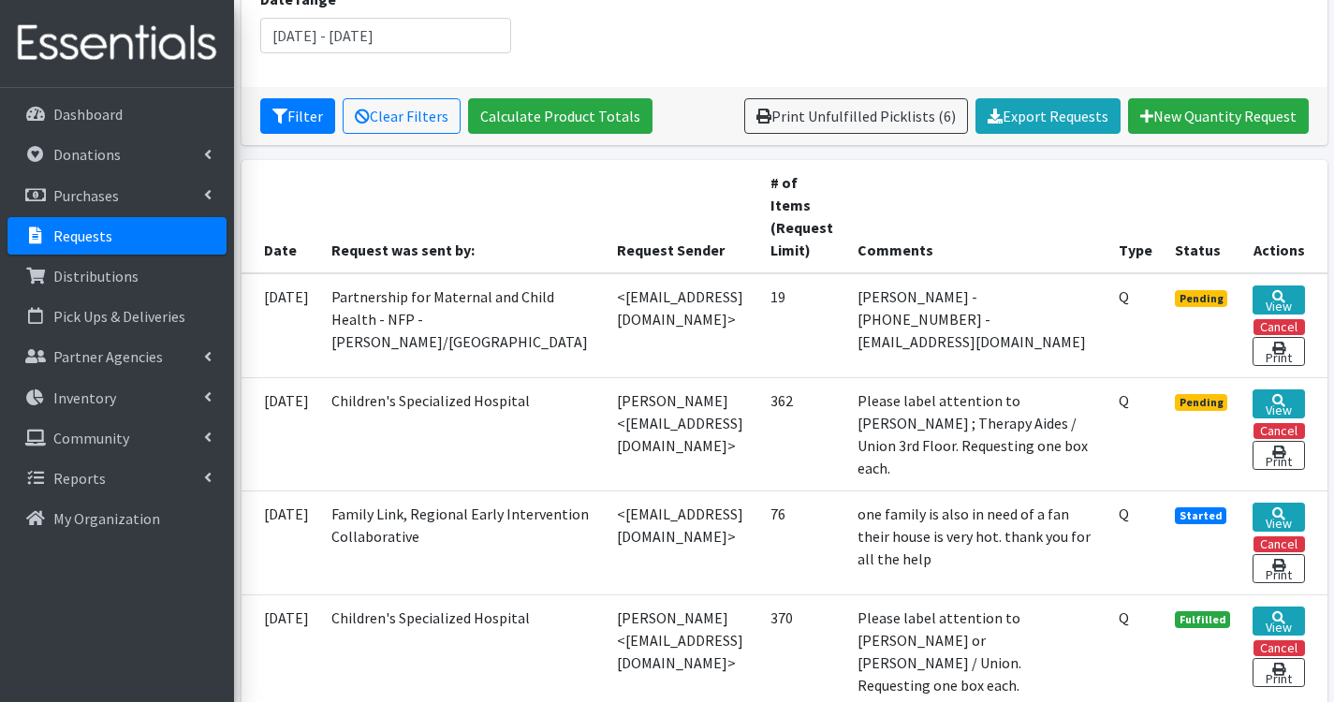
scroll to position [374, 0]
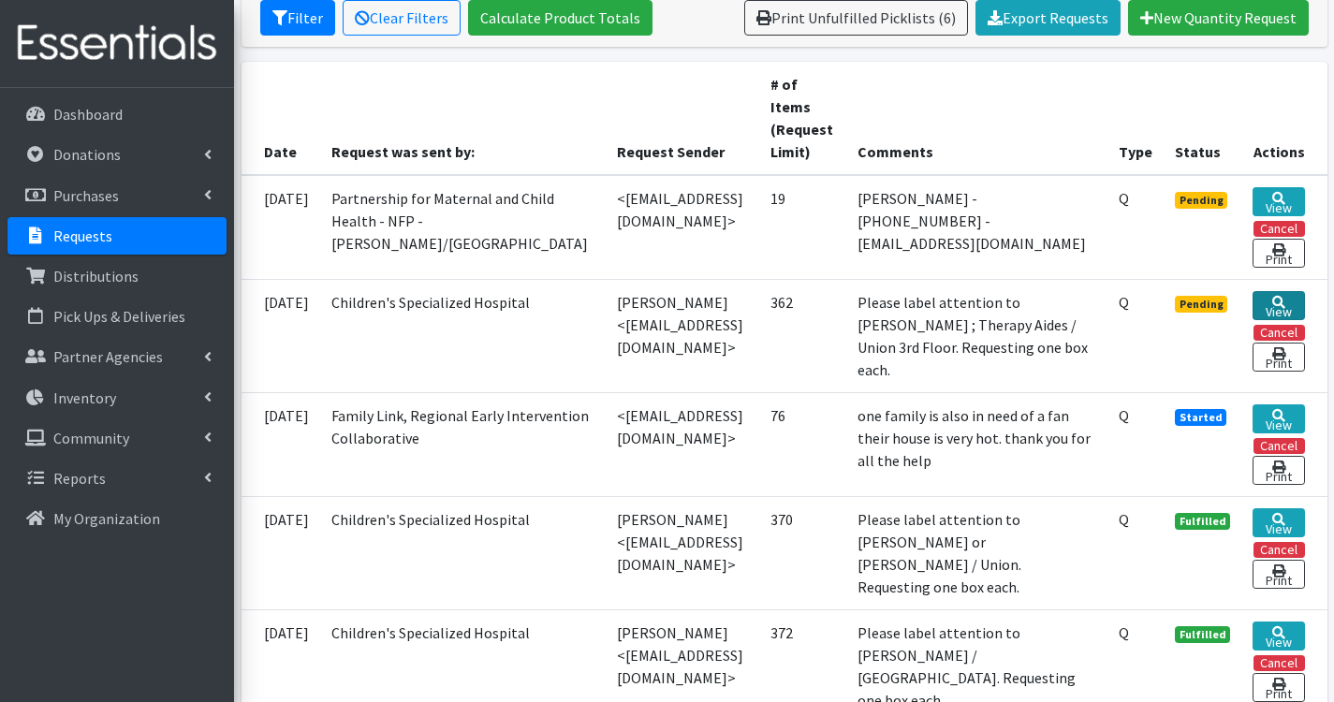
click at [1303, 313] on link "View" at bounding box center [1277, 305] width 51 height 29
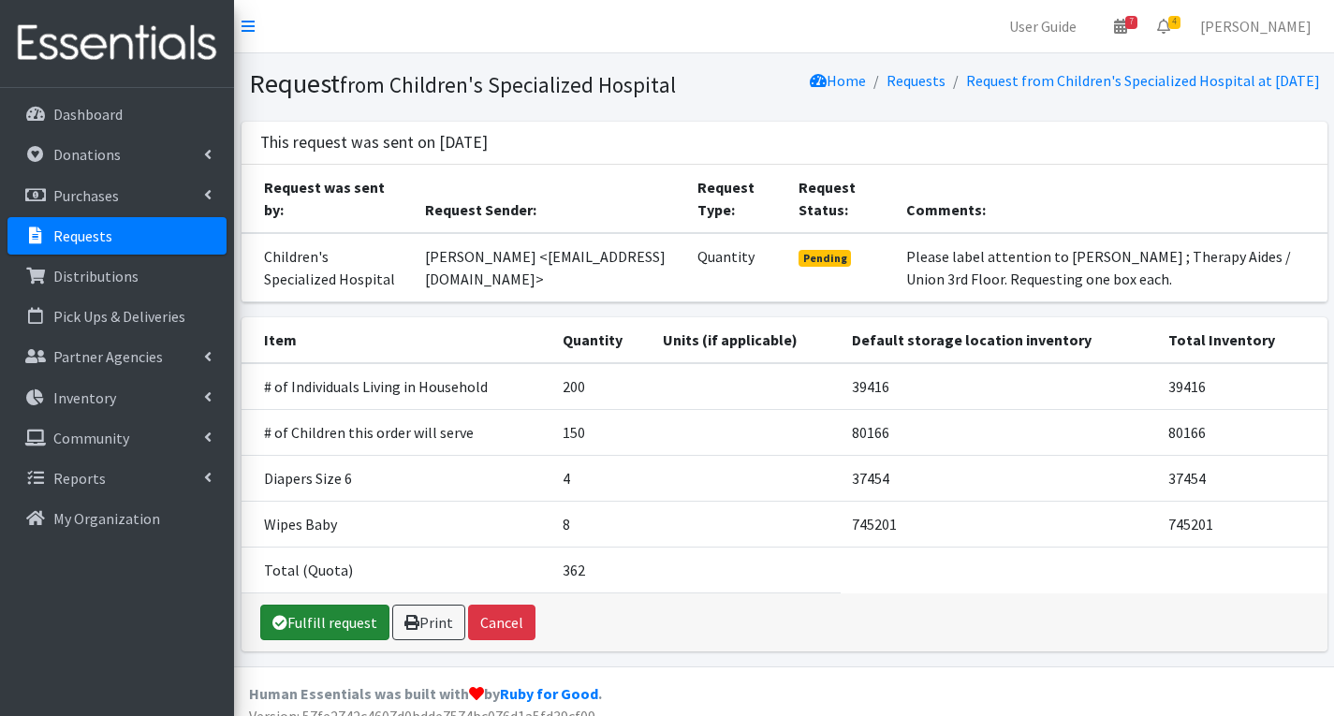
click at [349, 640] on link "Fulfill request" at bounding box center [324, 623] width 129 height 36
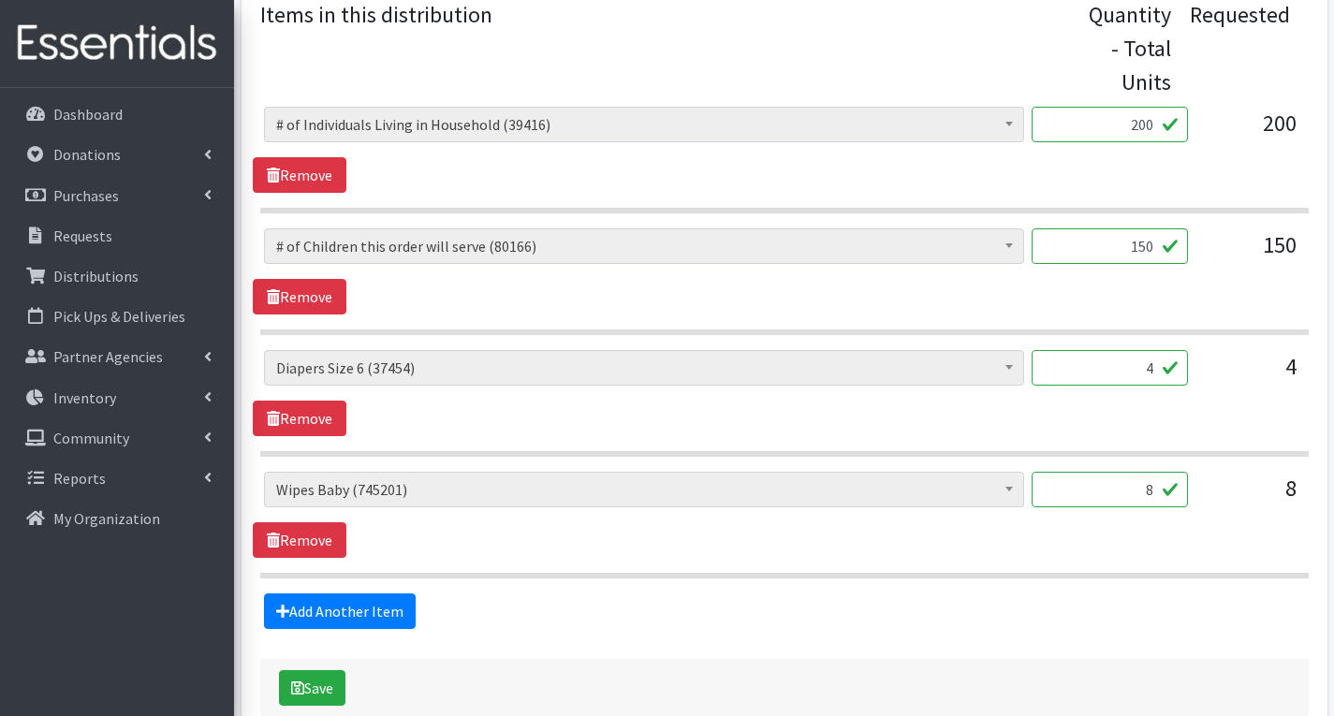
scroll to position [842, 0]
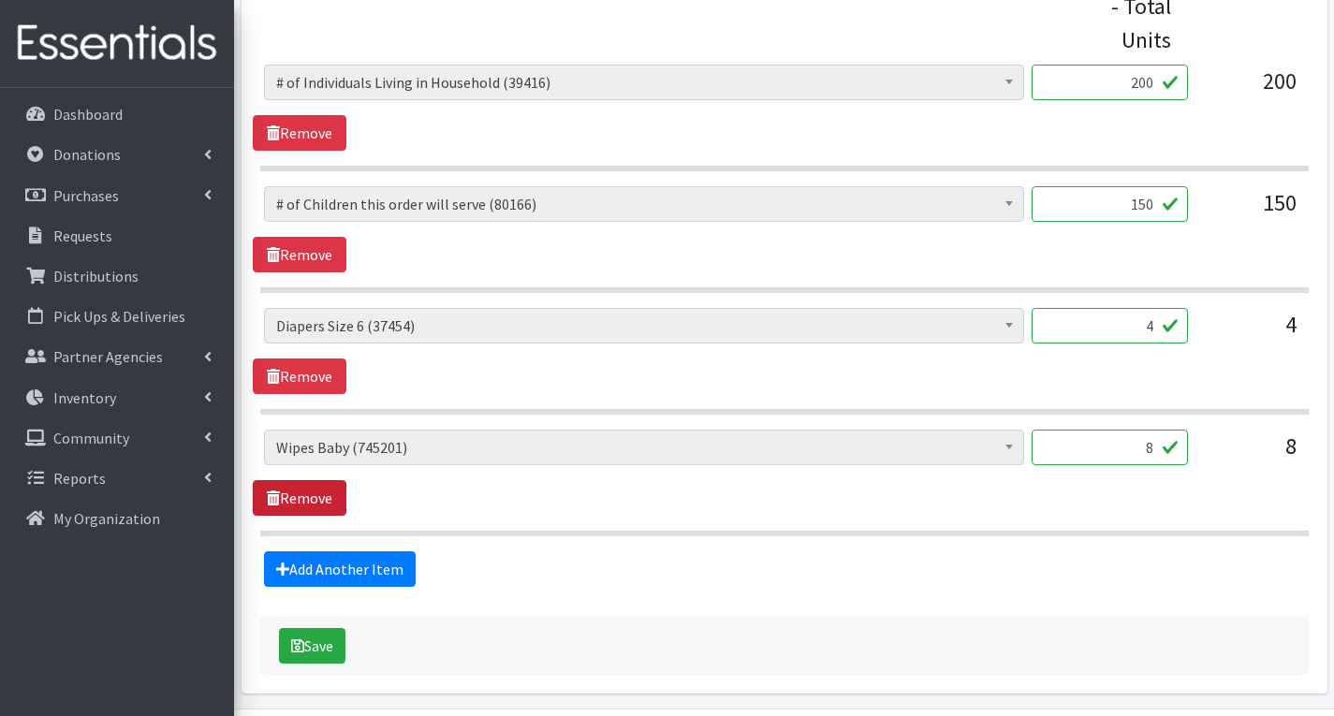
click at [312, 496] on link "Remove" at bounding box center [300, 498] width 94 height 36
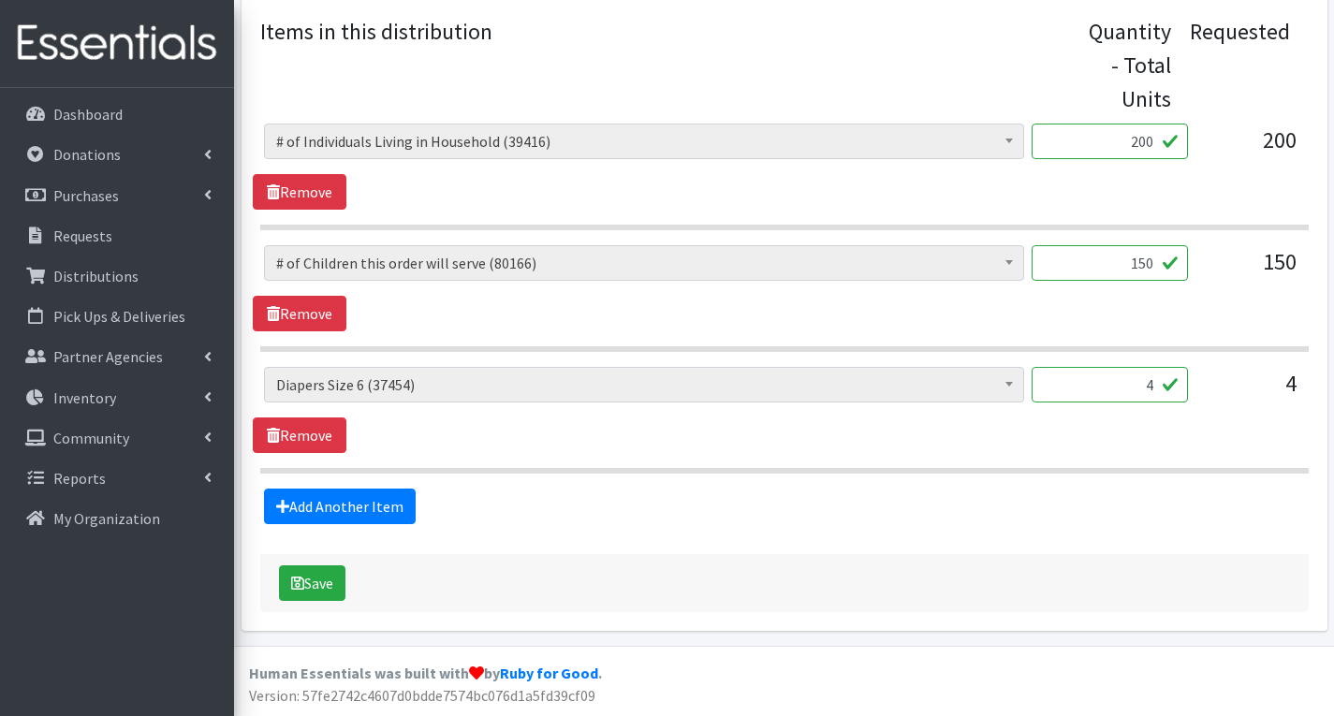
scroll to position [783, 0]
click at [1150, 387] on input "4" at bounding box center [1110, 385] width 156 height 36
type input "200"
click at [1213, 427] on div "# of Children this order will serve (80166) # of Individuals Living in Househol…" at bounding box center [784, 410] width 1062 height 86
click at [329, 586] on button "Save" at bounding box center [312, 583] width 66 height 36
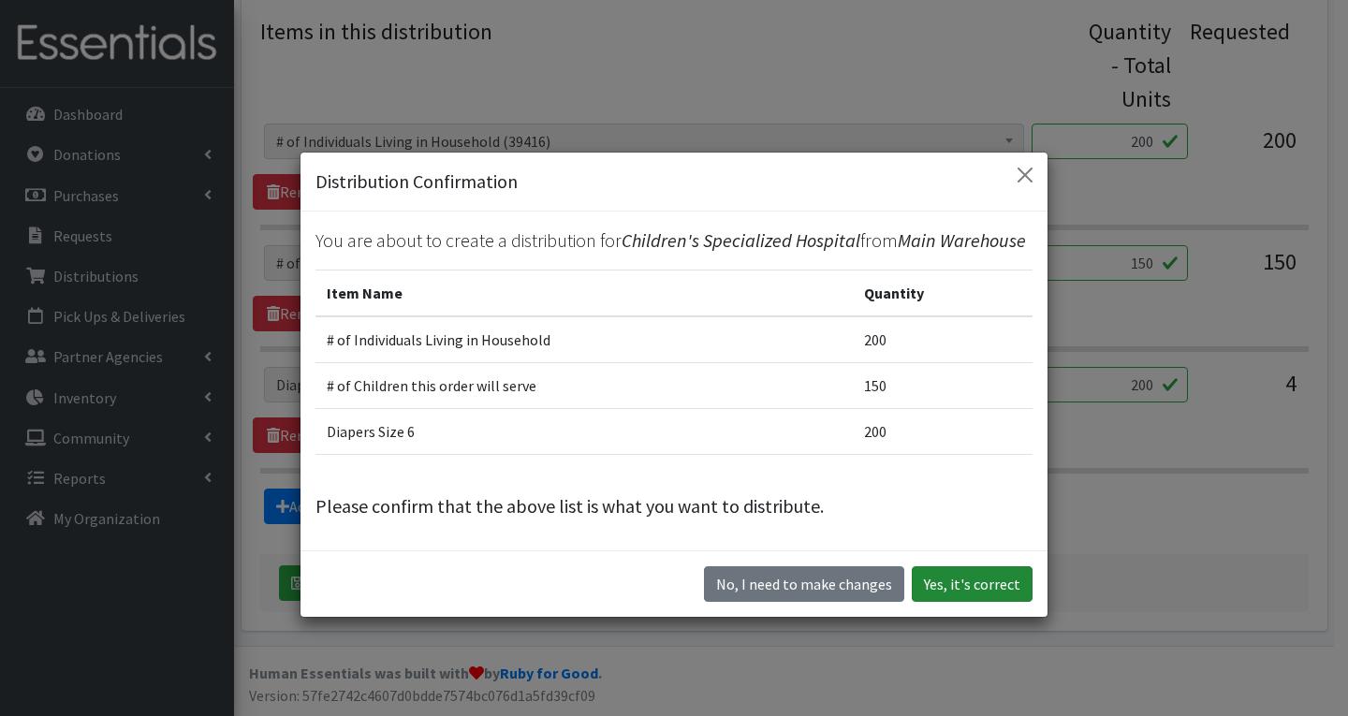
click at [965, 584] on button "Yes, it's correct" at bounding box center [972, 584] width 121 height 36
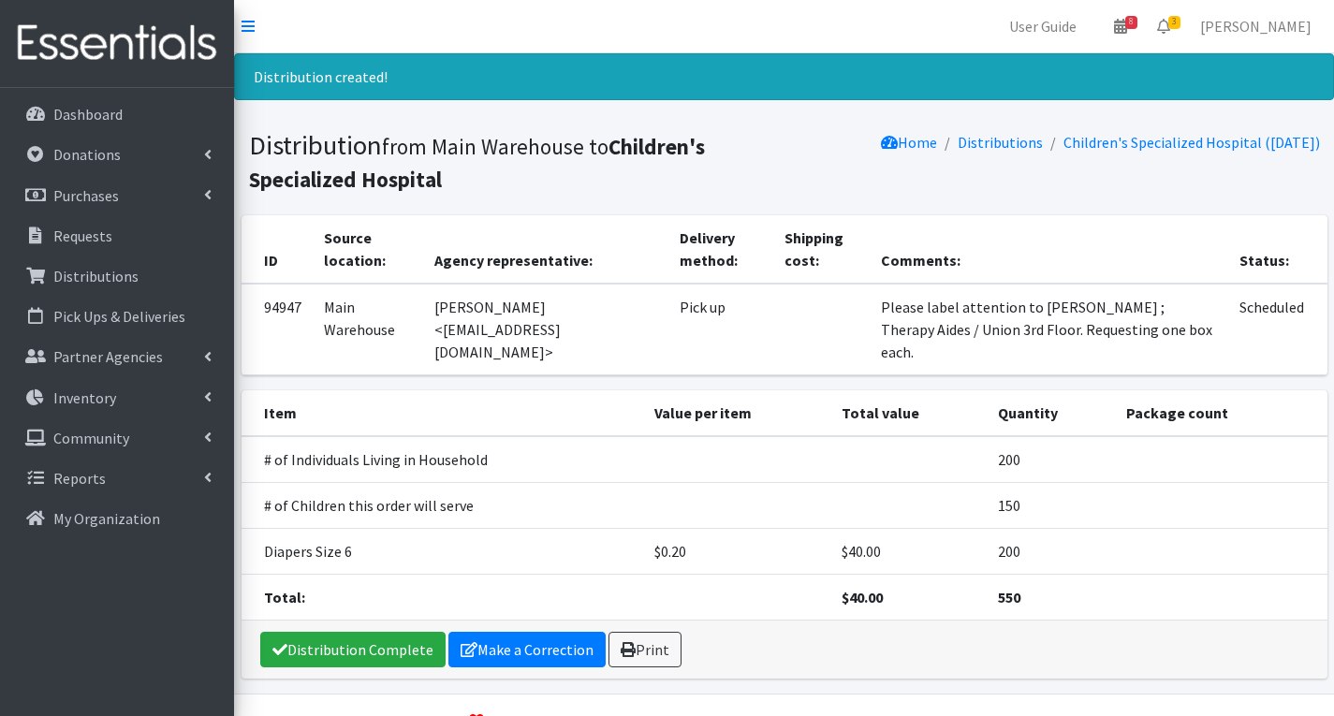
drag, startPoint x: 534, startPoint y: 309, endPoint x: 529, endPoint y: 343, distance: 34.2
click at [529, 343] on td "[PERSON_NAME] <[EMAIL_ADDRESS][DOMAIN_NAME]>" at bounding box center [545, 330] width 245 height 92
copy td "kdorset@childrens-specialized.org"
click at [124, 274] on p "Distributions" at bounding box center [95, 276] width 85 height 19
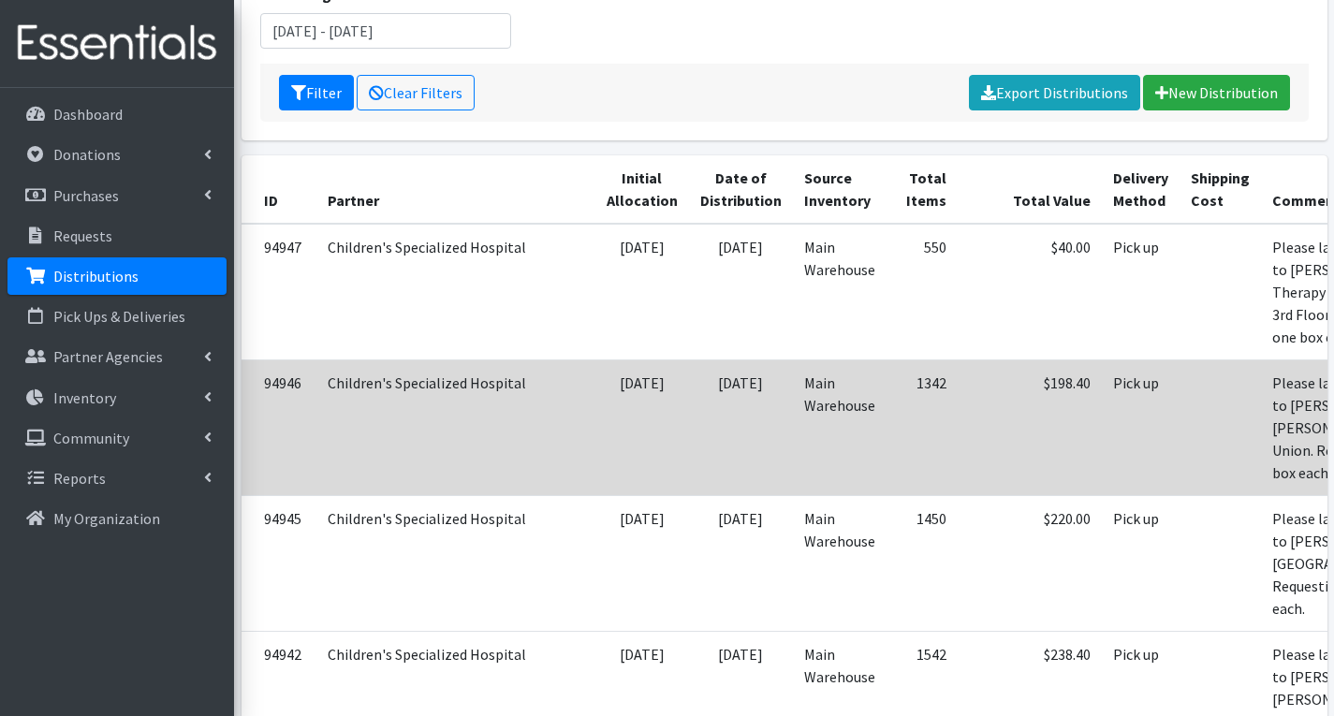
scroll to position [0, 170]
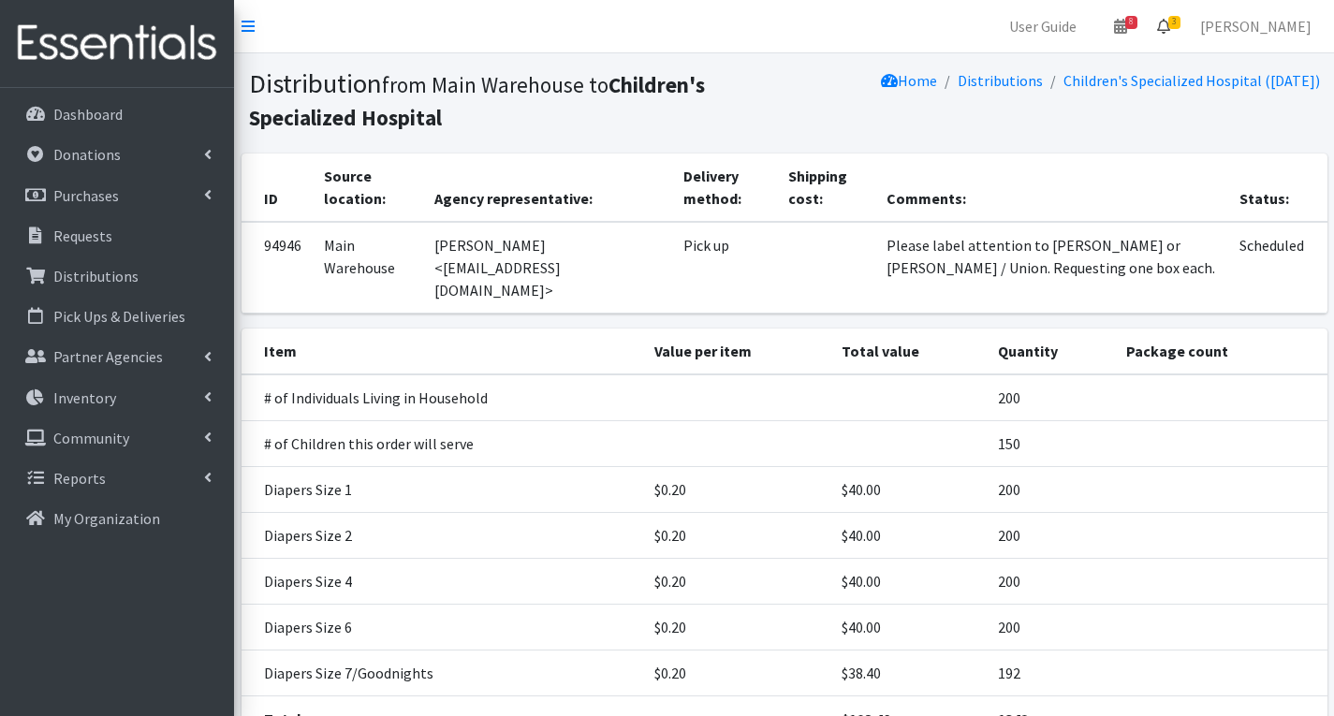
click at [1180, 20] on span "3" at bounding box center [1174, 22] width 12 height 13
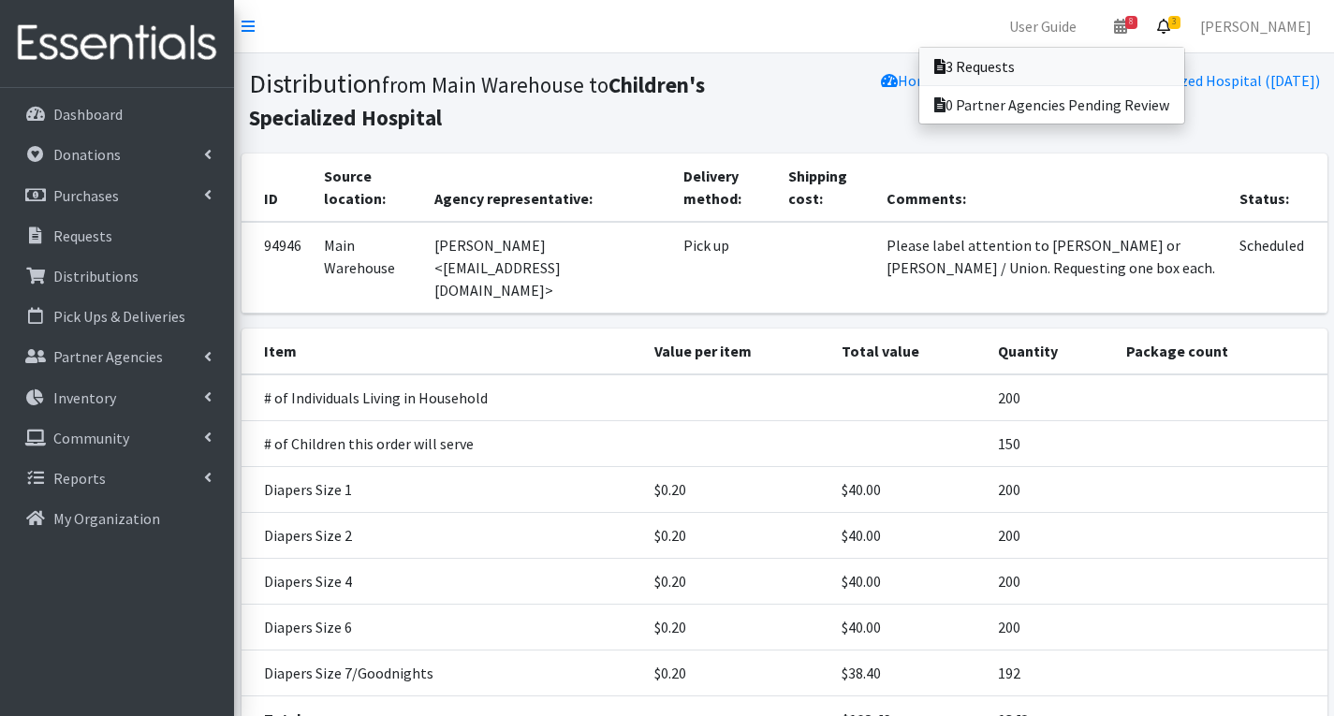
click at [1105, 65] on link "3 Requests" at bounding box center [1051, 66] width 265 height 37
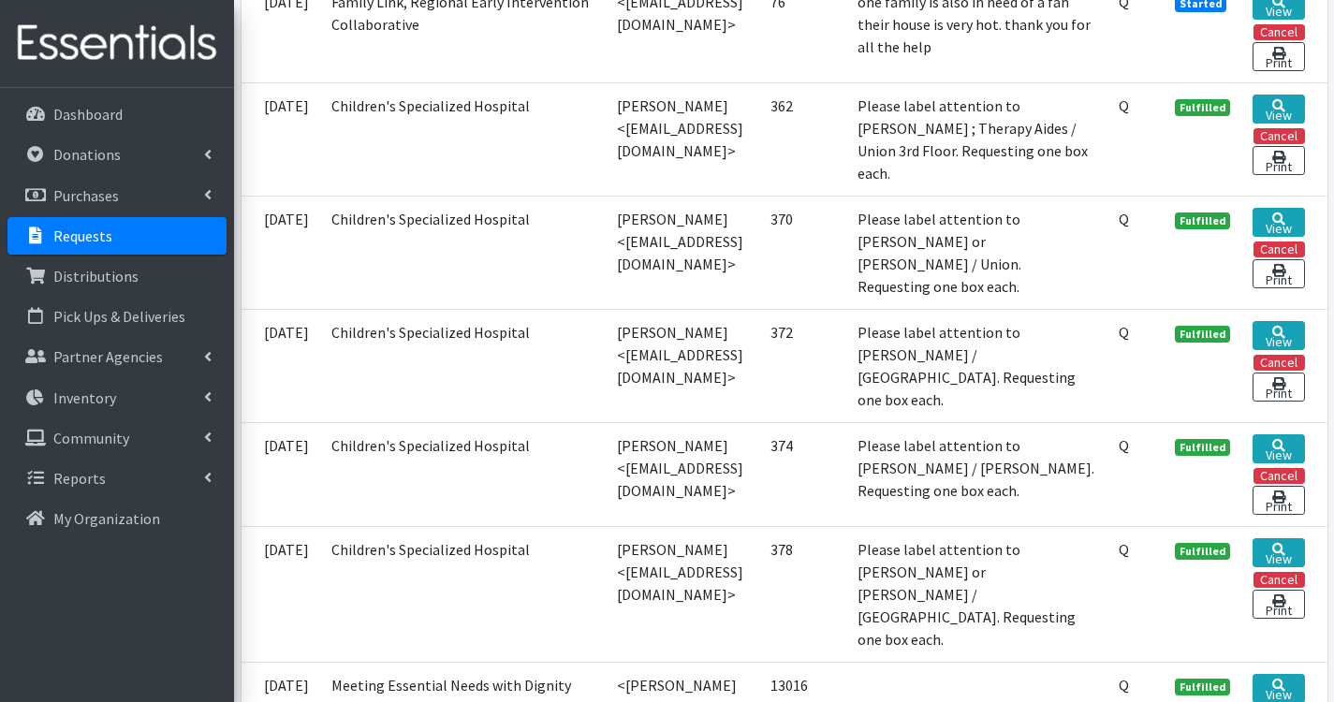
scroll to position [936, 0]
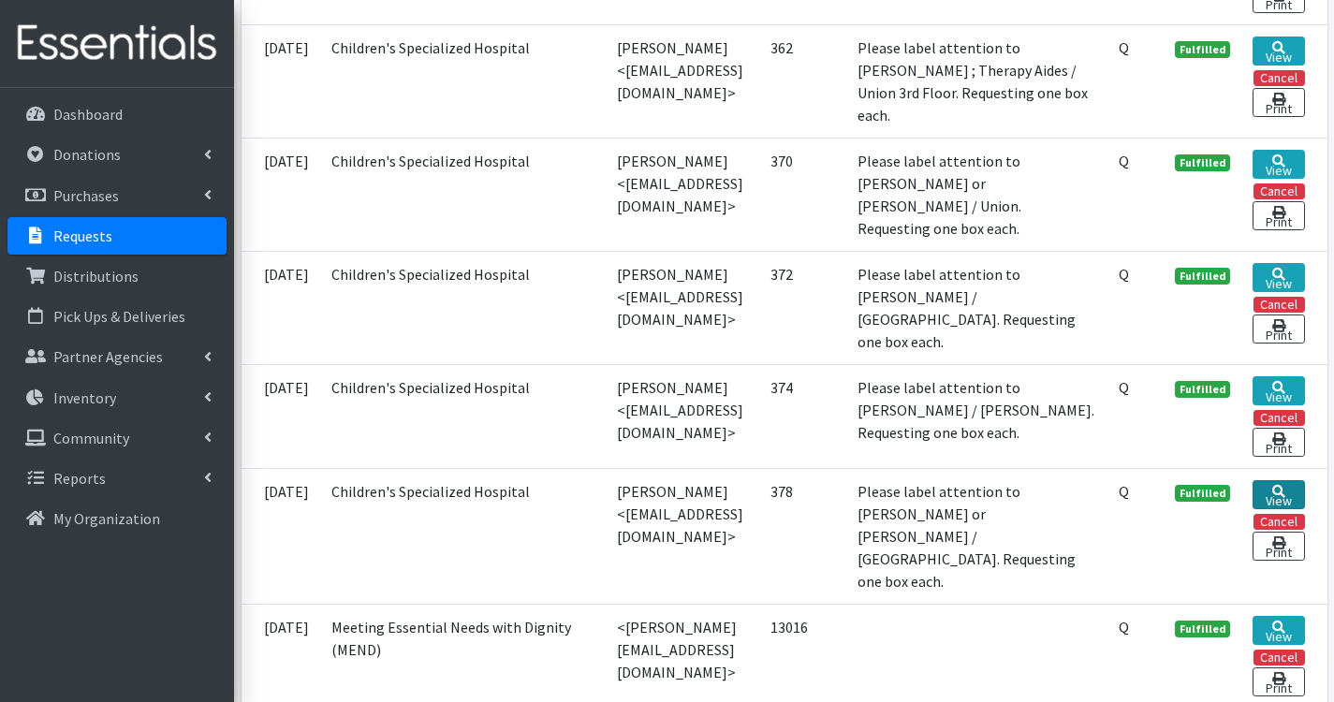
click at [1302, 489] on link "View" at bounding box center [1277, 494] width 51 height 29
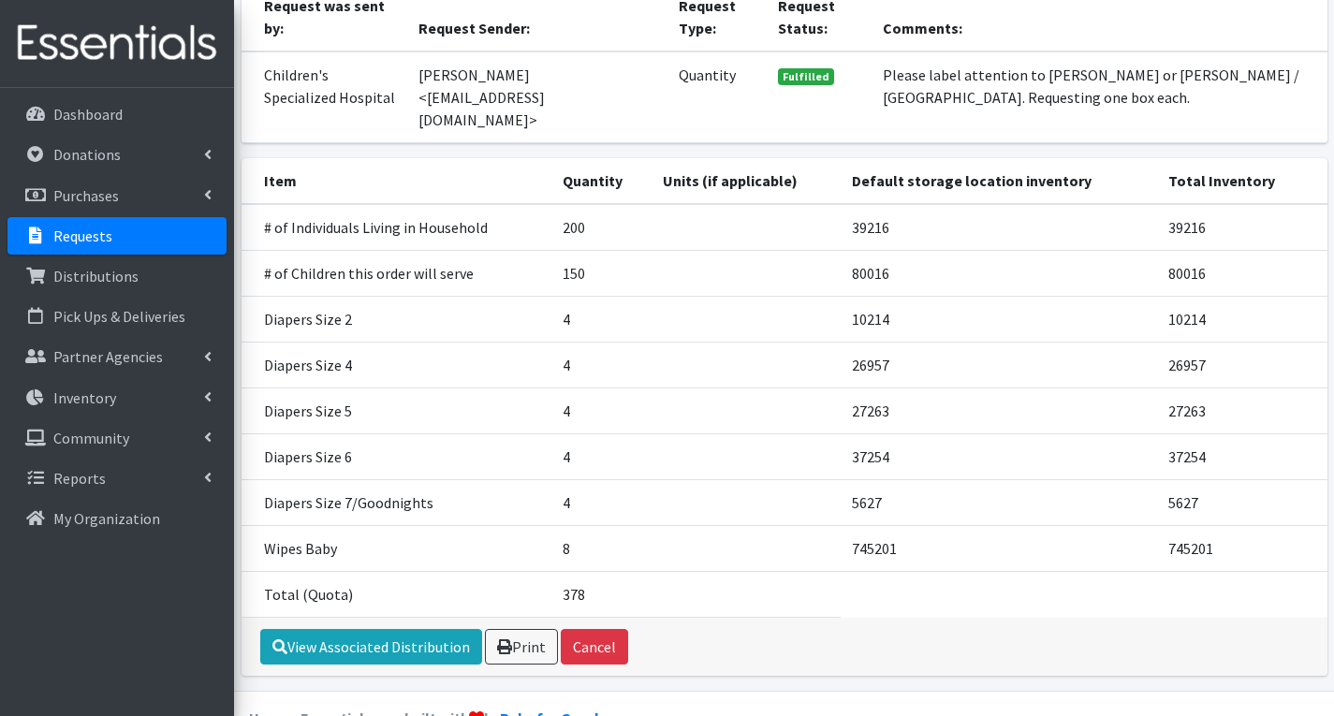
scroll to position [226, 0]
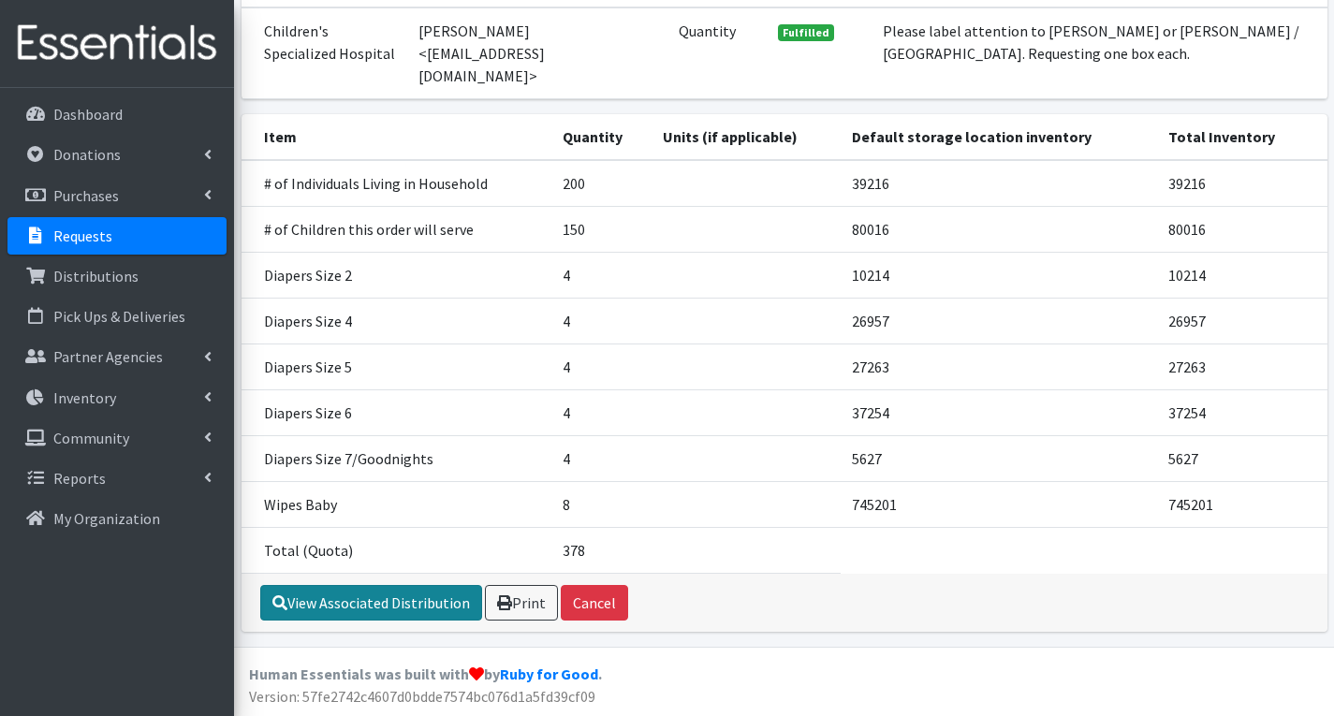
click at [336, 595] on link "View Associated Distribution" at bounding box center [371, 603] width 222 height 36
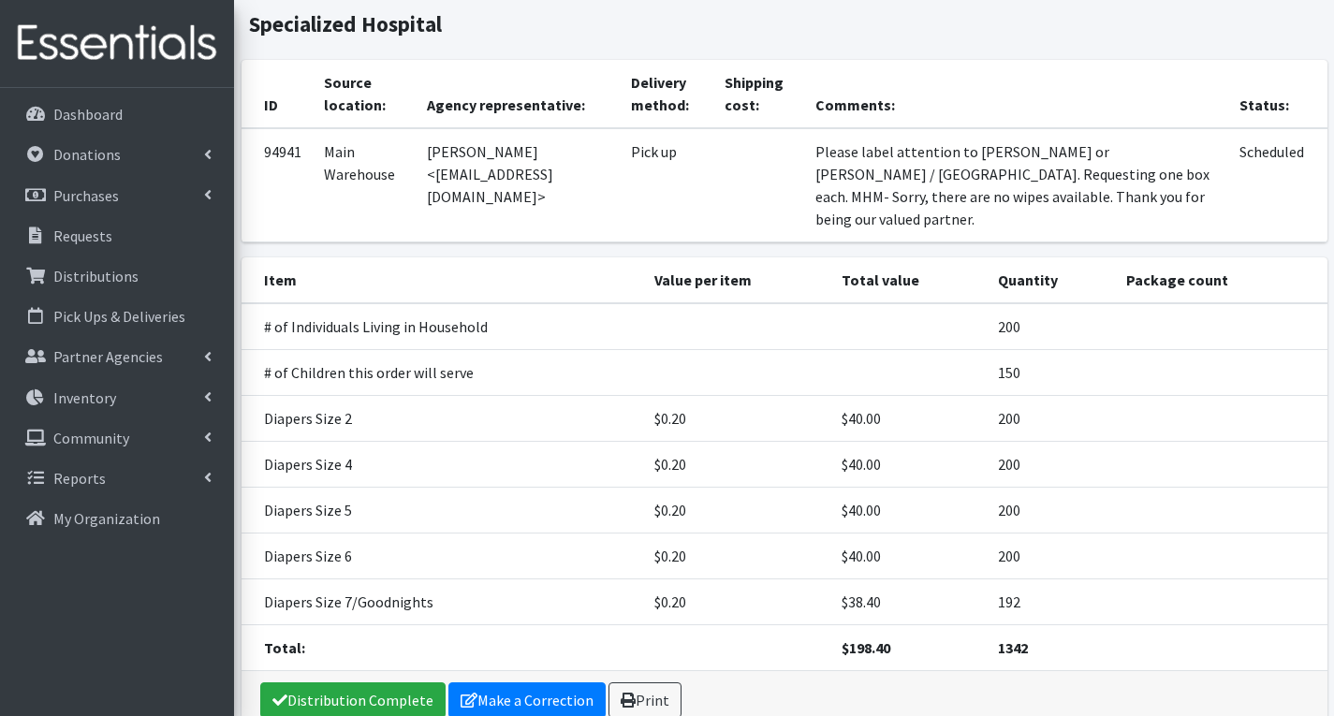
scroll to position [169, 0]
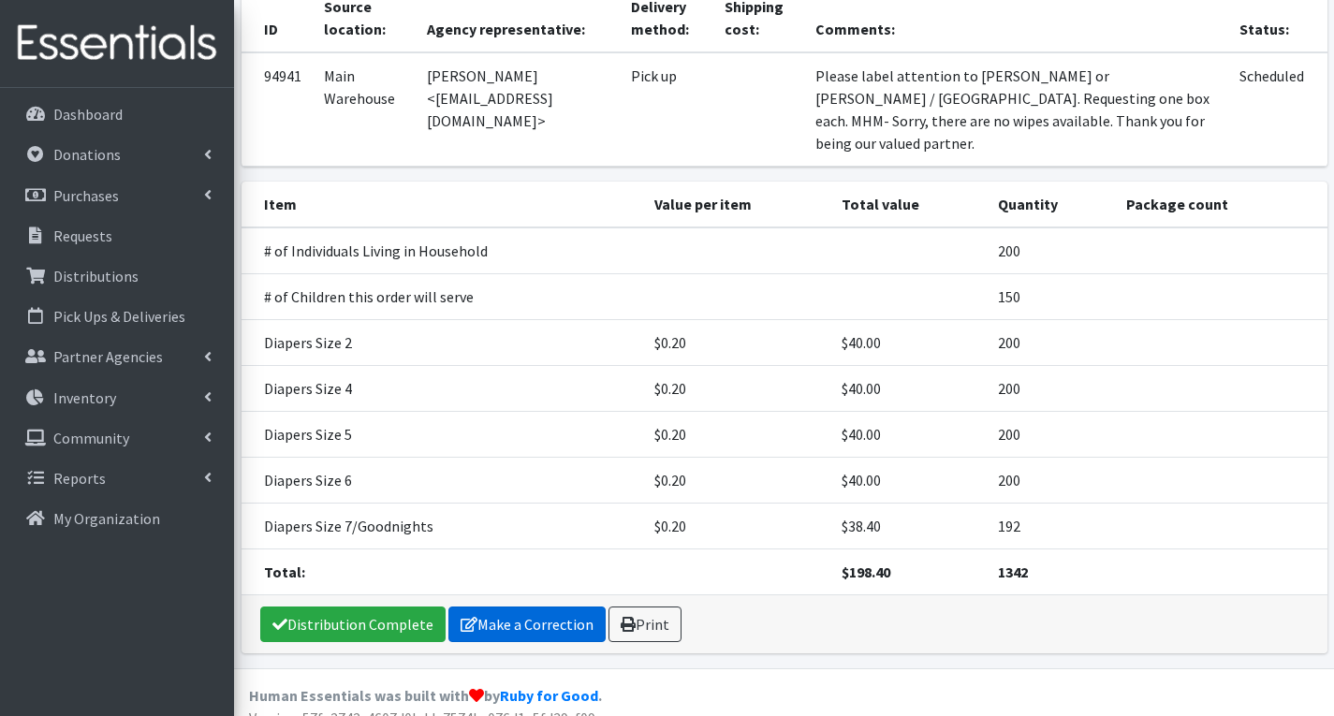
click at [508, 607] on link "Make a Correction" at bounding box center [526, 625] width 157 height 36
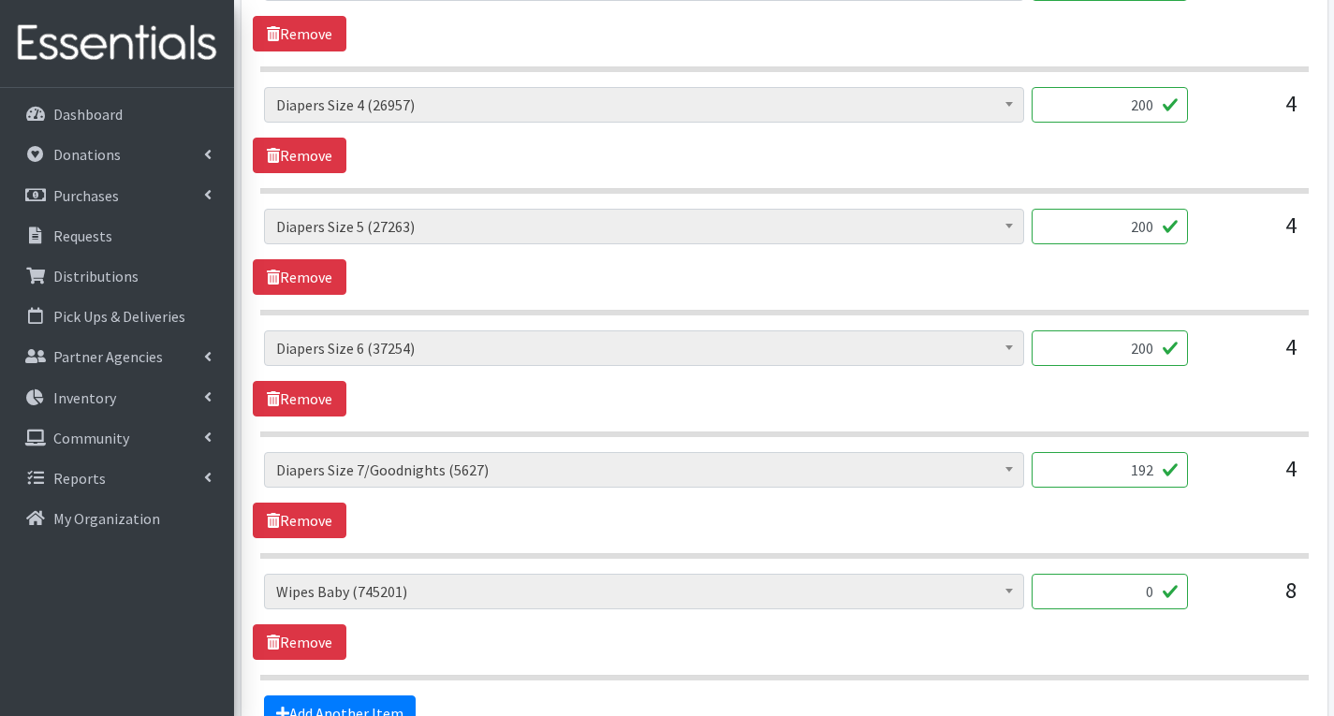
scroll to position [1330, 0]
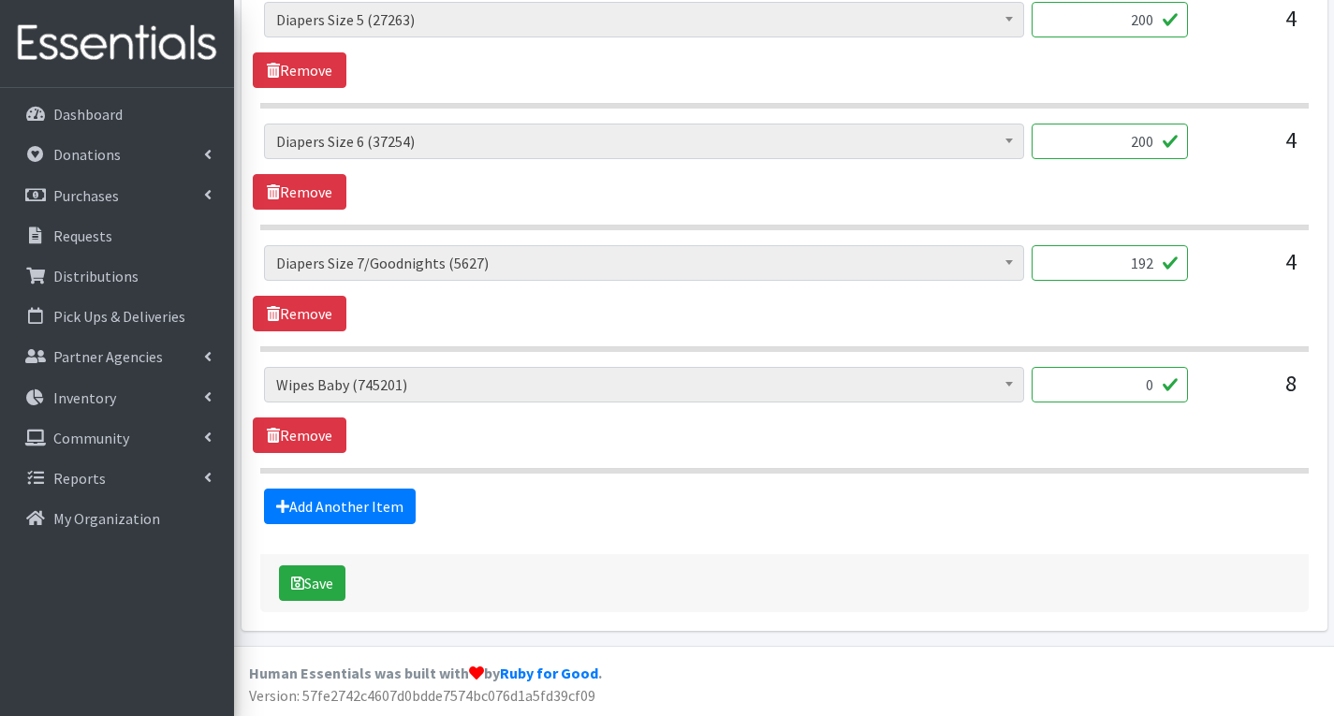
click at [1160, 387] on input "0" at bounding box center [1110, 385] width 156 height 36
type input "800"
click at [320, 577] on button "Save" at bounding box center [312, 583] width 66 height 36
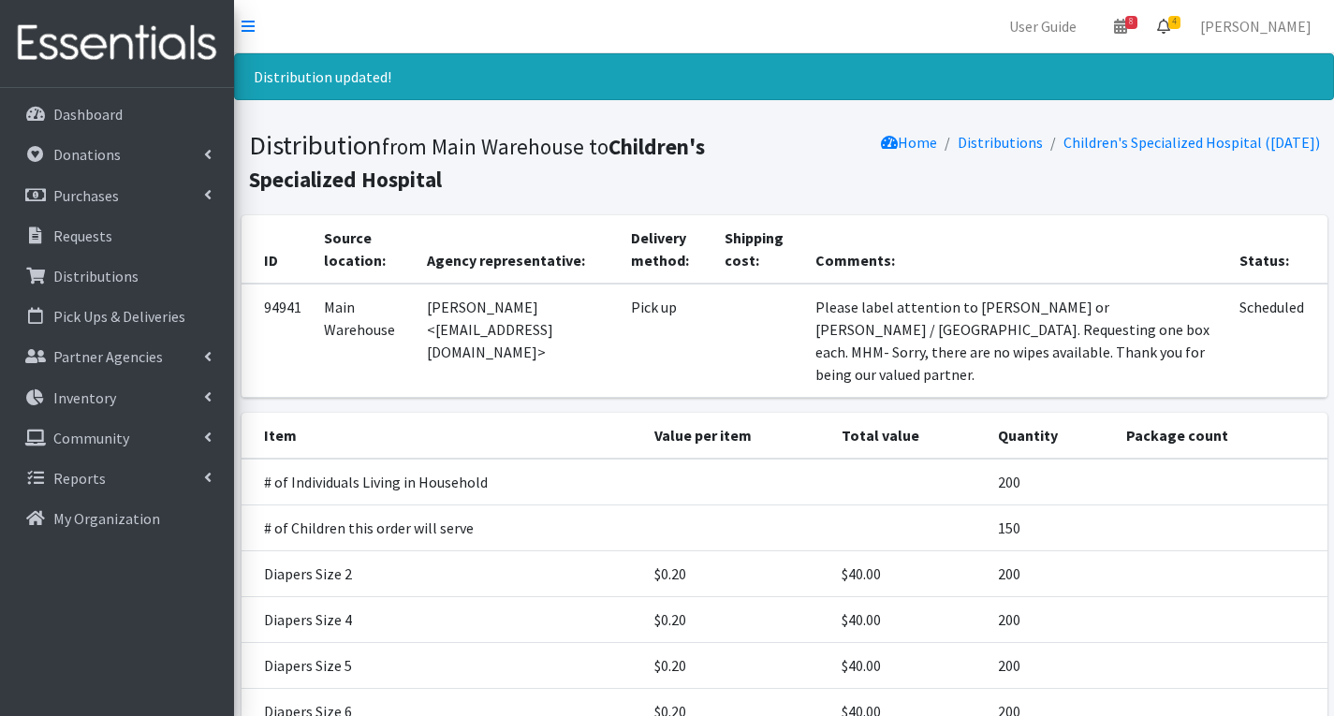
click at [1180, 22] on span "4" at bounding box center [1174, 22] width 12 height 13
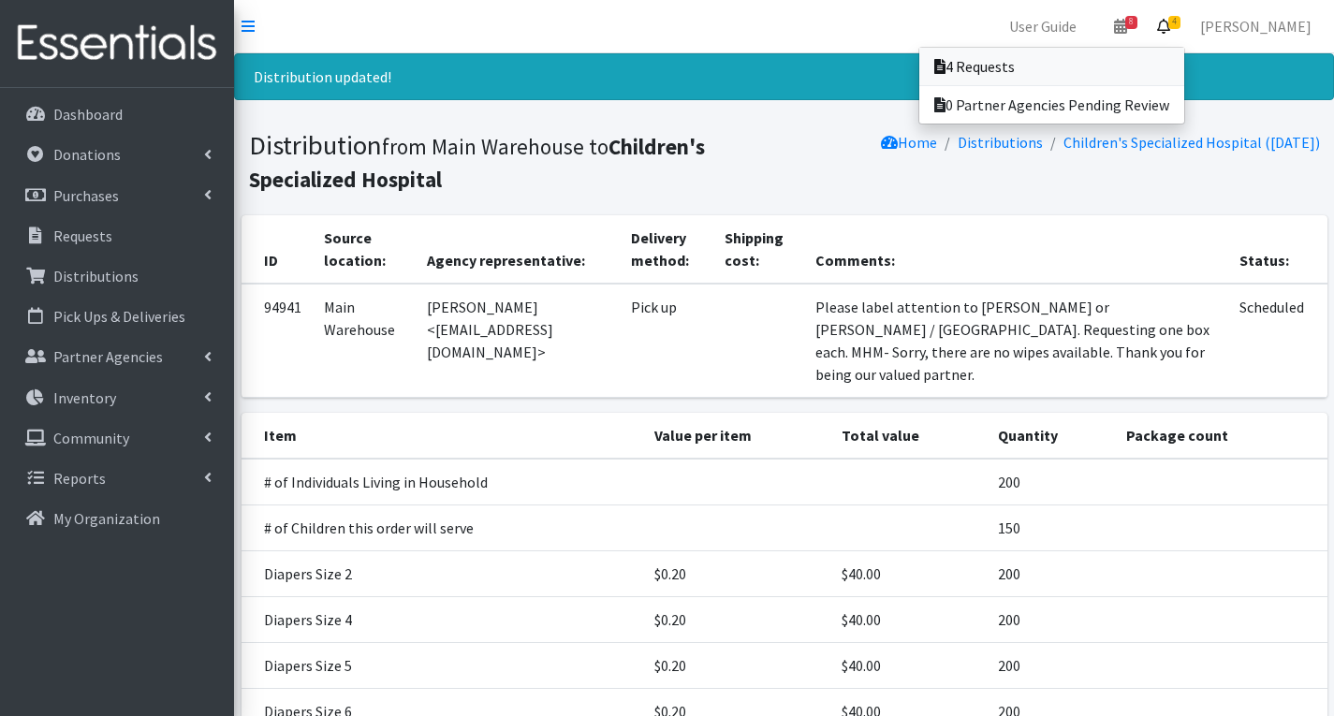
click at [1119, 76] on link "4 Requests" at bounding box center [1051, 66] width 265 height 37
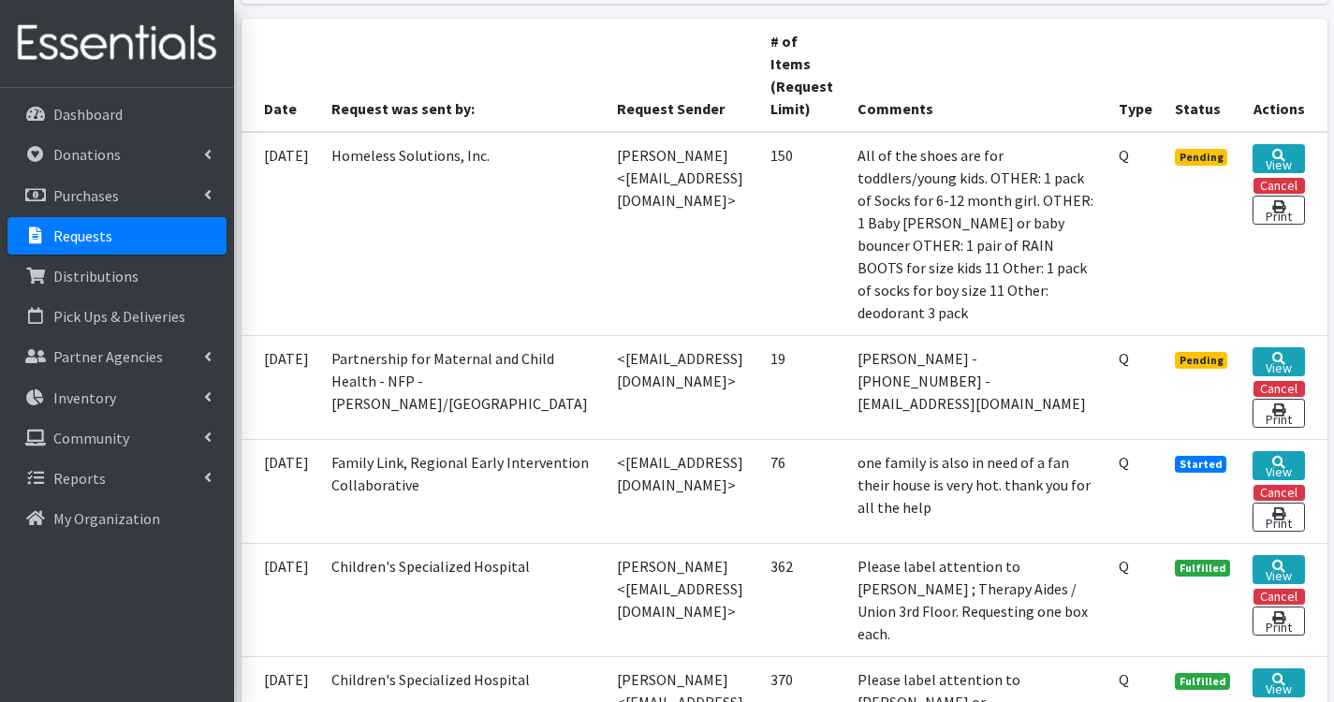
scroll to position [562, 0]
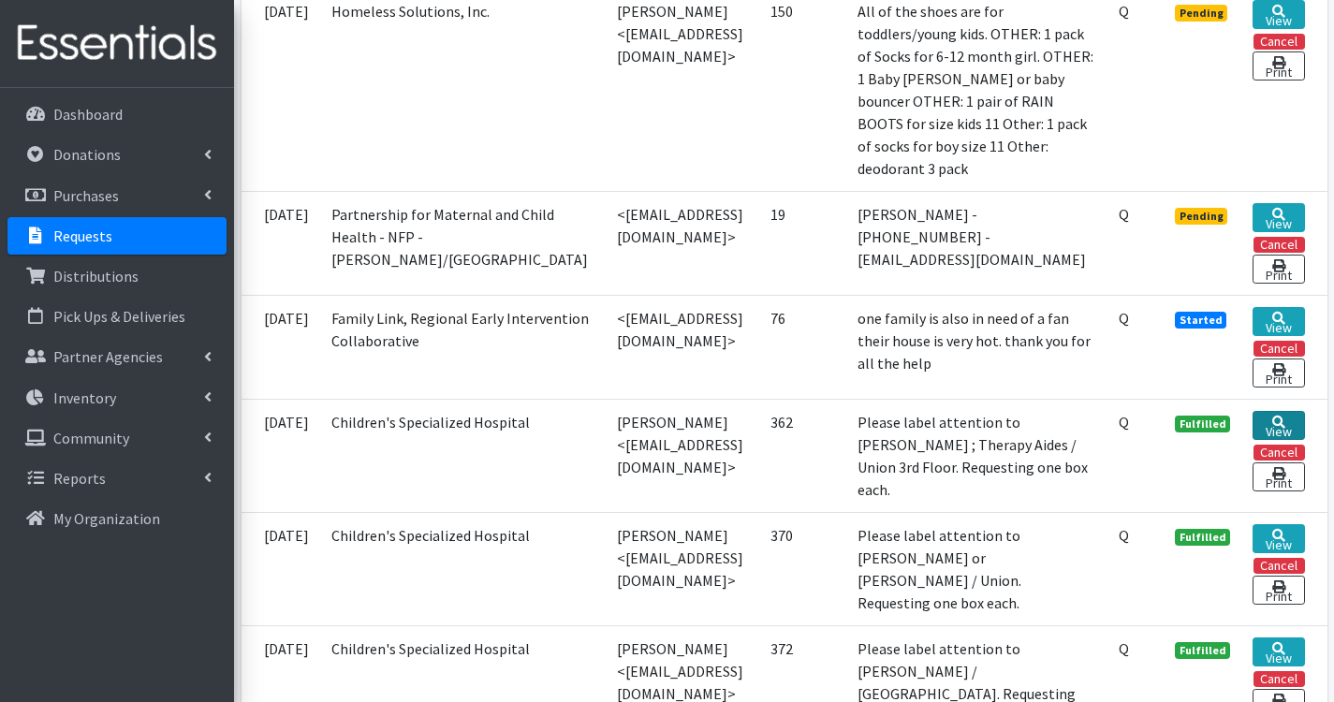
click at [1279, 429] on link "View" at bounding box center [1277, 425] width 51 height 29
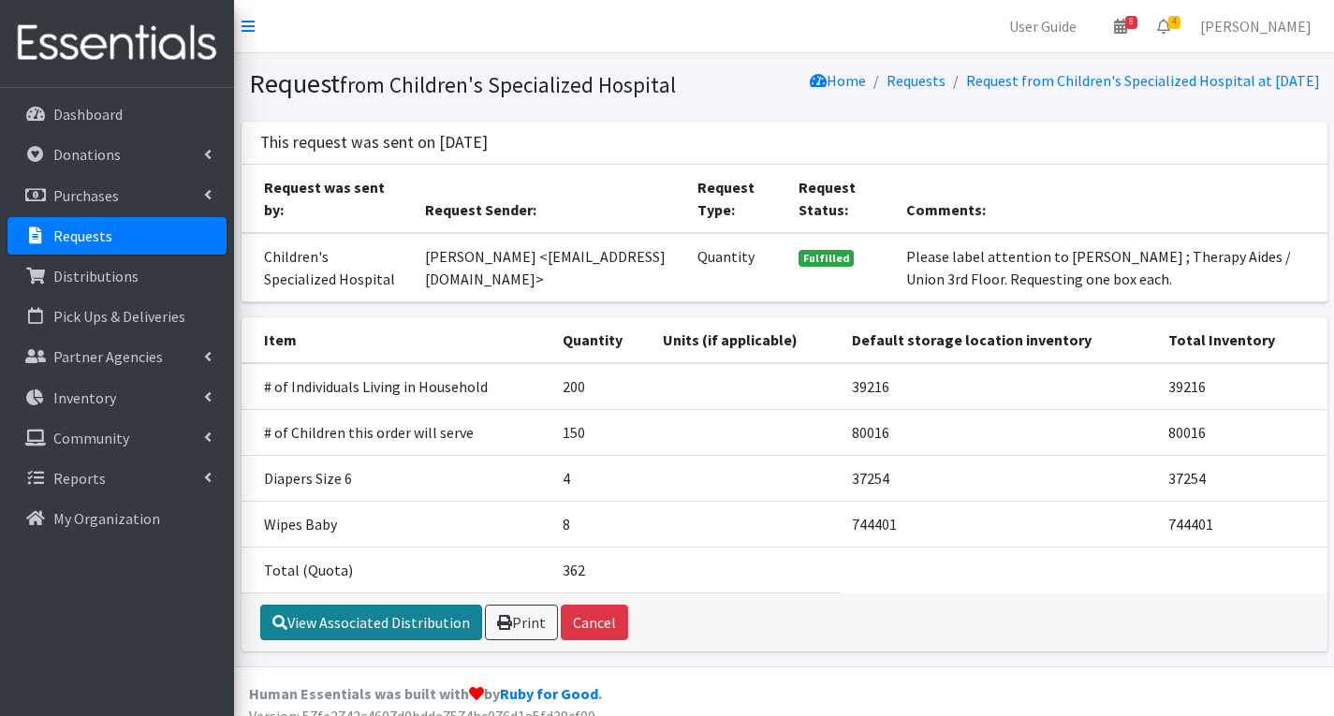
click at [376, 640] on link "View Associated Distribution" at bounding box center [371, 623] width 222 height 36
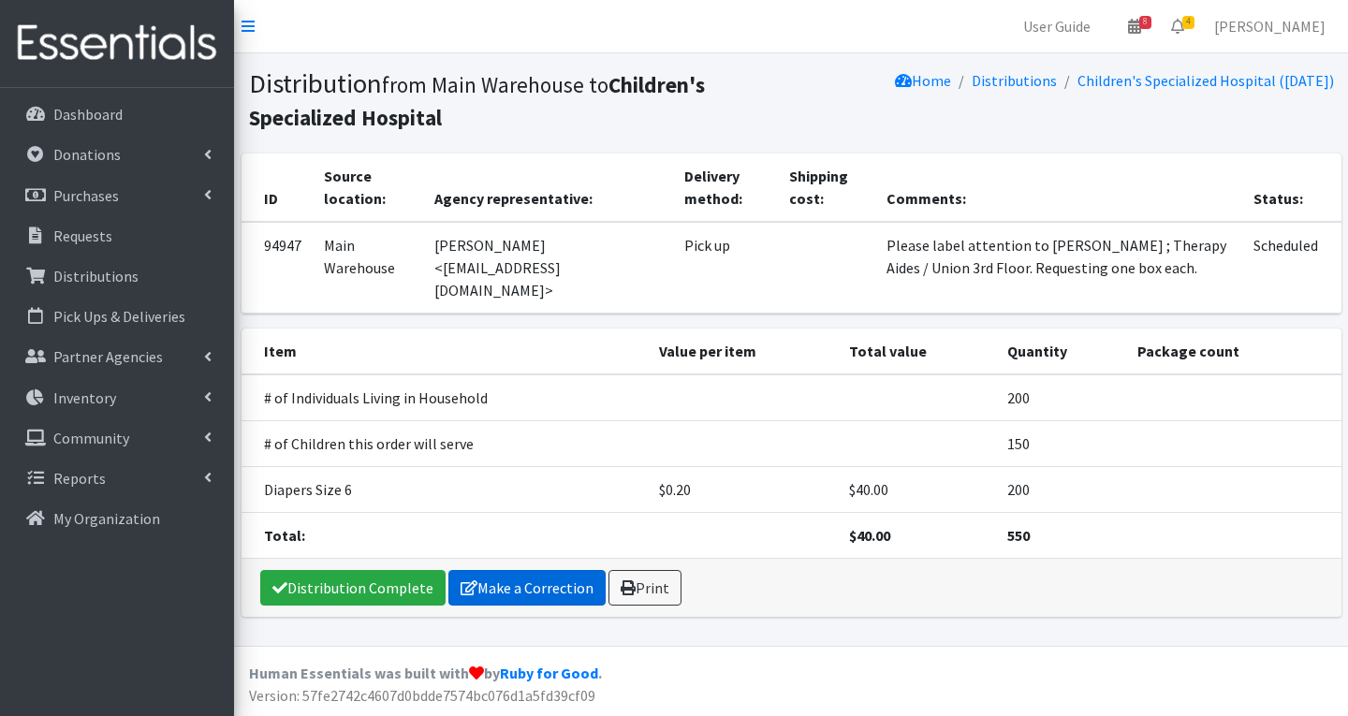
click at [508, 570] on link "Make a Correction" at bounding box center [526, 588] width 157 height 36
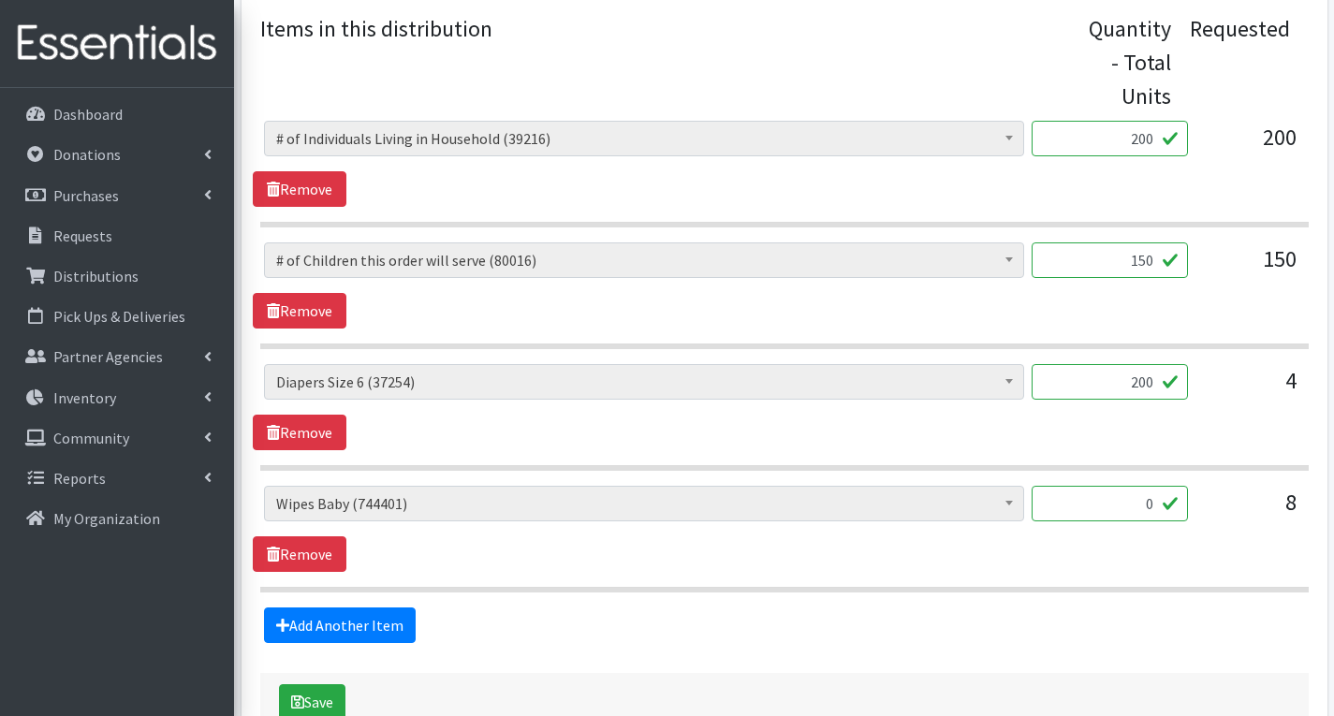
scroll to position [842, 0]
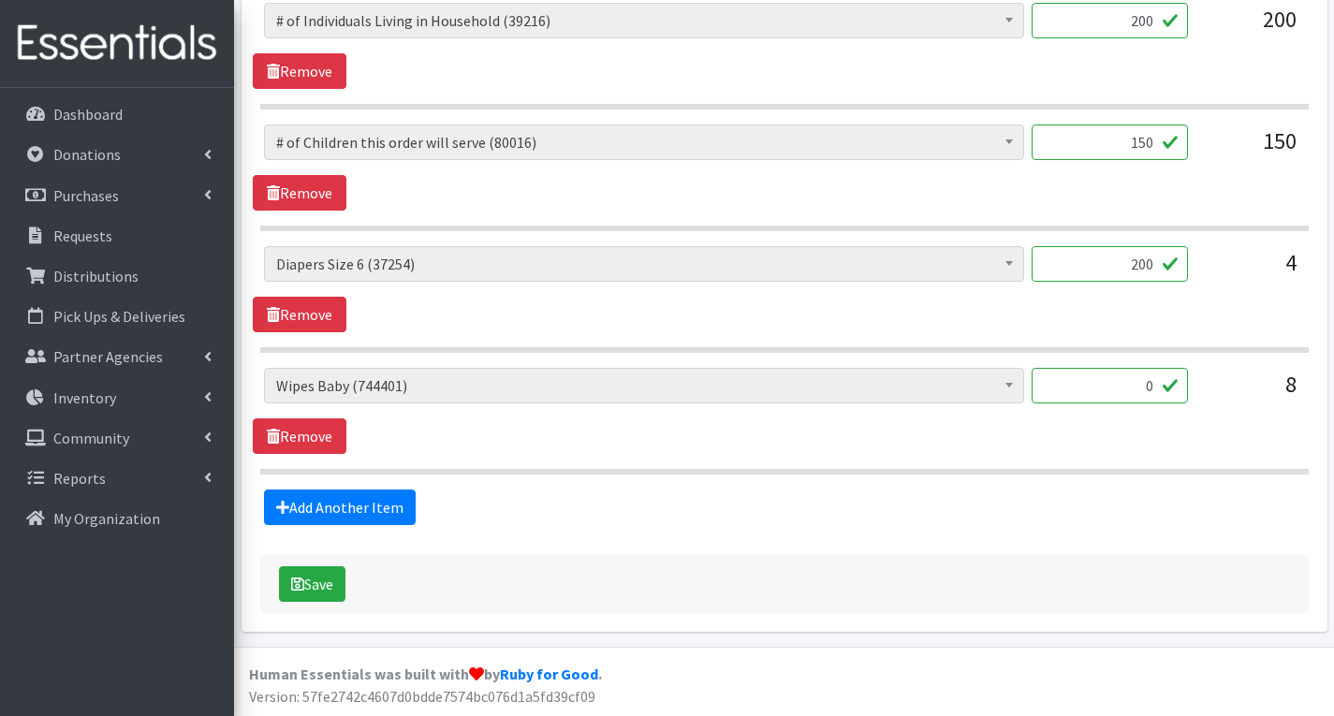
click at [1163, 388] on input "0" at bounding box center [1110, 386] width 156 height 36
type input "400"
click at [337, 582] on button "Save" at bounding box center [312, 584] width 66 height 36
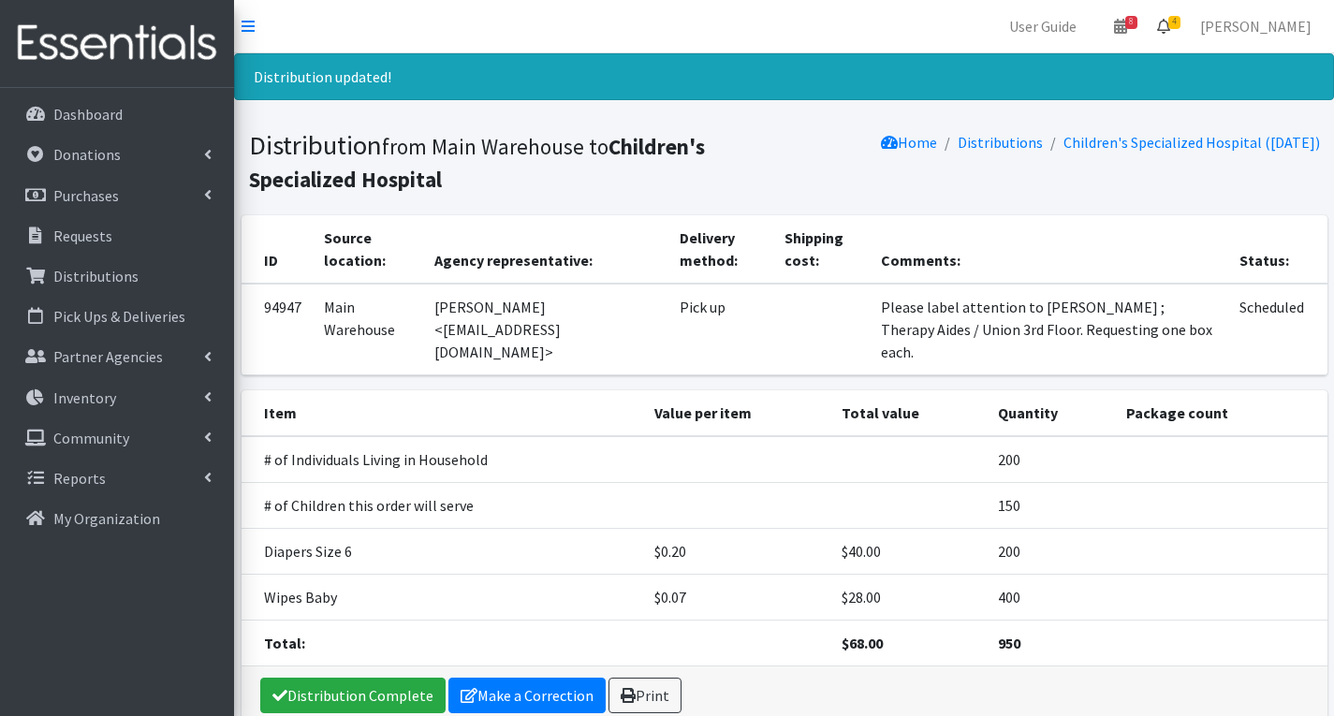
click at [1180, 20] on span "4" at bounding box center [1174, 22] width 12 height 13
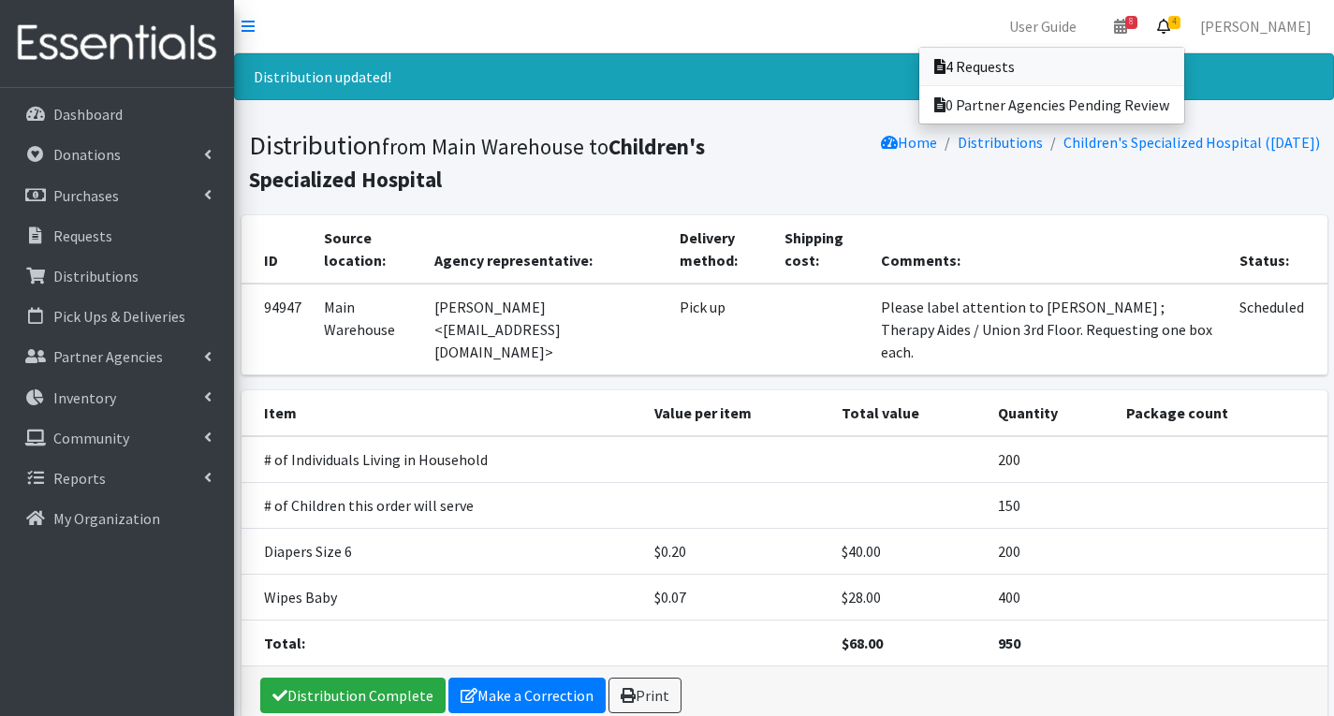
click at [1104, 64] on link "4 Requests" at bounding box center [1051, 66] width 265 height 37
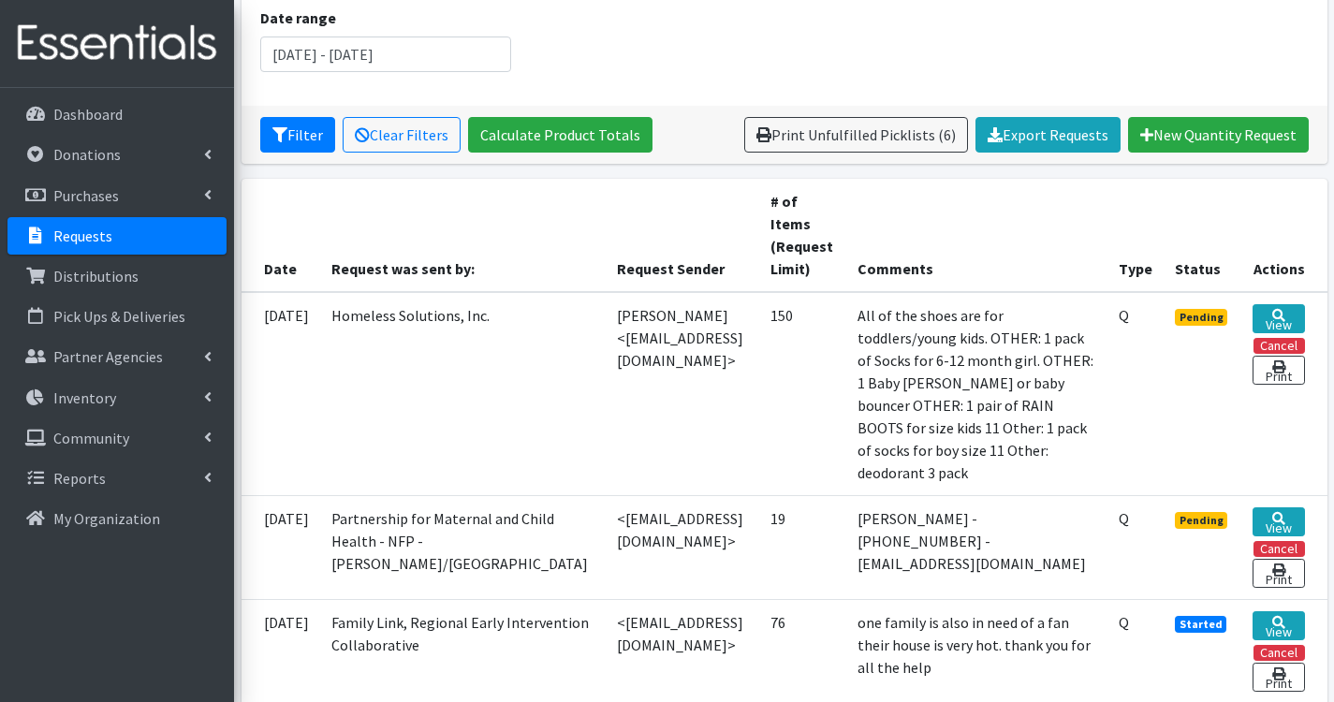
scroll to position [281, 0]
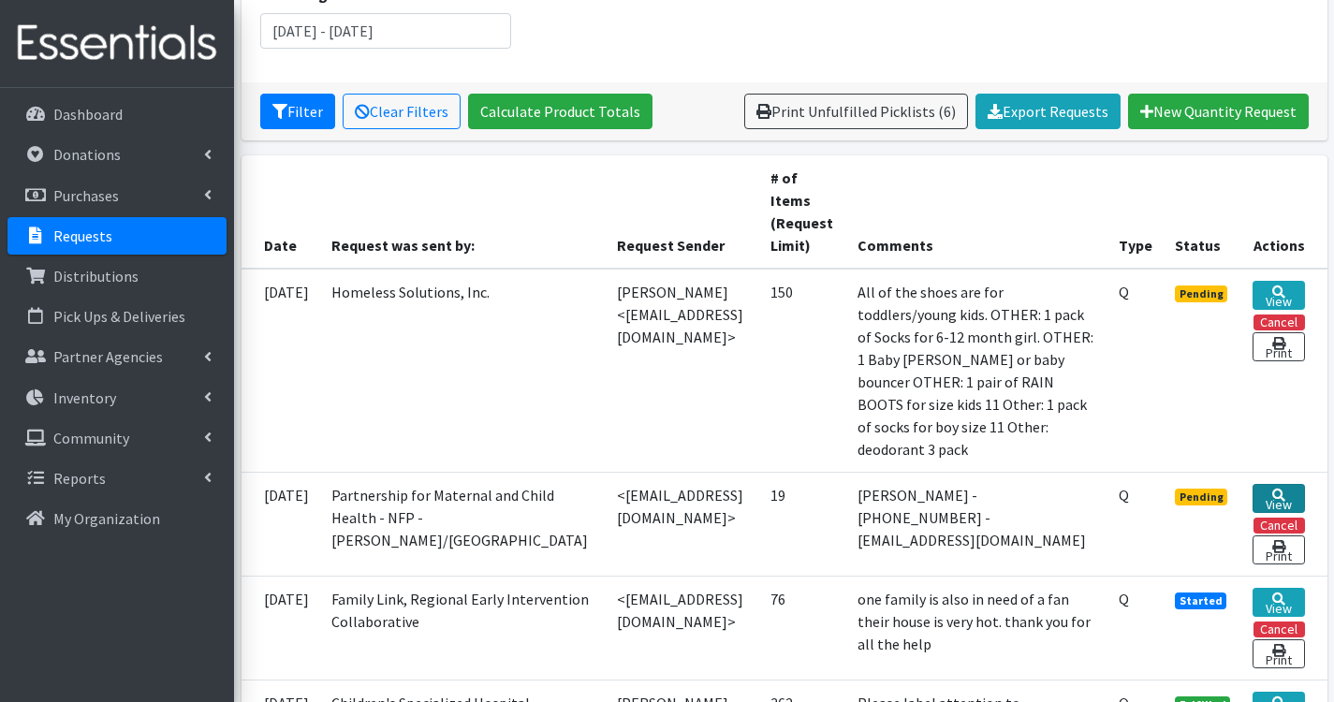
click at [1304, 500] on link "View" at bounding box center [1277, 498] width 51 height 29
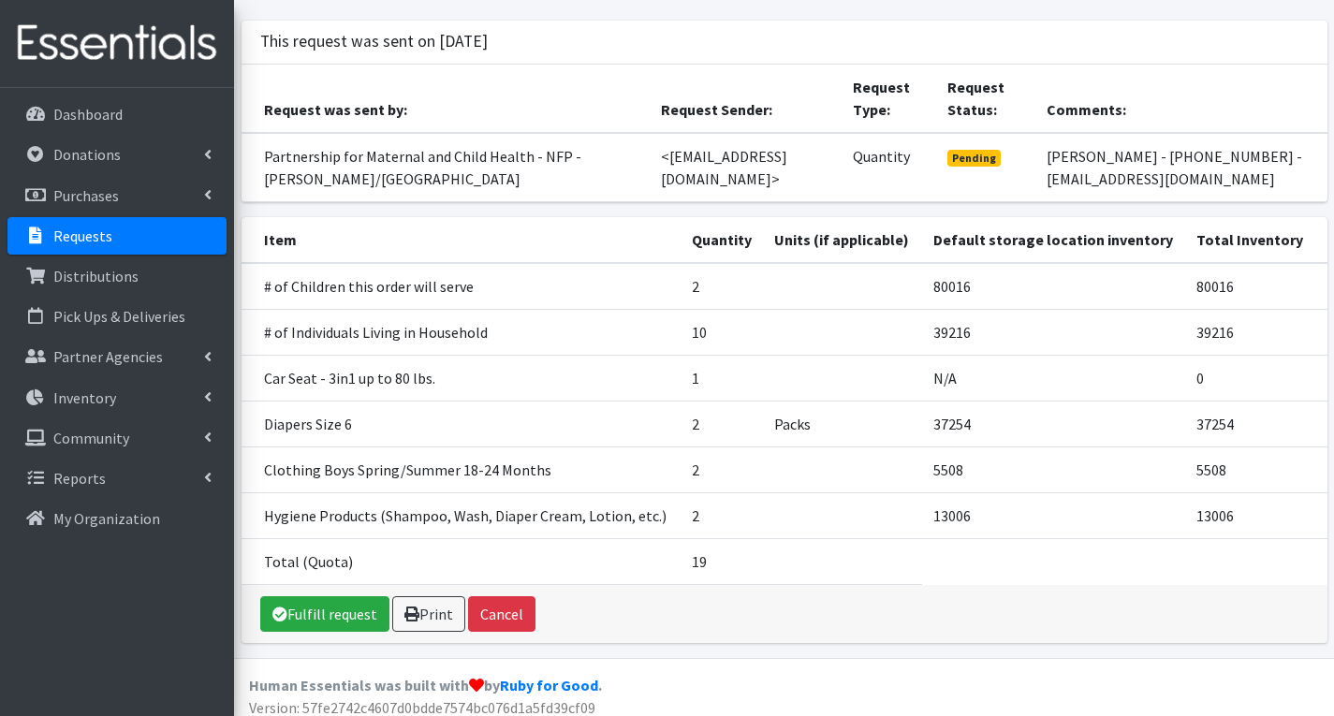
scroll to position [161, 0]
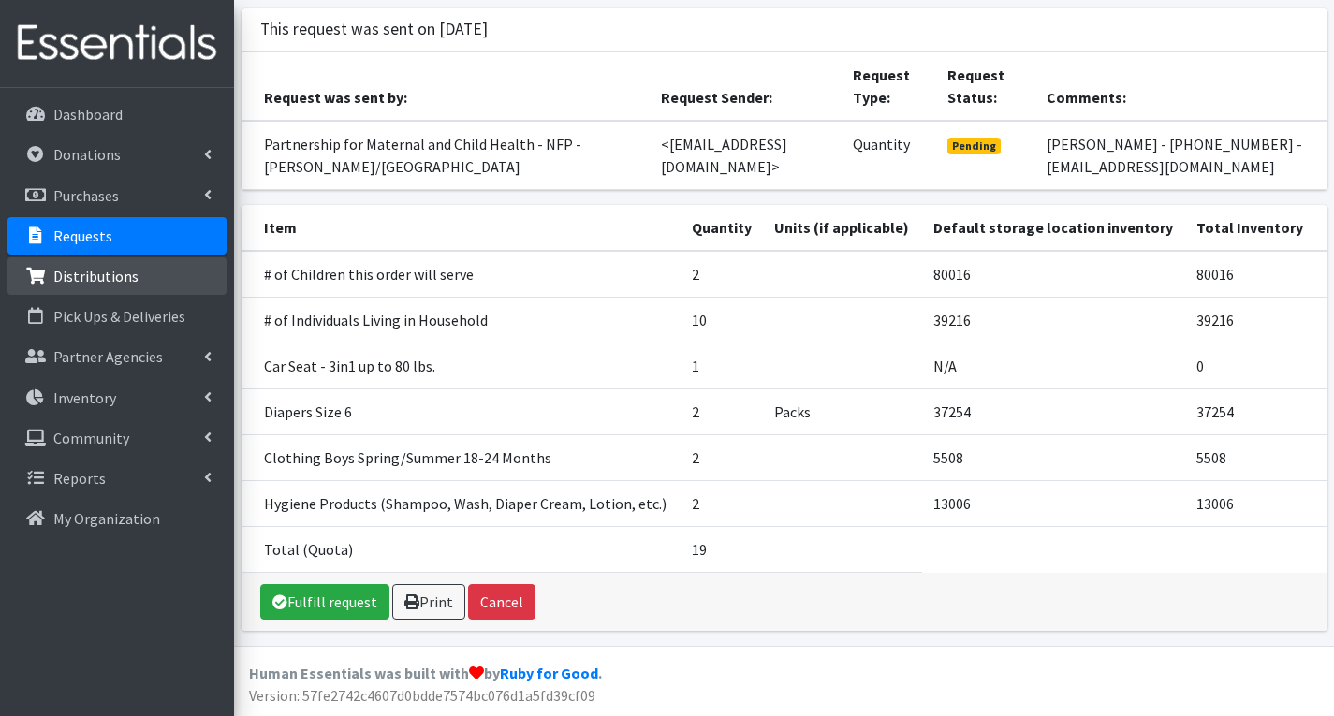
click at [90, 273] on p "Distributions" at bounding box center [95, 276] width 85 height 19
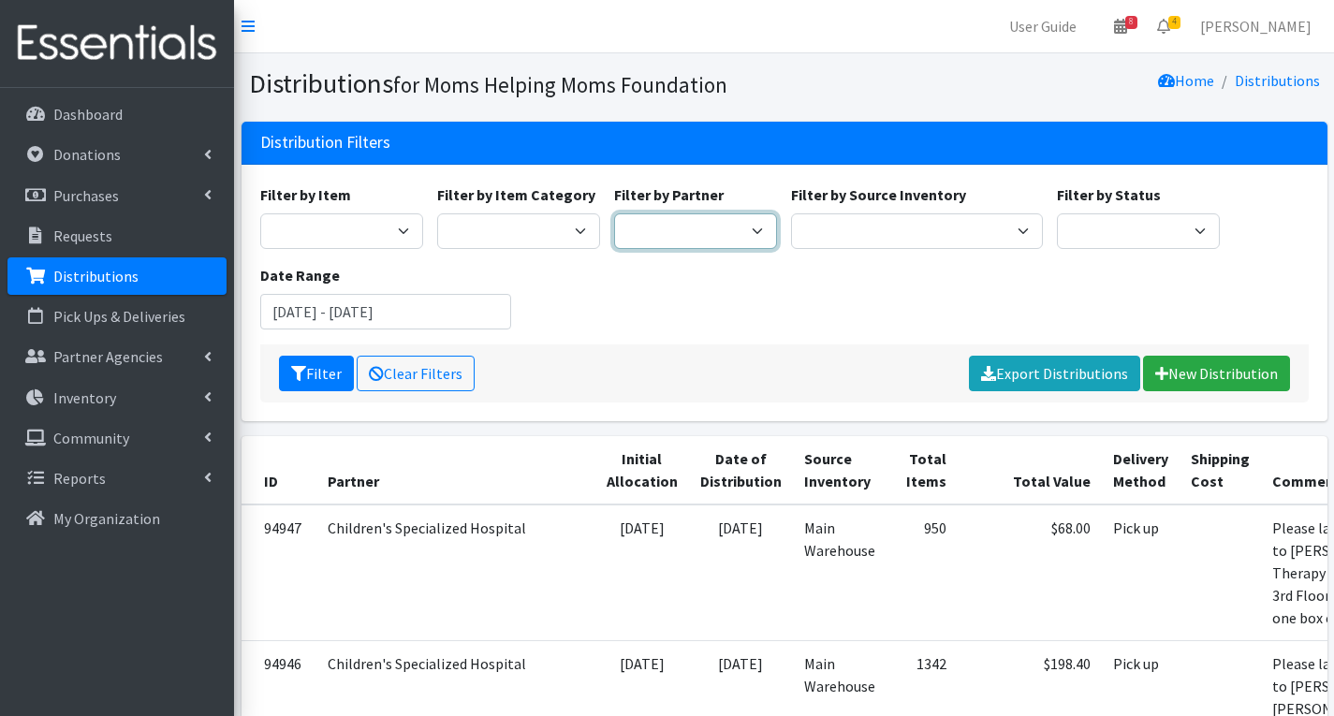
click at [703, 231] on select "Acenda Integrated Health - FSC Acenda Integrated Health - Maternal Health Alter…" at bounding box center [695, 231] width 163 height 36
select select "606"
click at [614, 213] on select "Acenda Integrated Health - FSC Acenda Integrated Health - Maternal Health Alter…" at bounding box center [695, 231] width 163 height 36
click at [321, 370] on button "Filter" at bounding box center [316, 374] width 75 height 36
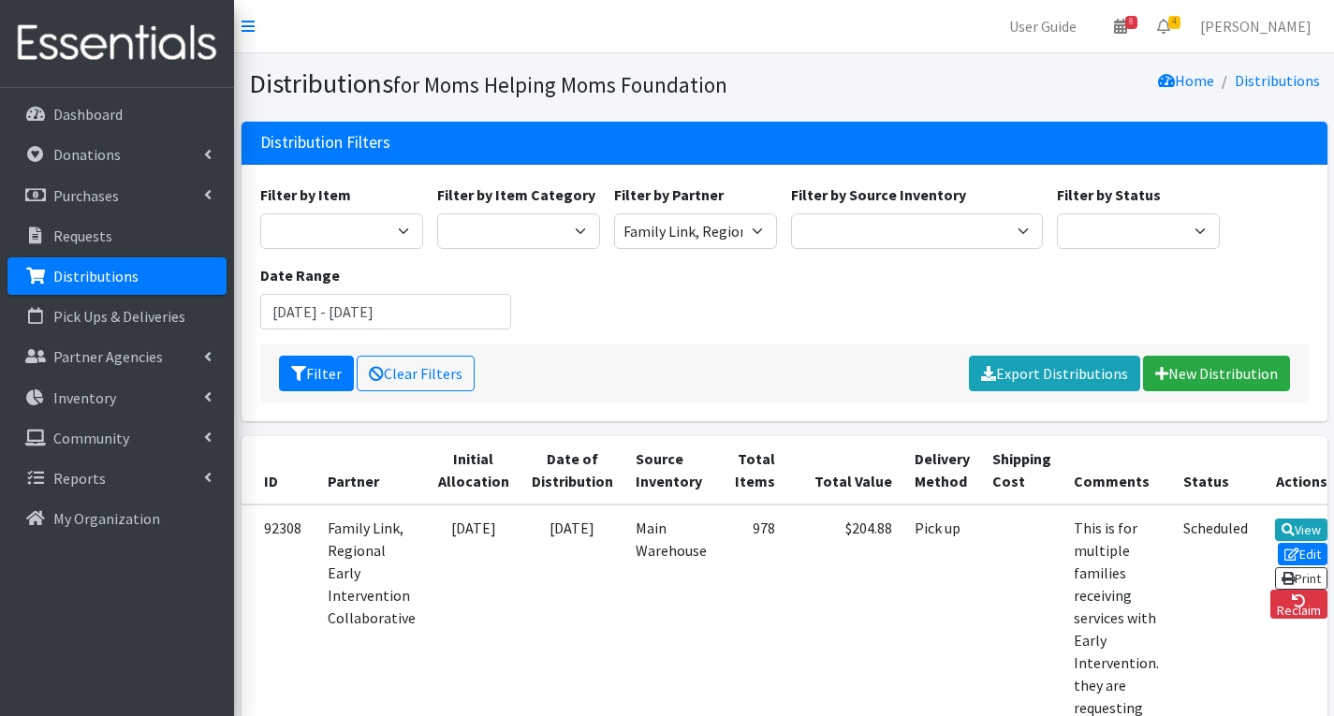
click at [710, 320] on div "Filter by Item Activity Mat Adult Briefs (Large/X-Large) Adult Briefs (Medium/L…" at bounding box center [784, 263] width 1062 height 161
click at [147, 235] on link "Requests" at bounding box center [116, 235] width 219 height 37
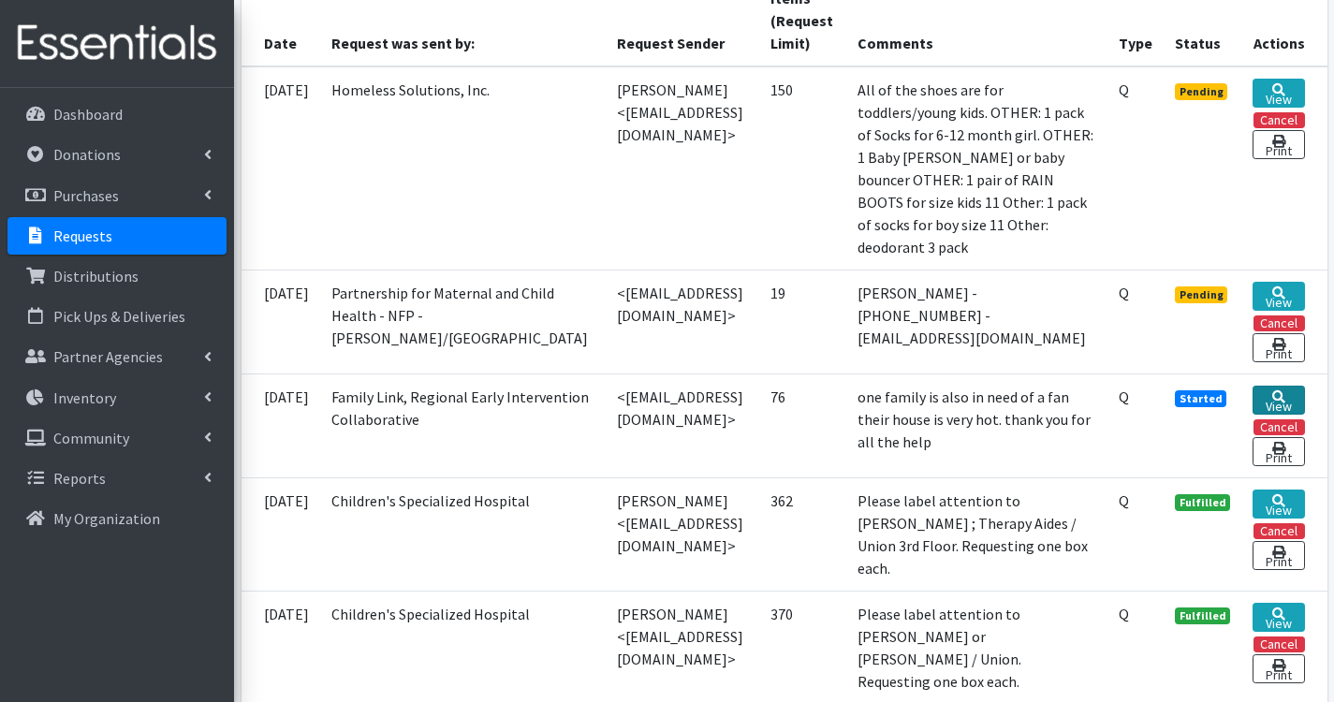
scroll to position [468, 0]
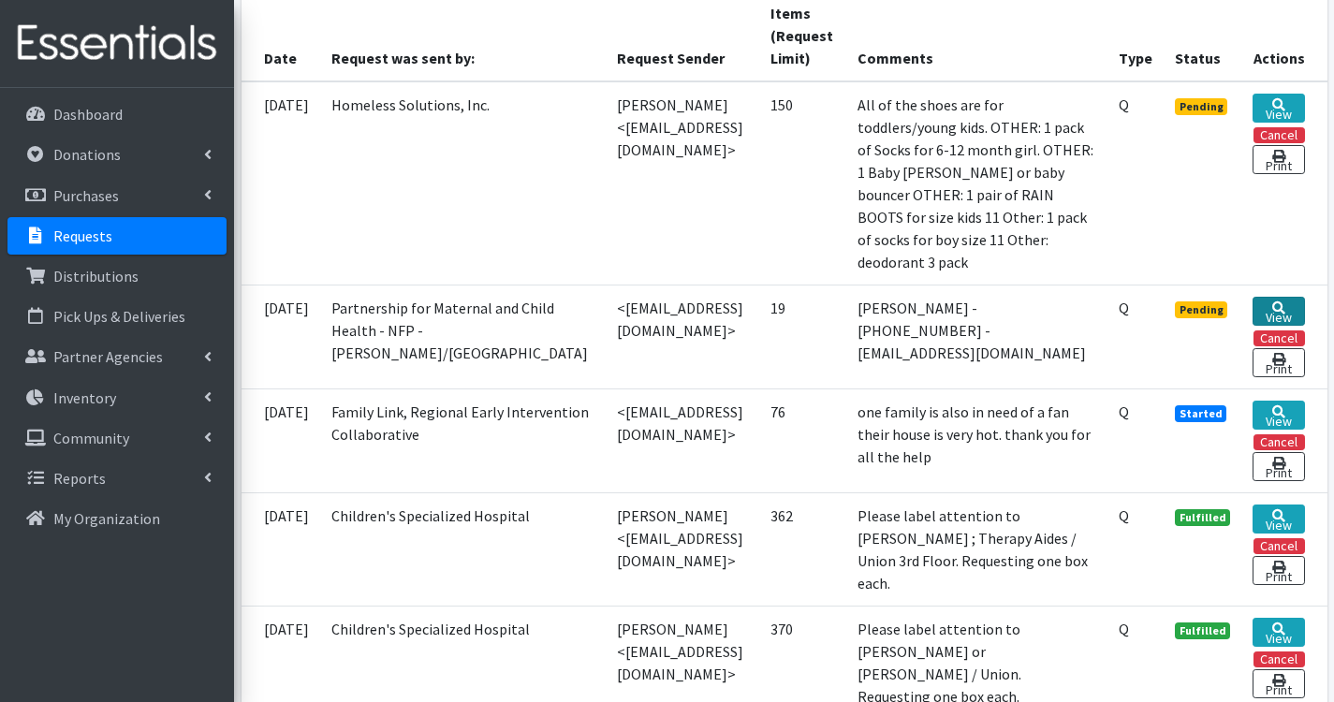
click at [1285, 306] on icon at bounding box center [1278, 307] width 13 height 13
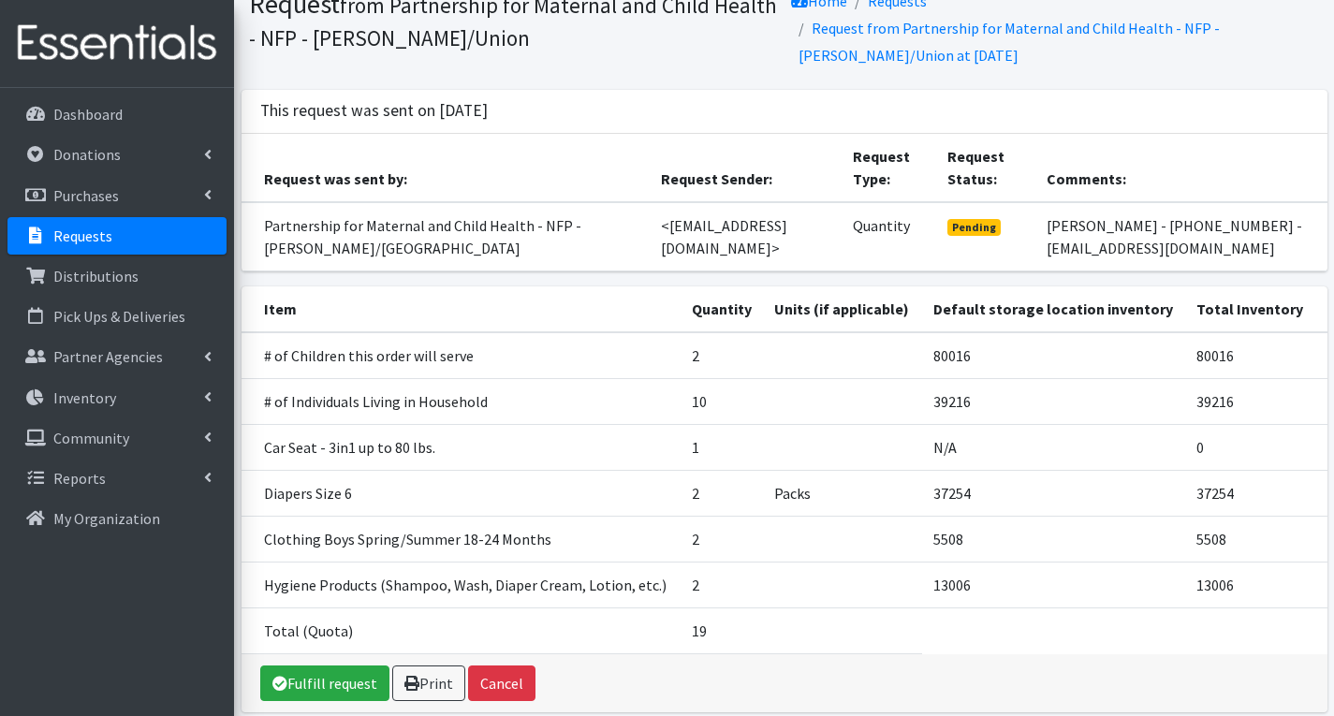
scroll to position [161, 0]
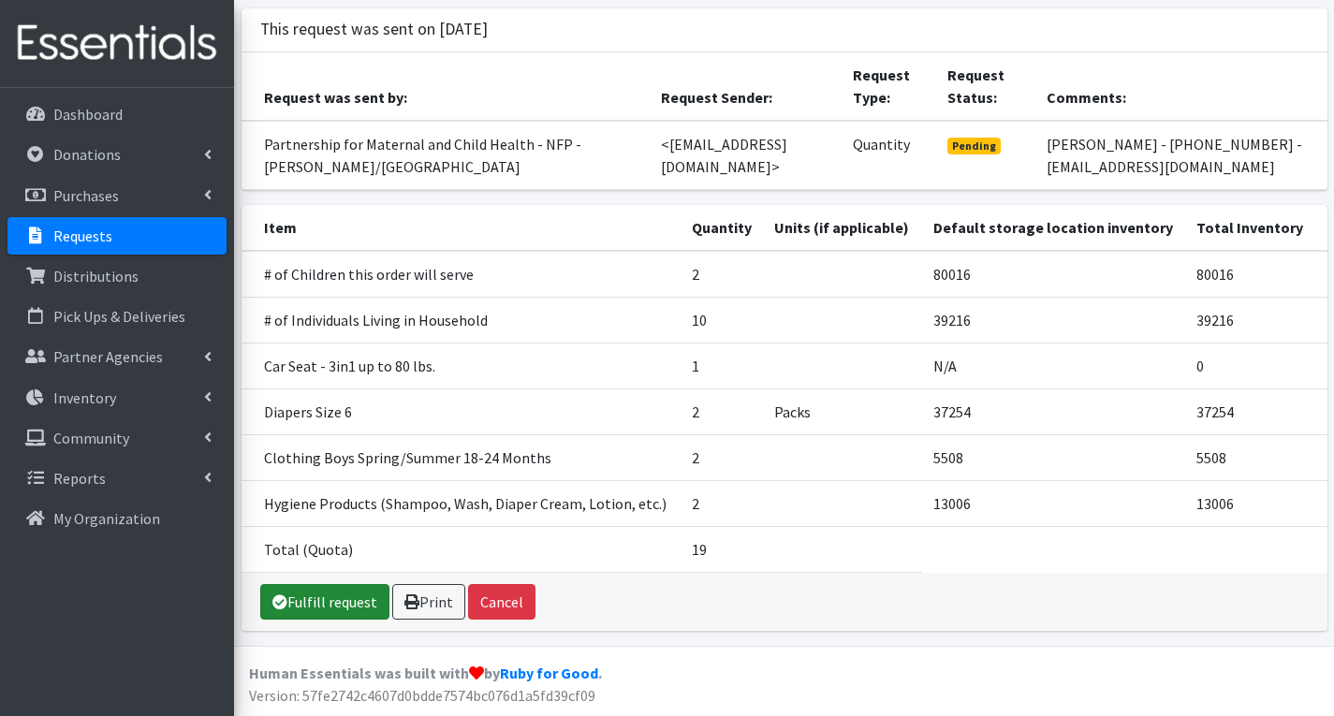
click at [322, 596] on link "Fulfill request" at bounding box center [324, 602] width 129 height 36
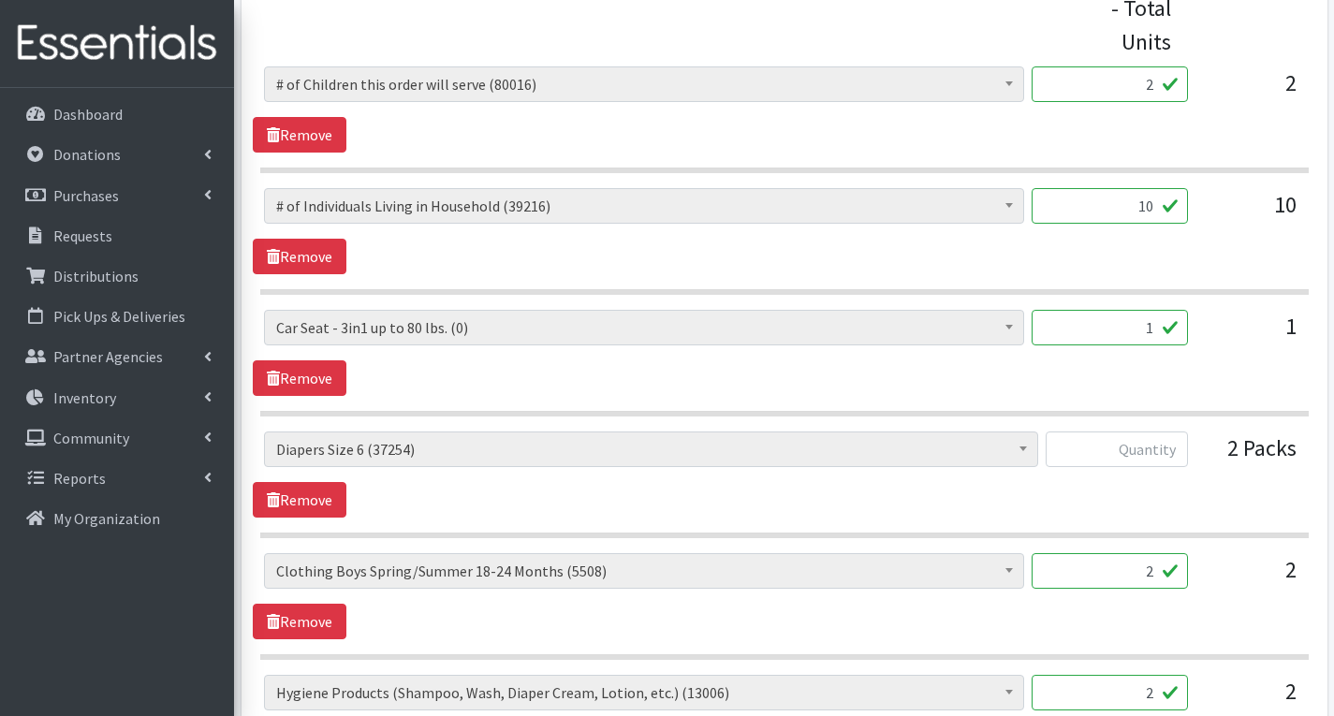
scroll to position [842, 0]
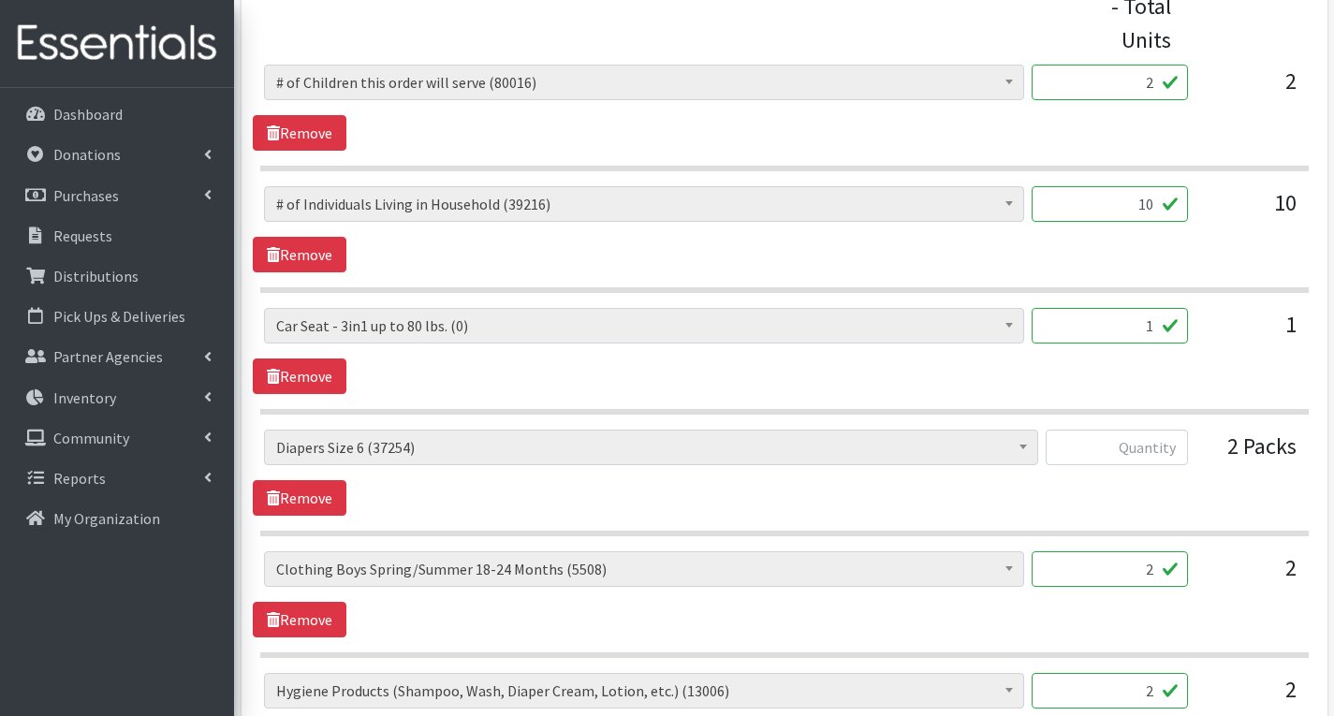
click at [1157, 329] on input "1" at bounding box center [1110, 326] width 156 height 36
type input "0"
click at [1168, 446] on input "text" at bounding box center [1117, 448] width 142 height 36
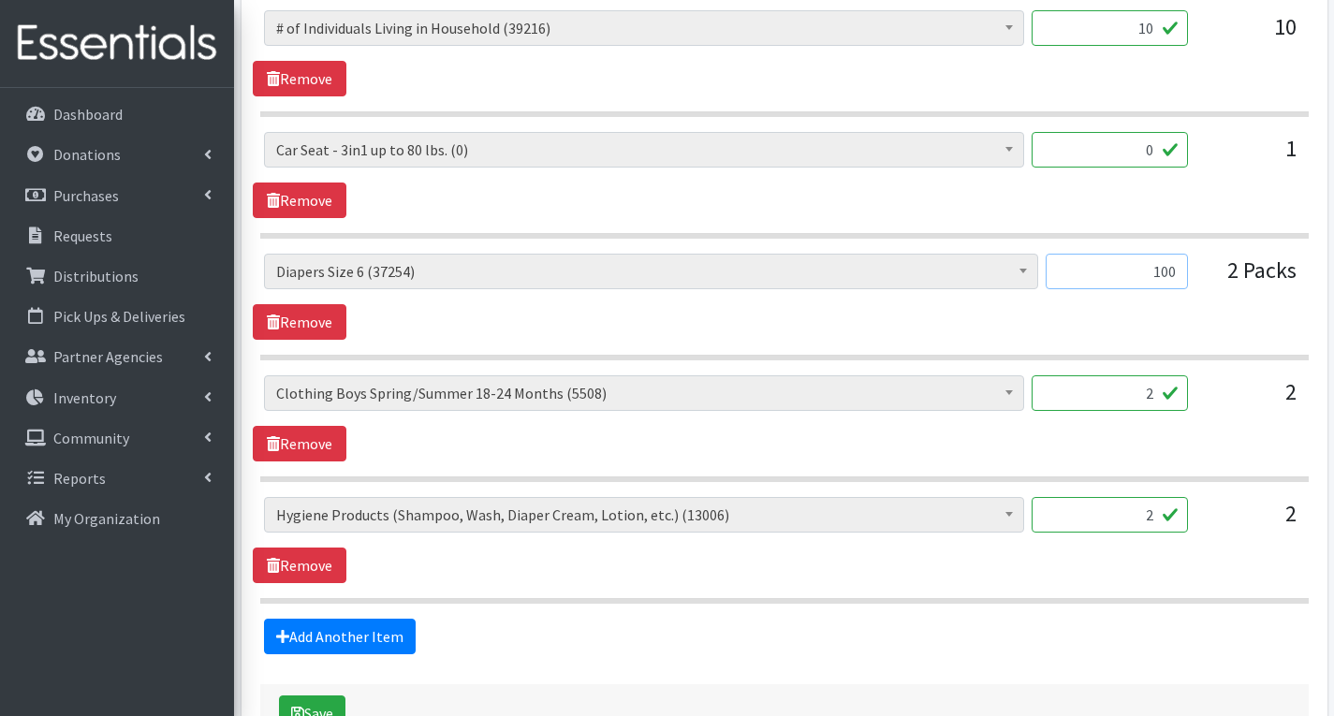
scroll to position [1030, 0]
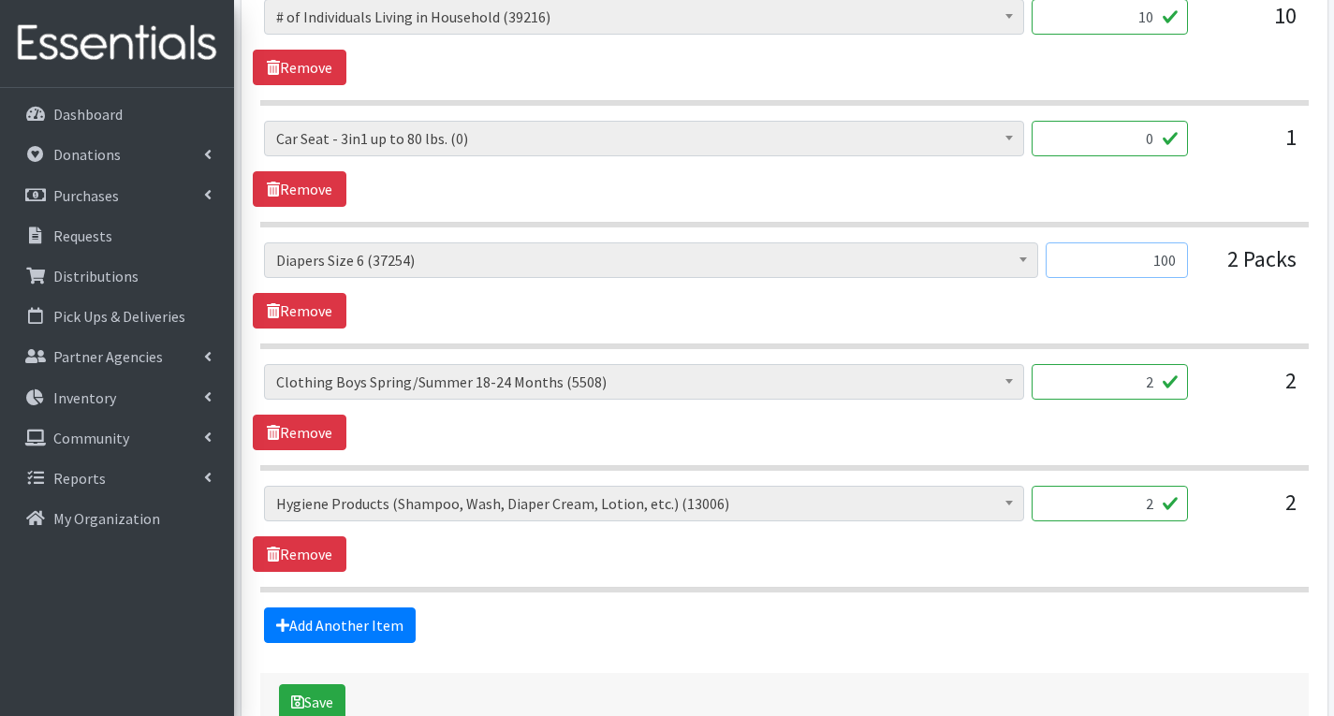
type input "100"
click at [1158, 389] on input "2" at bounding box center [1110, 382] width 156 height 36
type input "80"
click at [1158, 510] on input "2" at bounding box center [1110, 504] width 156 height 36
type input "4"
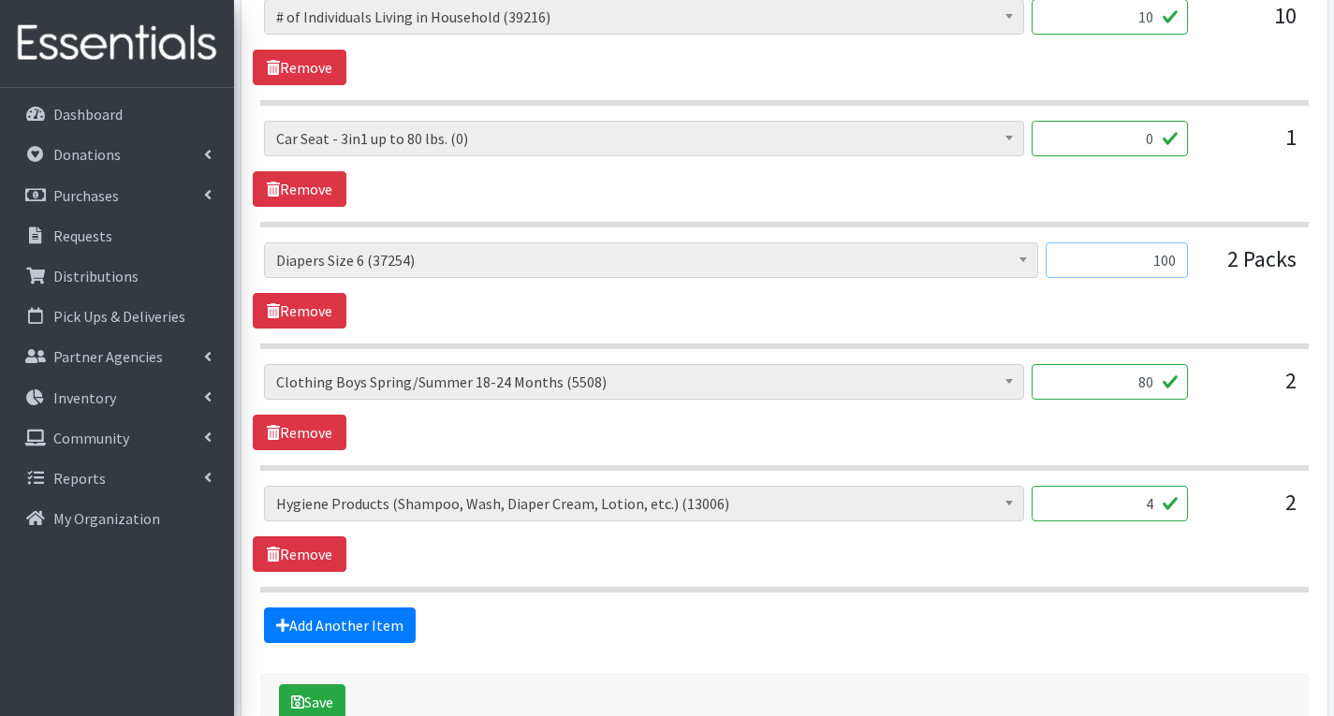
click at [1180, 267] on input "100" at bounding box center [1117, 260] width 142 height 36
type input "116"
click at [312, 184] on link "Remove" at bounding box center [300, 189] width 94 height 36
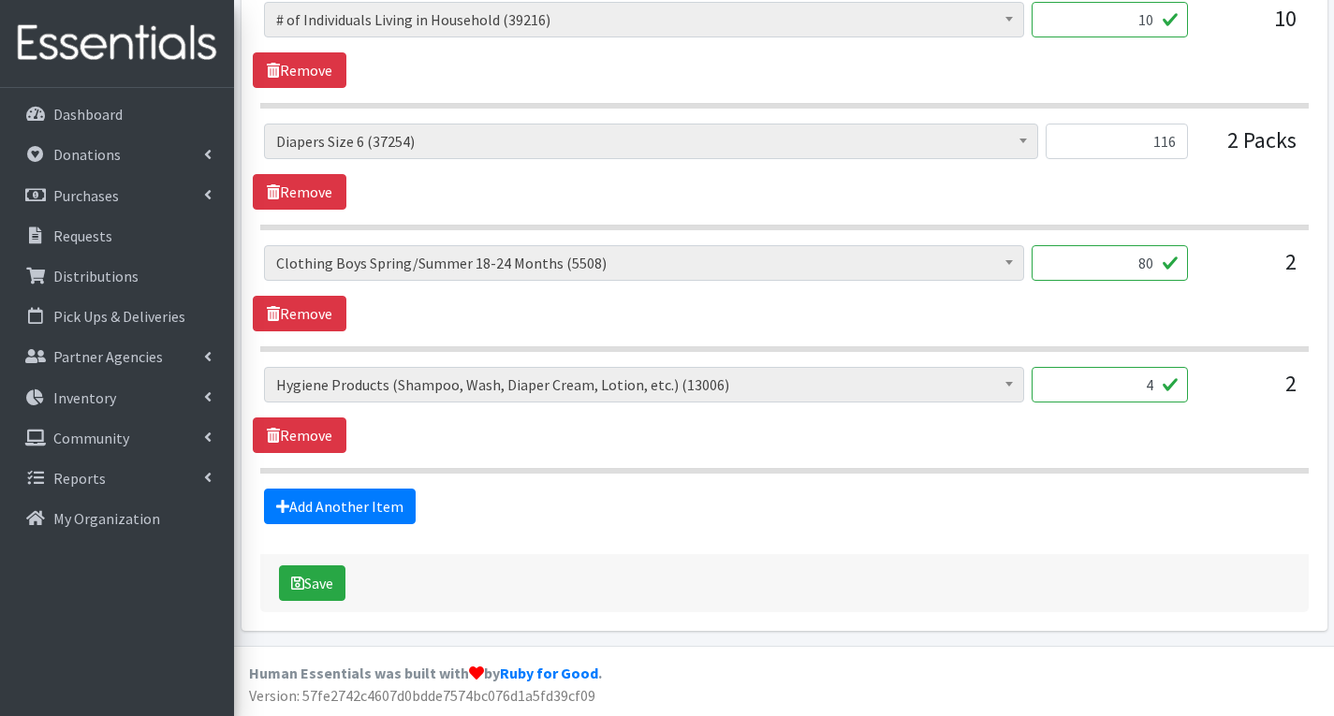
scroll to position [1027, 0]
click at [342, 505] on link "Add Another Item" at bounding box center [340, 507] width 152 height 36
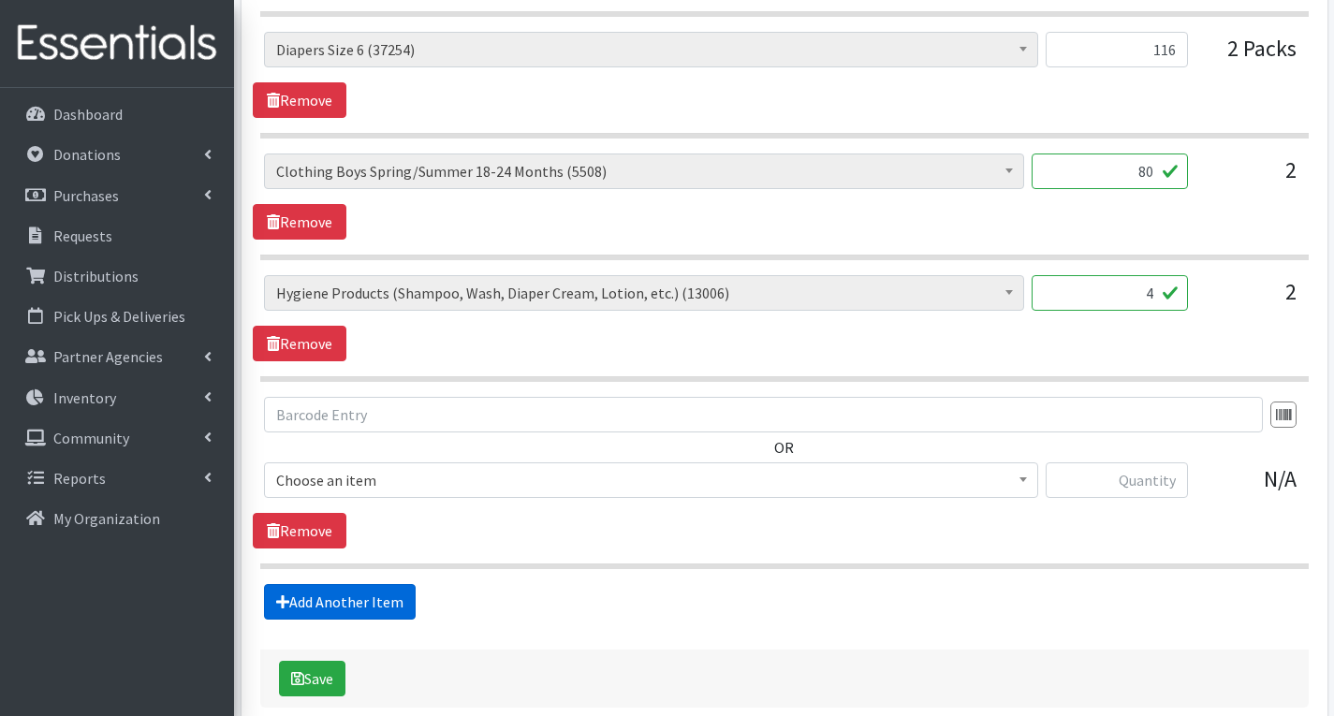
scroll to position [1214, 0]
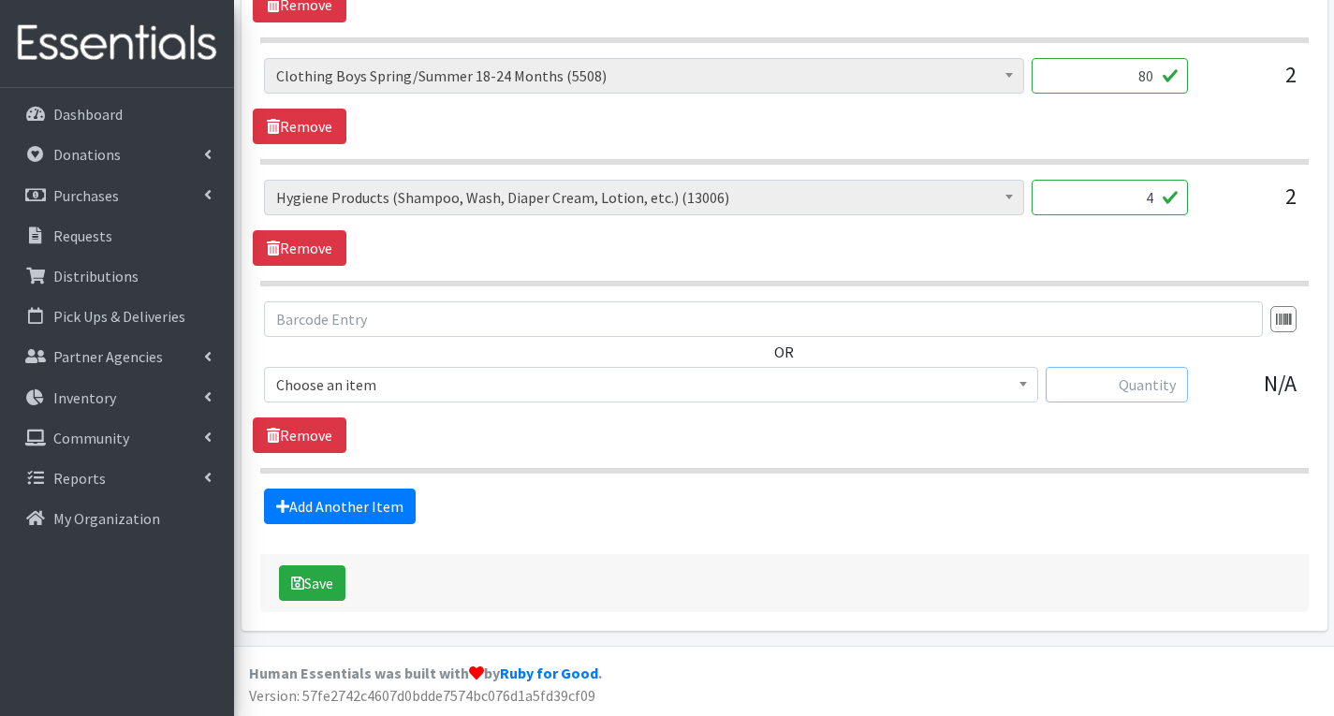
click at [1149, 385] on input "text" at bounding box center [1117, 385] width 142 height 36
type input "3"
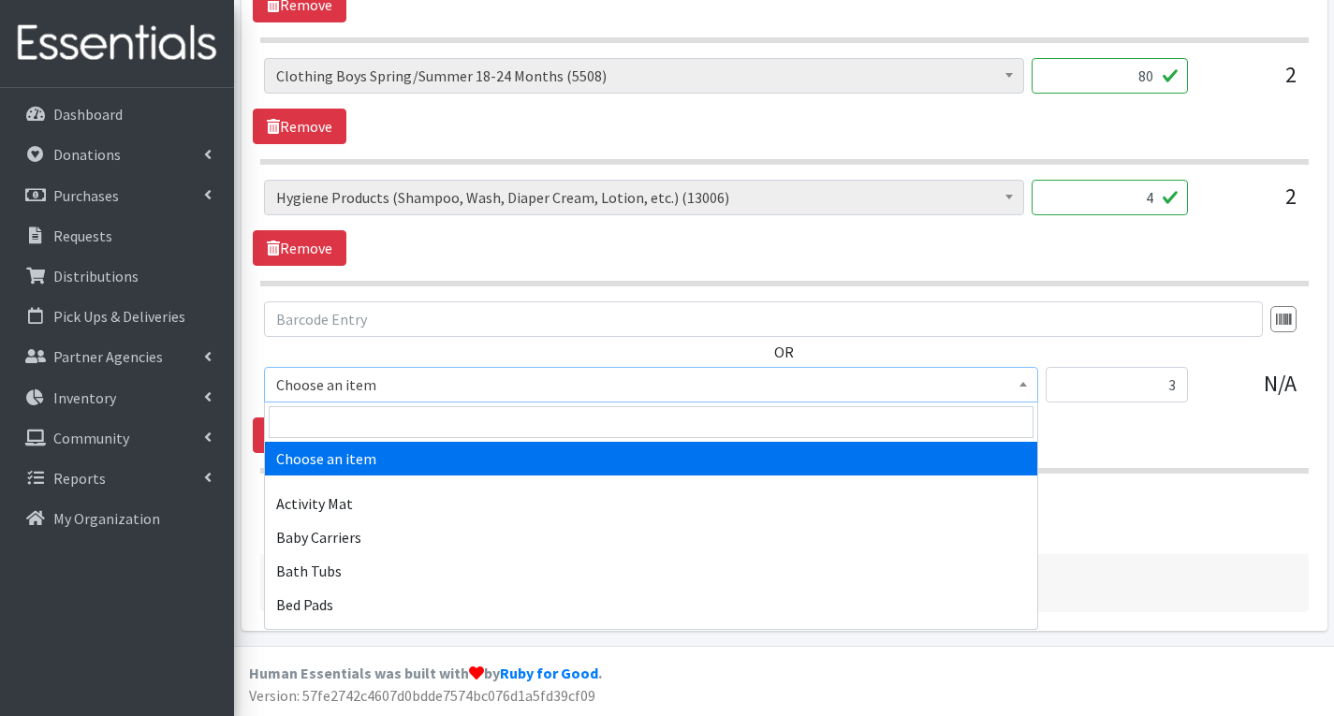
click at [921, 388] on span "Choose an item" at bounding box center [651, 385] width 750 height 26
click at [668, 429] on input "search" at bounding box center [651, 422] width 765 height 32
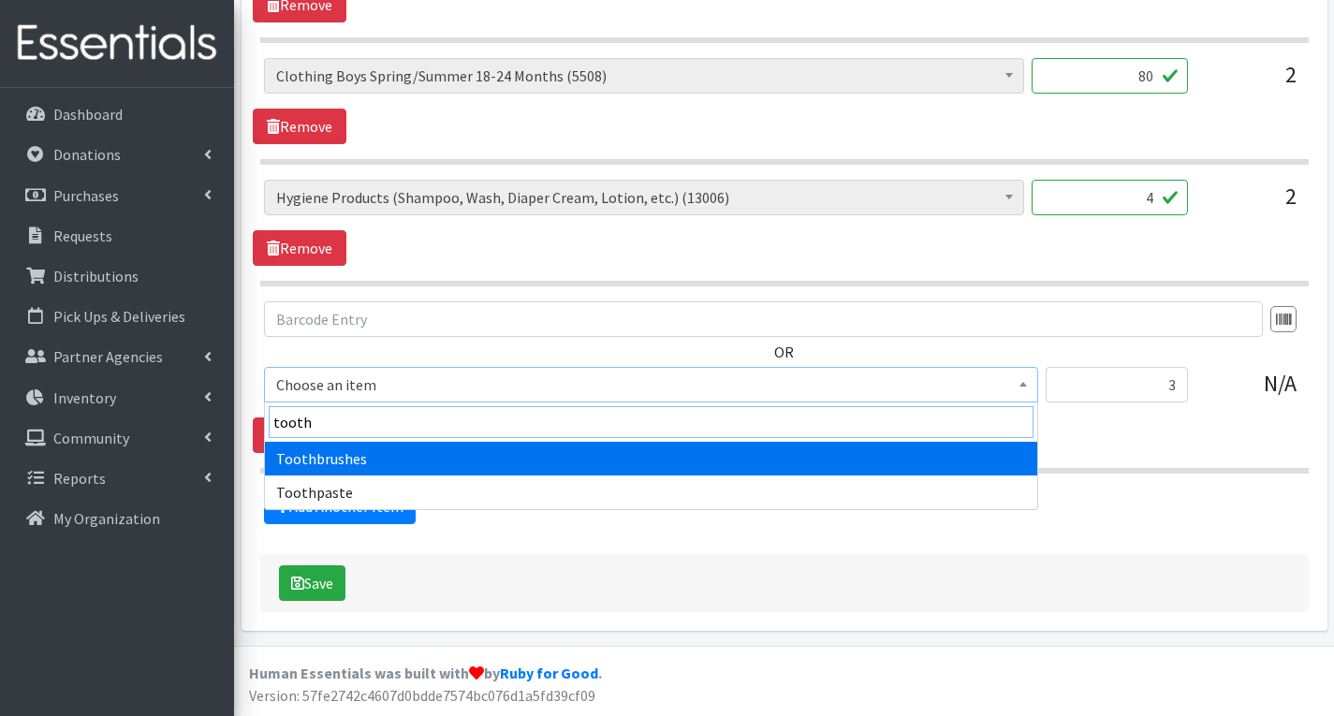
type input "tooth"
select select "1943"
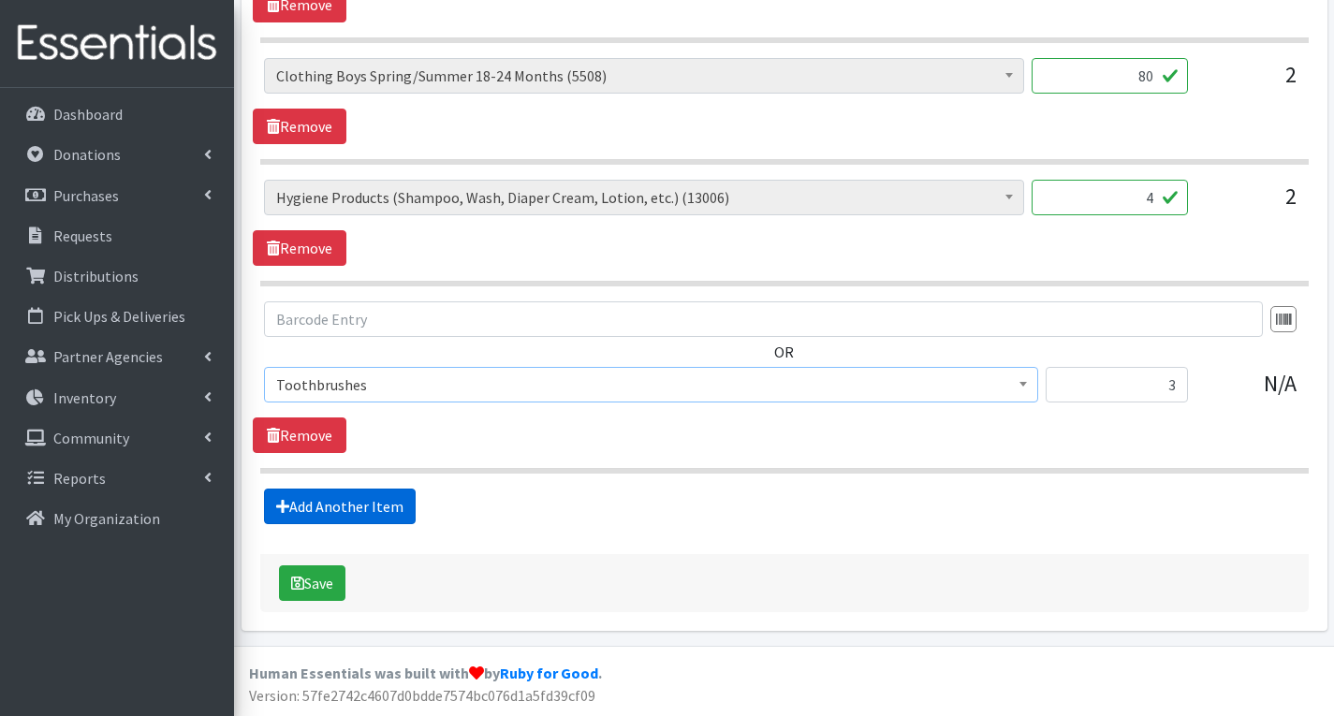
click at [377, 512] on link "Add Another Item" at bounding box center [340, 507] width 152 height 36
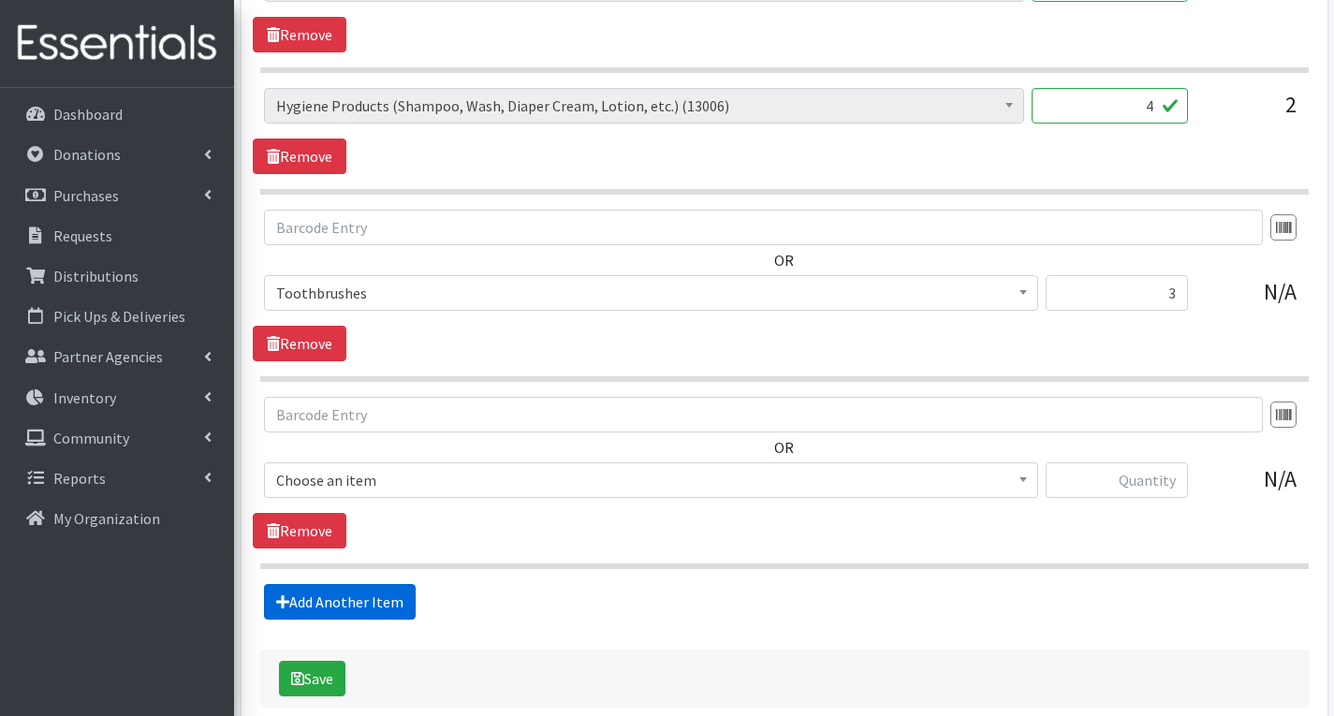
scroll to position [1401, 0]
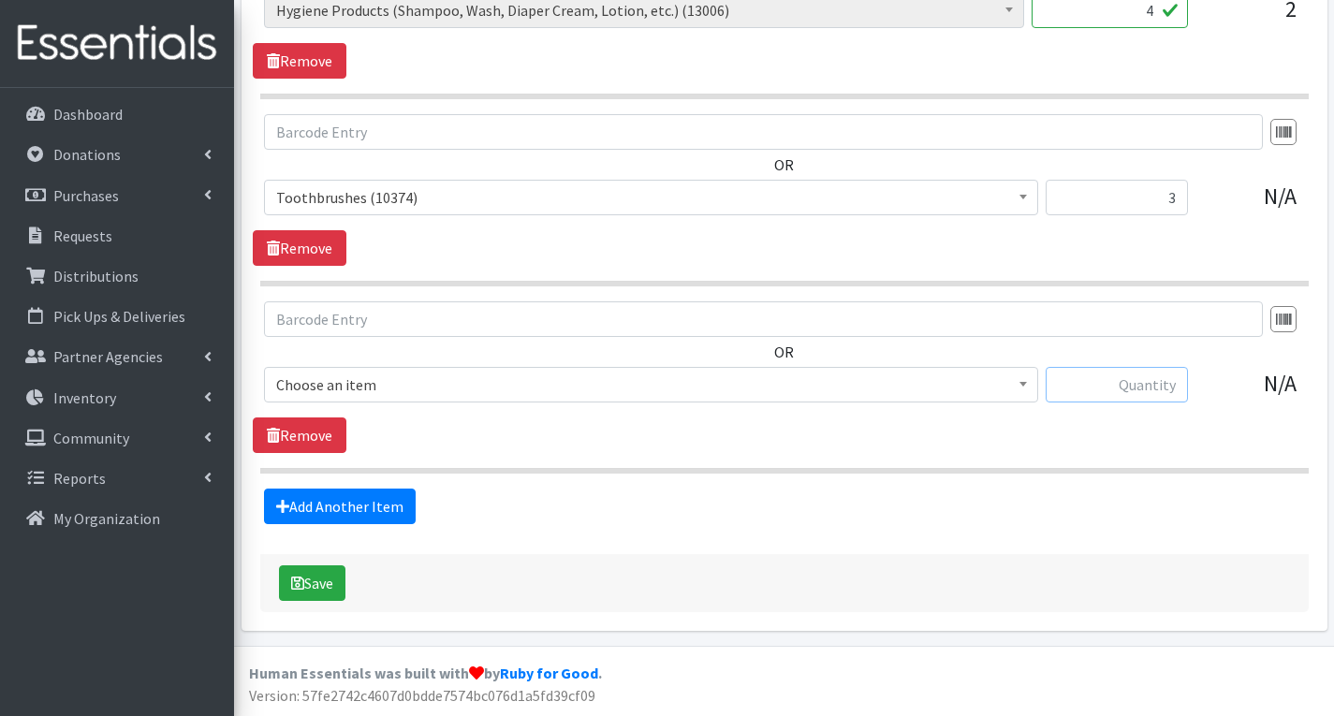
click at [1093, 379] on input "text" at bounding box center [1117, 385] width 142 height 36
type input "2"
click at [798, 380] on span "# of Children this order will serve (80016)" at bounding box center [651, 385] width 750 height 26
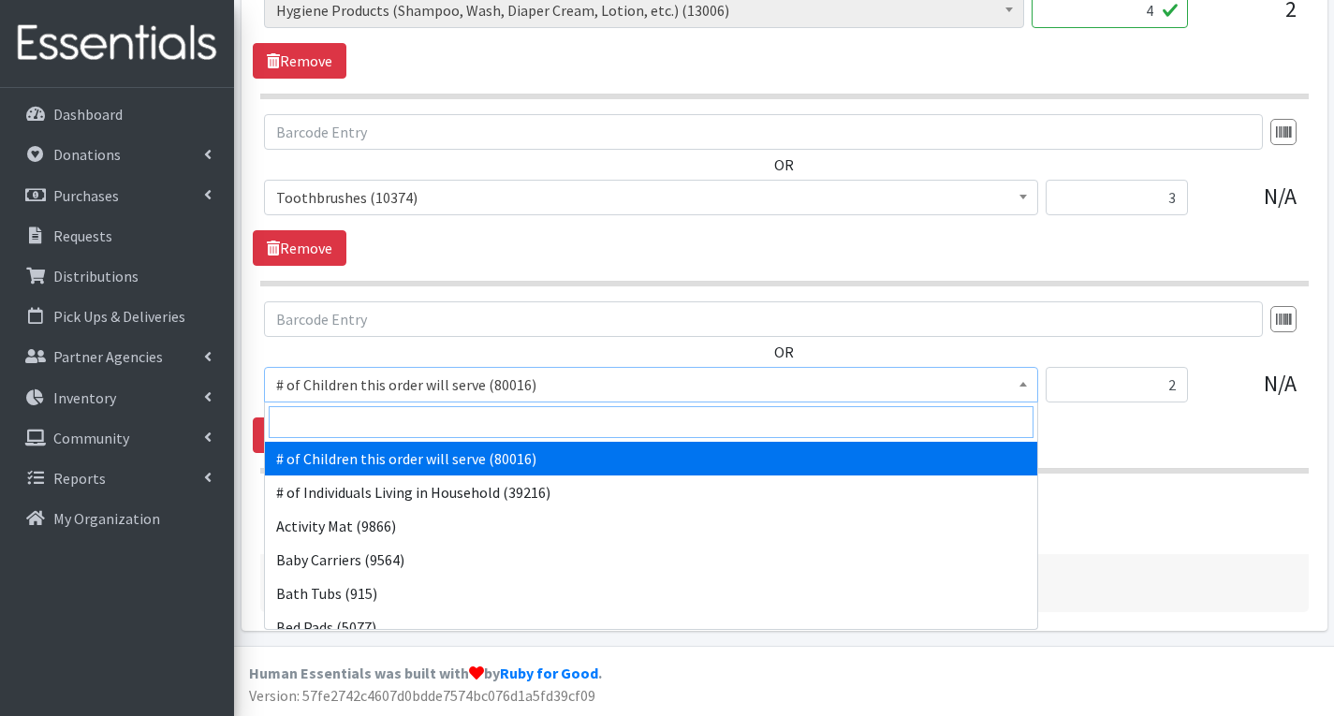
click at [517, 428] on input "search" at bounding box center [651, 422] width 765 height 32
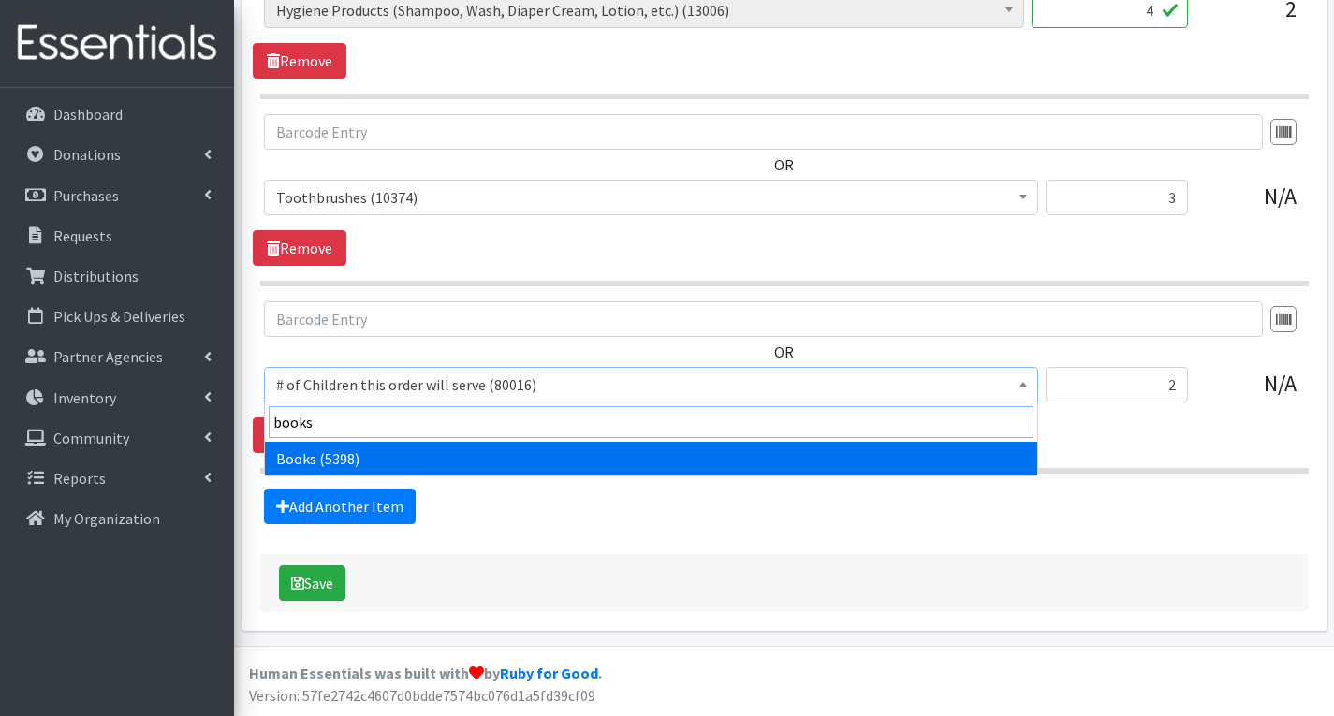
type input "books"
select select "1947"
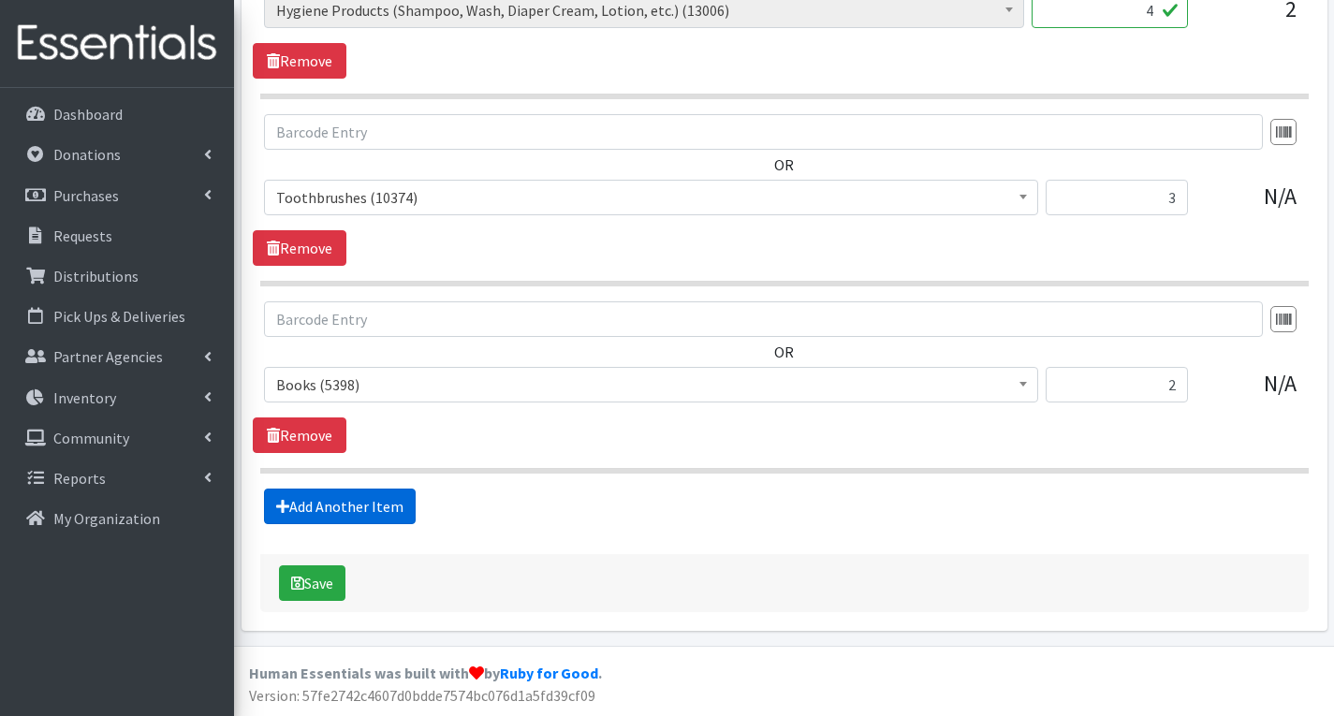
click at [354, 507] on link "Add Another Item" at bounding box center [340, 507] width 152 height 36
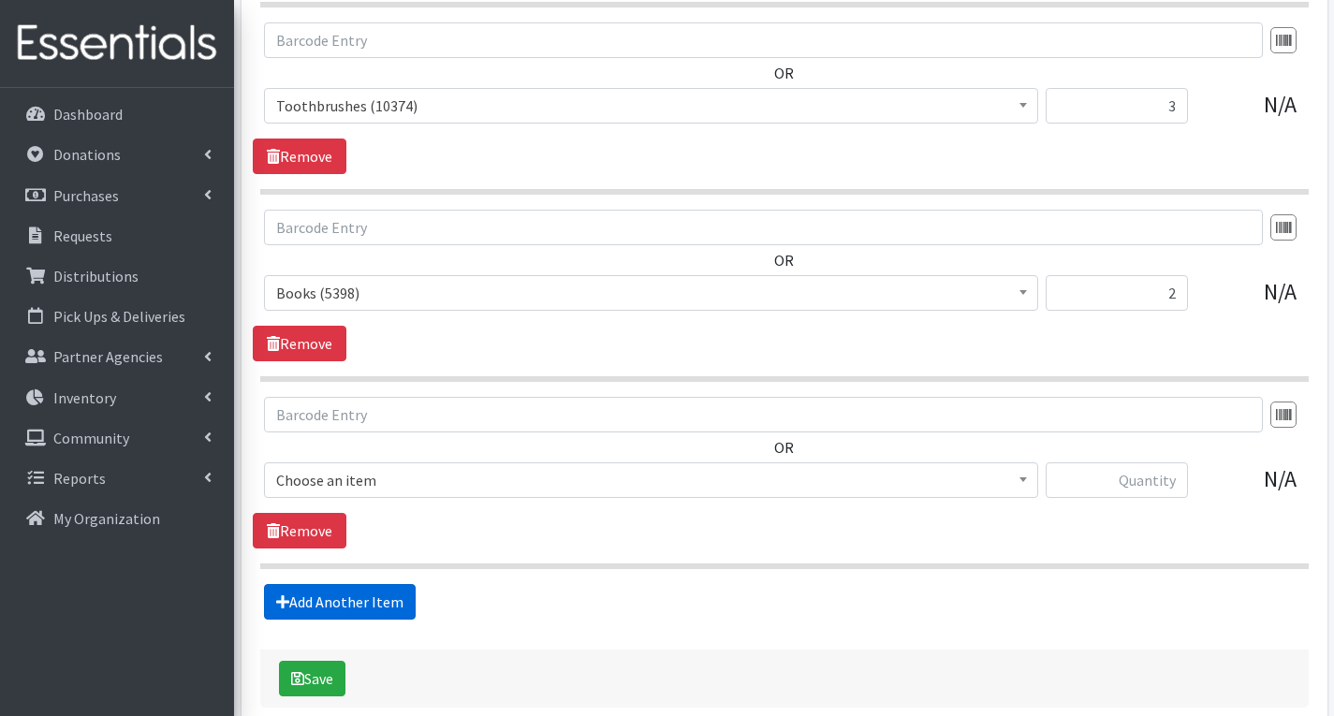
scroll to position [1588, 0]
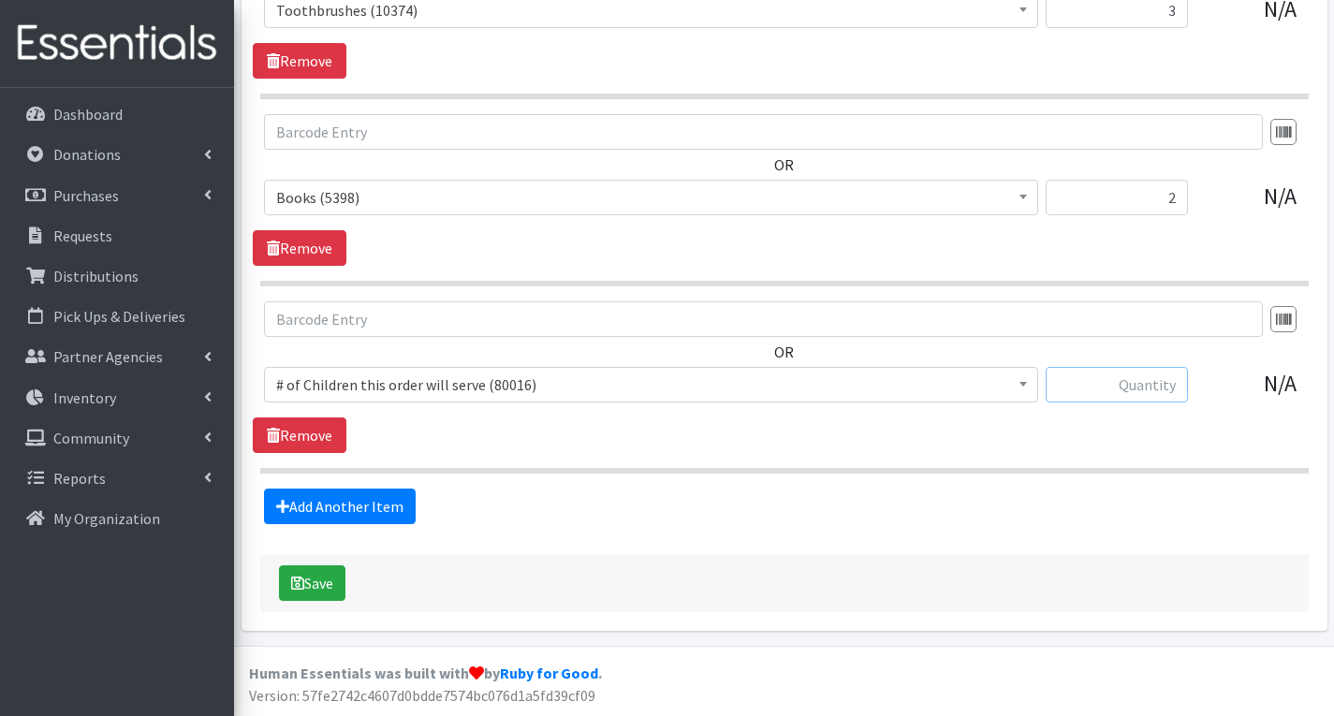
click at [1162, 379] on input "text" at bounding box center [1117, 385] width 142 height 36
type input "2"
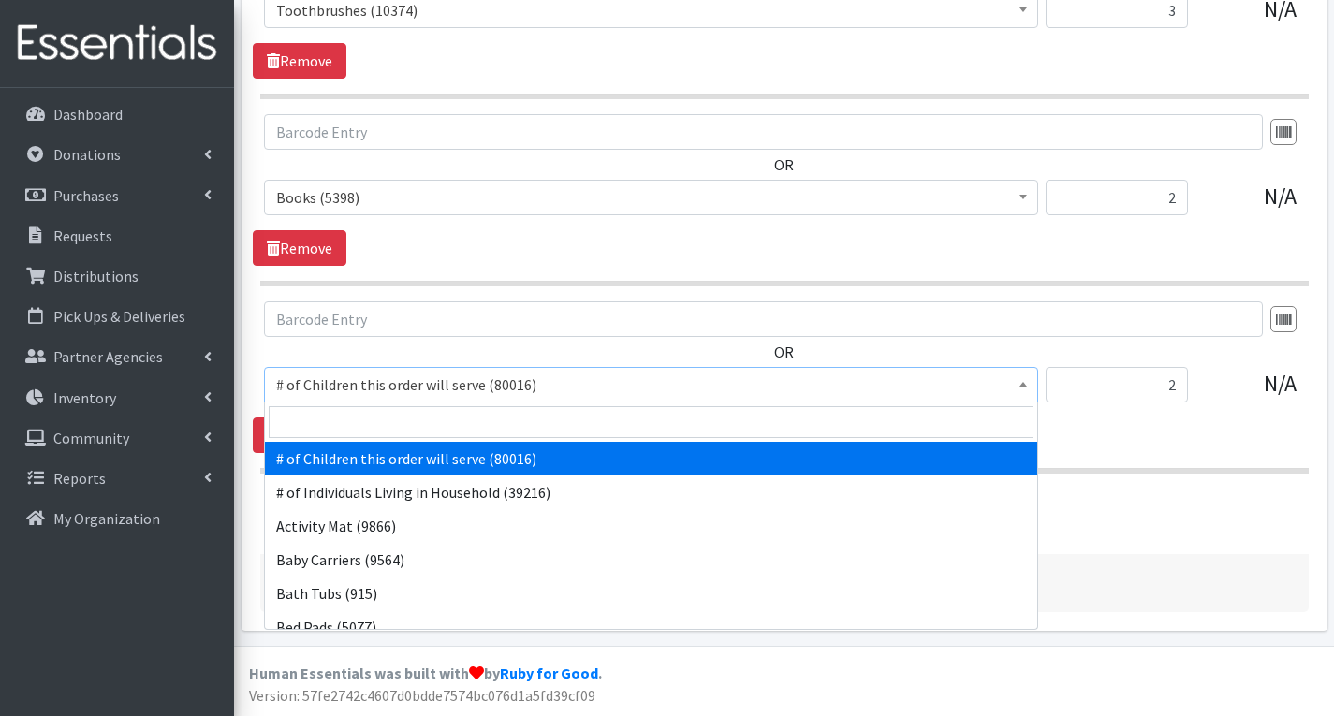
click at [964, 391] on span "# of Children this order will serve (80016)" at bounding box center [651, 385] width 750 height 26
click at [783, 423] on input "search" at bounding box center [651, 422] width 765 height 32
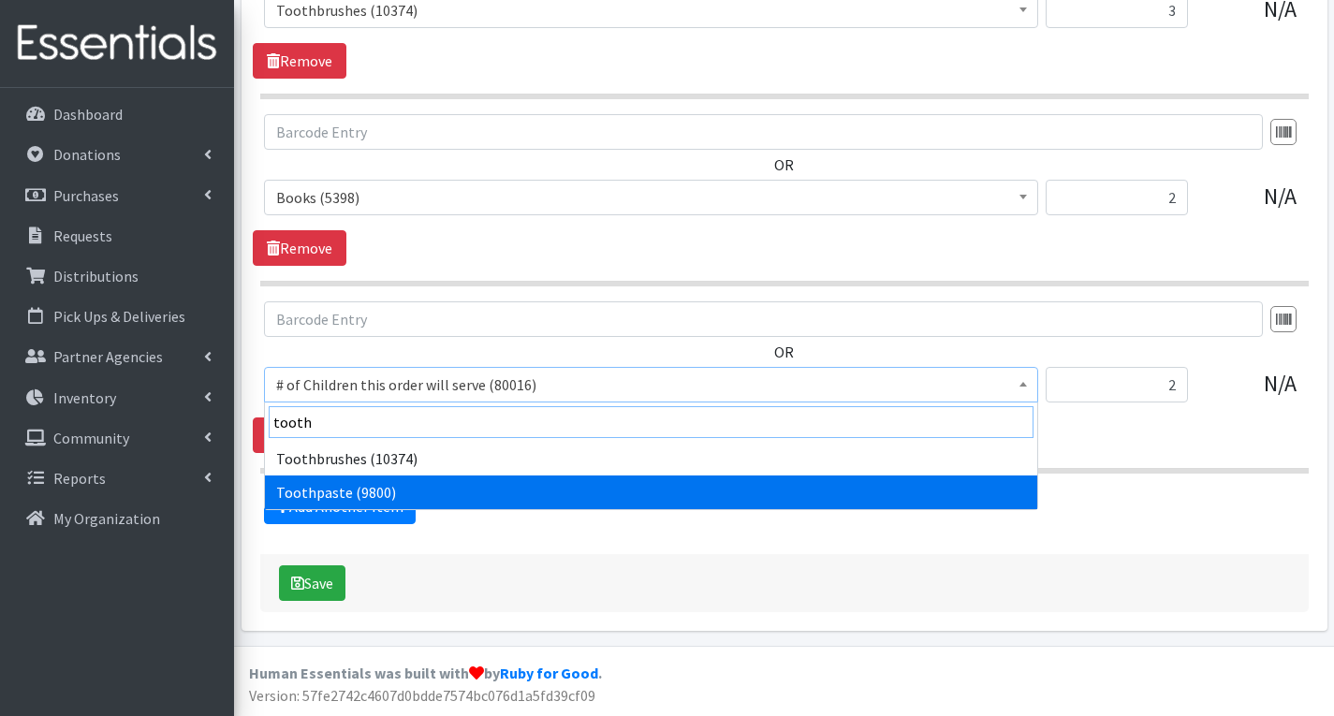
type input "tooth"
select select "1944"
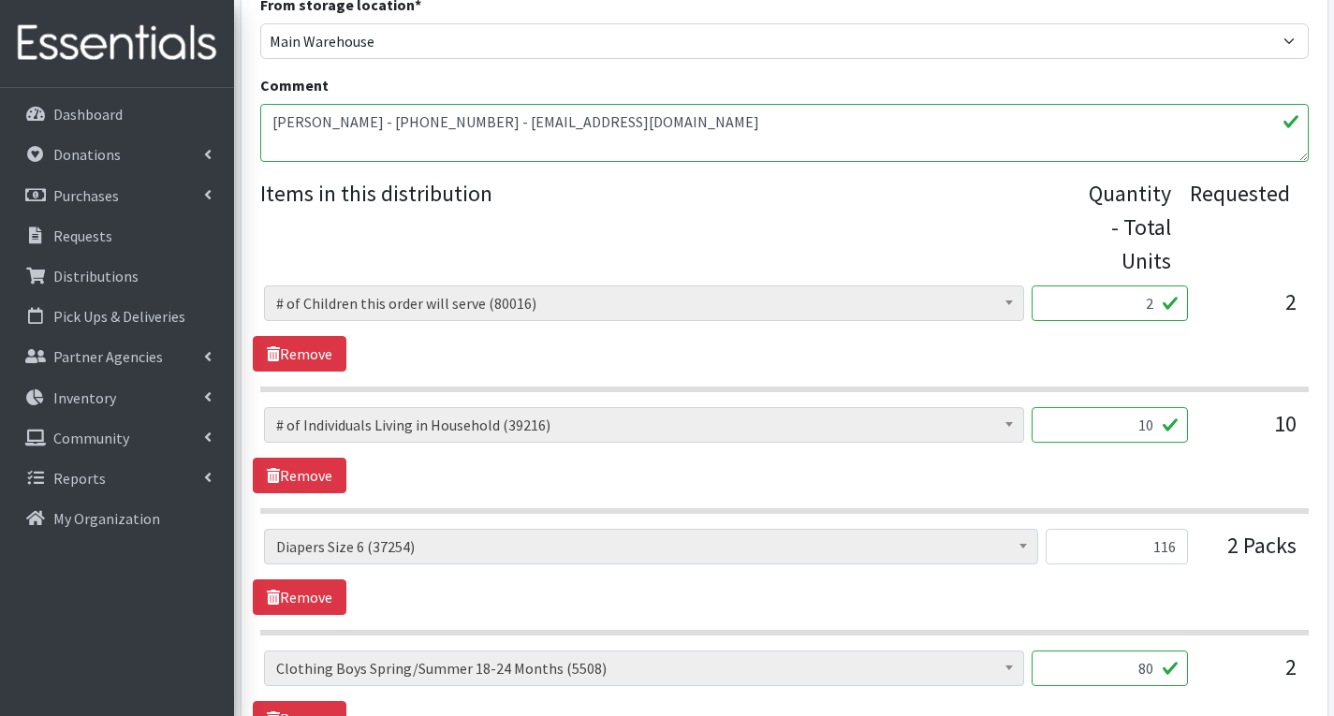
scroll to position [559, 0]
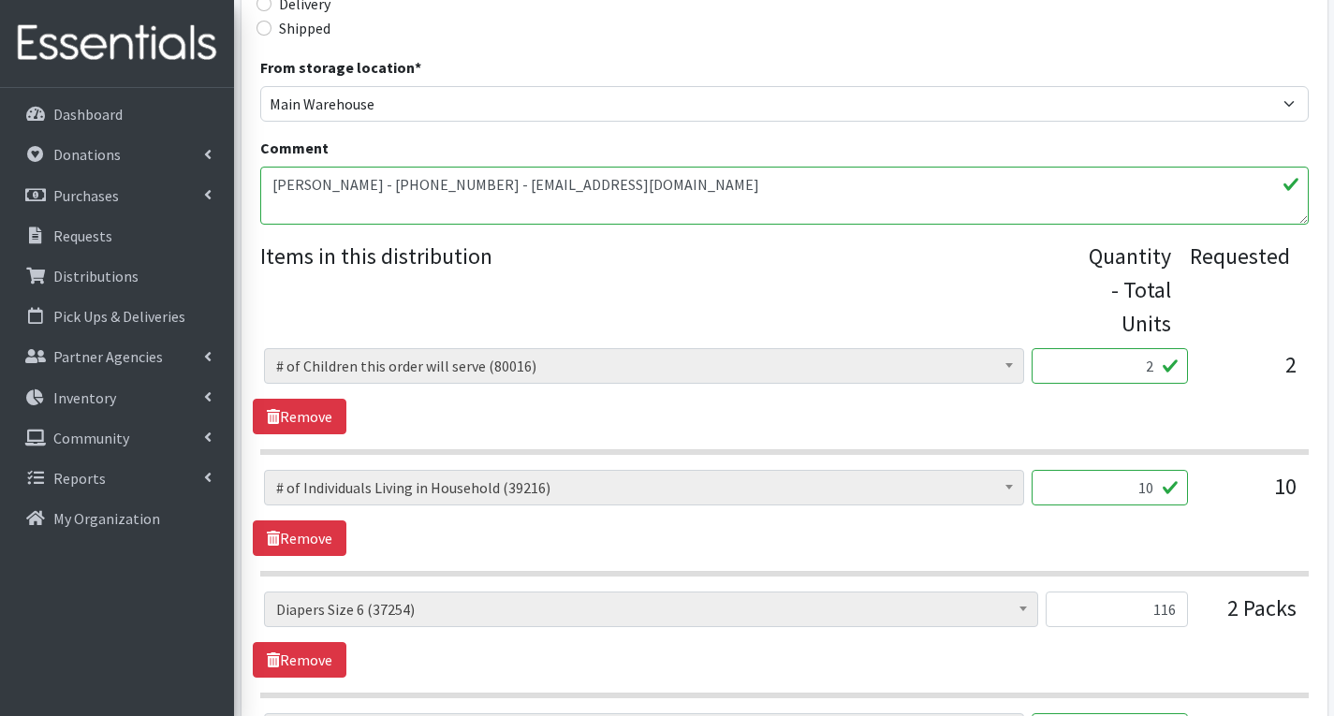
click at [629, 193] on textarea "[PERSON_NAME] - [PHONE_NUMBER] - [EMAIL_ADDRESS][DOMAIN_NAME]" at bounding box center [784, 196] width 1048 height 58
click at [543, 222] on textarea "[PERSON_NAME] - [PHONE_NUMBER] - [EMAIL_ADDRESS][DOMAIN_NAME]" at bounding box center [784, 196] width 1048 height 58
click at [601, 217] on textarea "[PERSON_NAME] - [PHONE_NUMBER] - [EMAIL_ADDRESS][DOMAIN_NAME]" at bounding box center [784, 196] width 1048 height 58
click at [593, 214] on textarea "[PERSON_NAME] - [PHONE_NUMBER] - [EMAIL_ADDRESS][DOMAIN_NAME]" at bounding box center [784, 196] width 1048 height 58
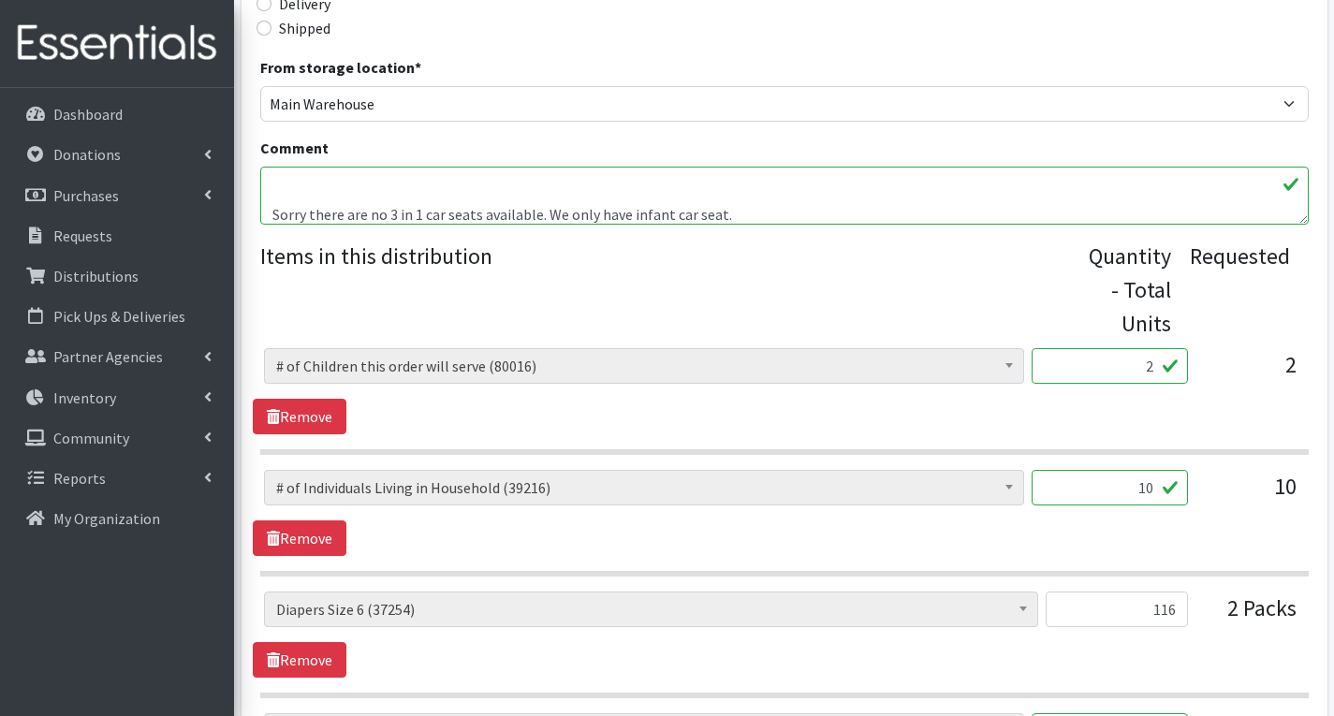
click at [728, 218] on textarea "[PERSON_NAME] - [PHONE_NUMBER] - [EMAIL_ADDRESS][DOMAIN_NAME]" at bounding box center [784, 196] width 1048 height 58
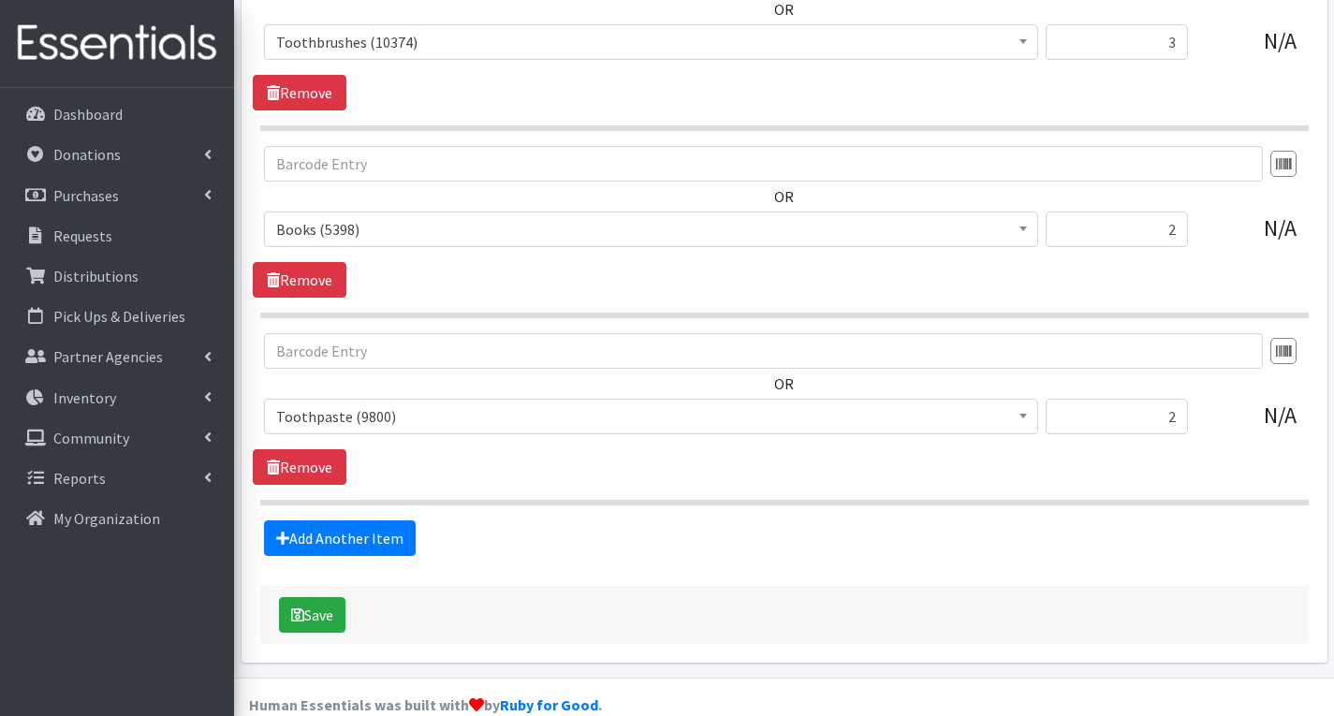
scroll to position [1588, 0]
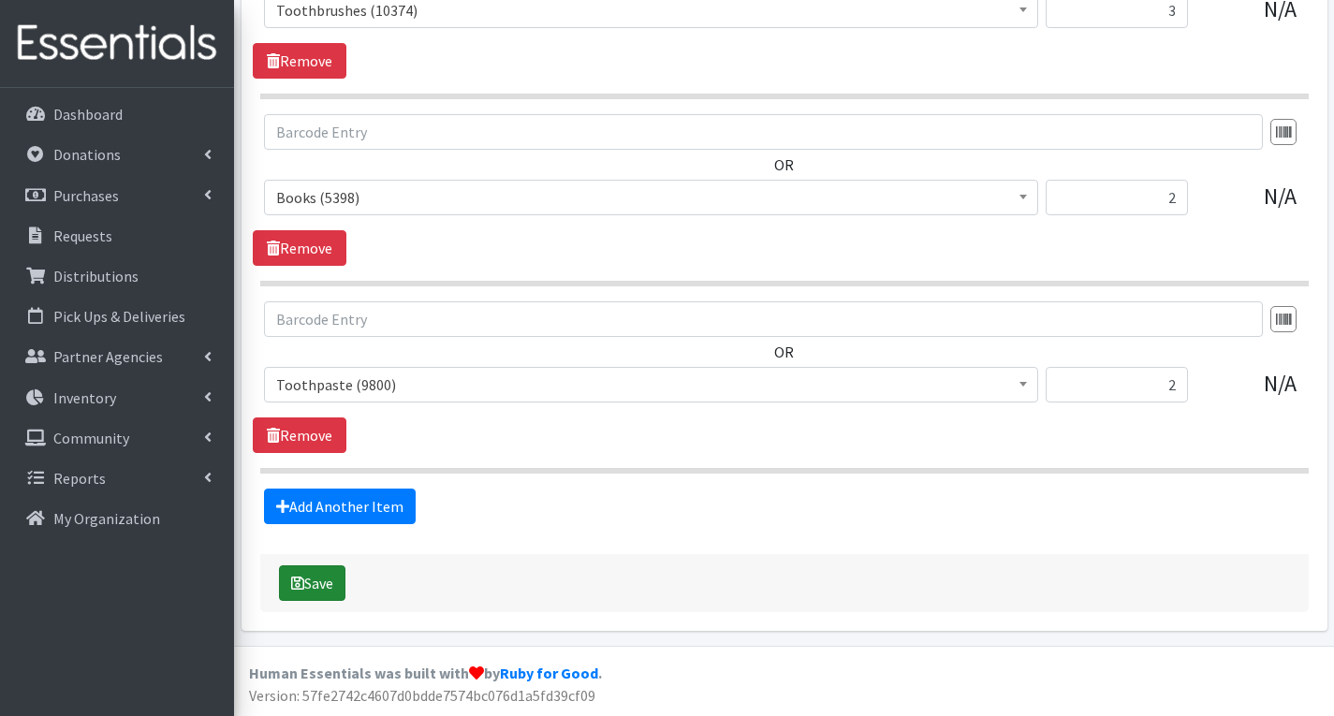
type textarea "[PERSON_NAME] - [PHONE_NUMBER] - [EMAIL_ADDRESS][DOMAIN_NAME] Sorry there are n…"
click at [315, 577] on button "Save" at bounding box center [312, 583] width 66 height 36
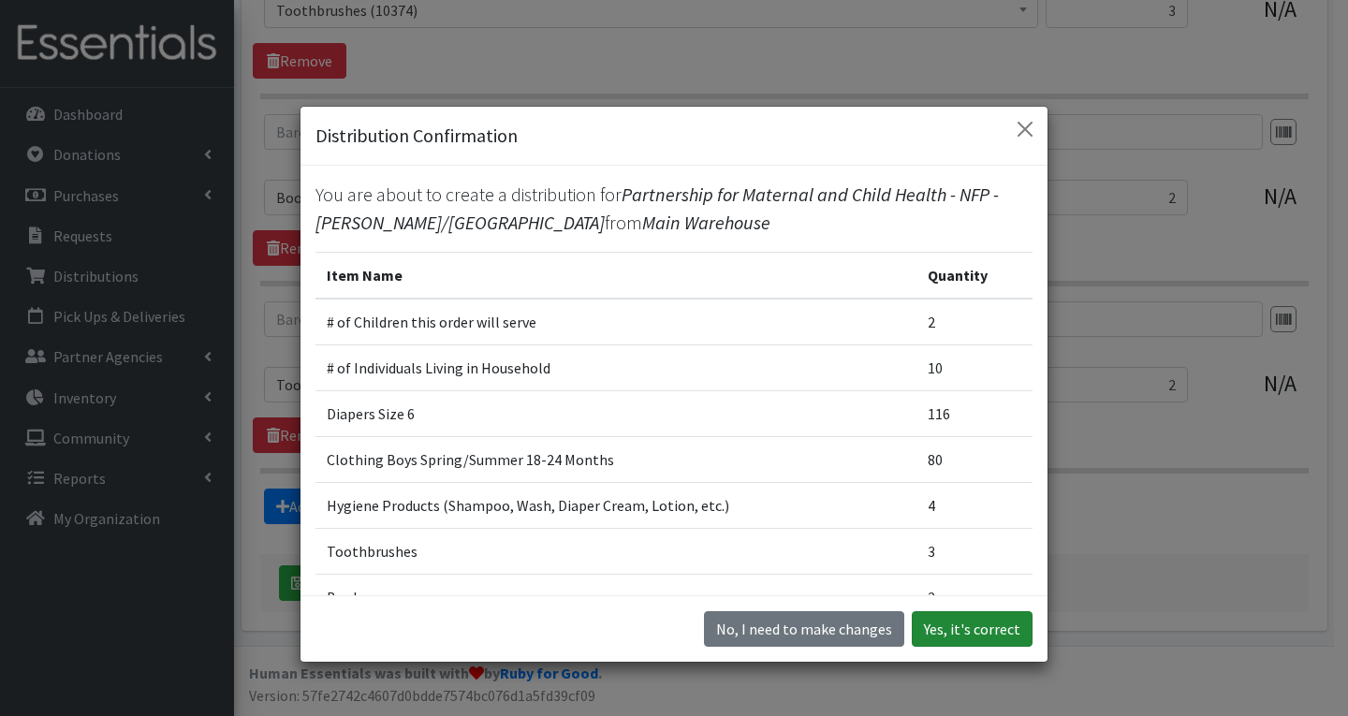
click at [993, 629] on button "Yes, it's correct" at bounding box center [972, 629] width 121 height 36
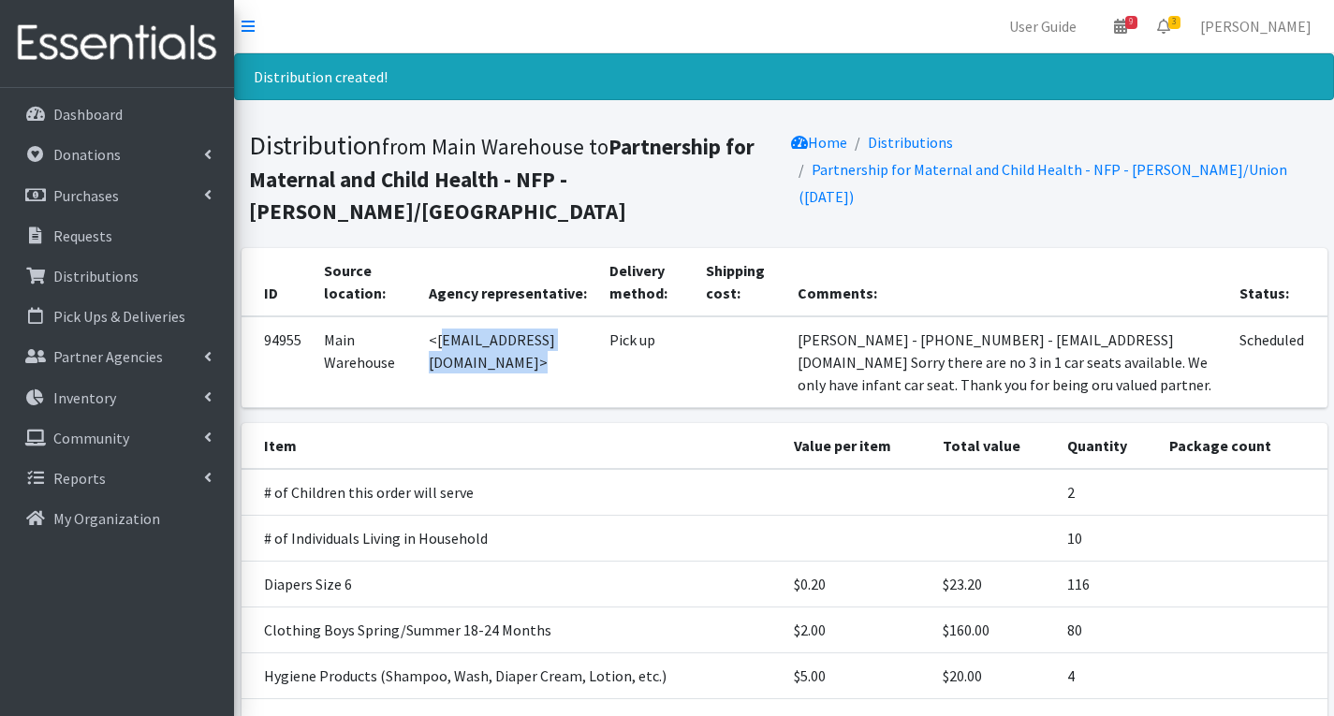
drag, startPoint x: 432, startPoint y: 310, endPoint x: 631, endPoint y: 330, distance: 200.4
click at [599, 330] on td "<[EMAIL_ADDRESS][DOMAIN_NAME]>" at bounding box center [508, 362] width 182 height 92
copy td "[EMAIL_ADDRESS][DOMAIN_NAME]"
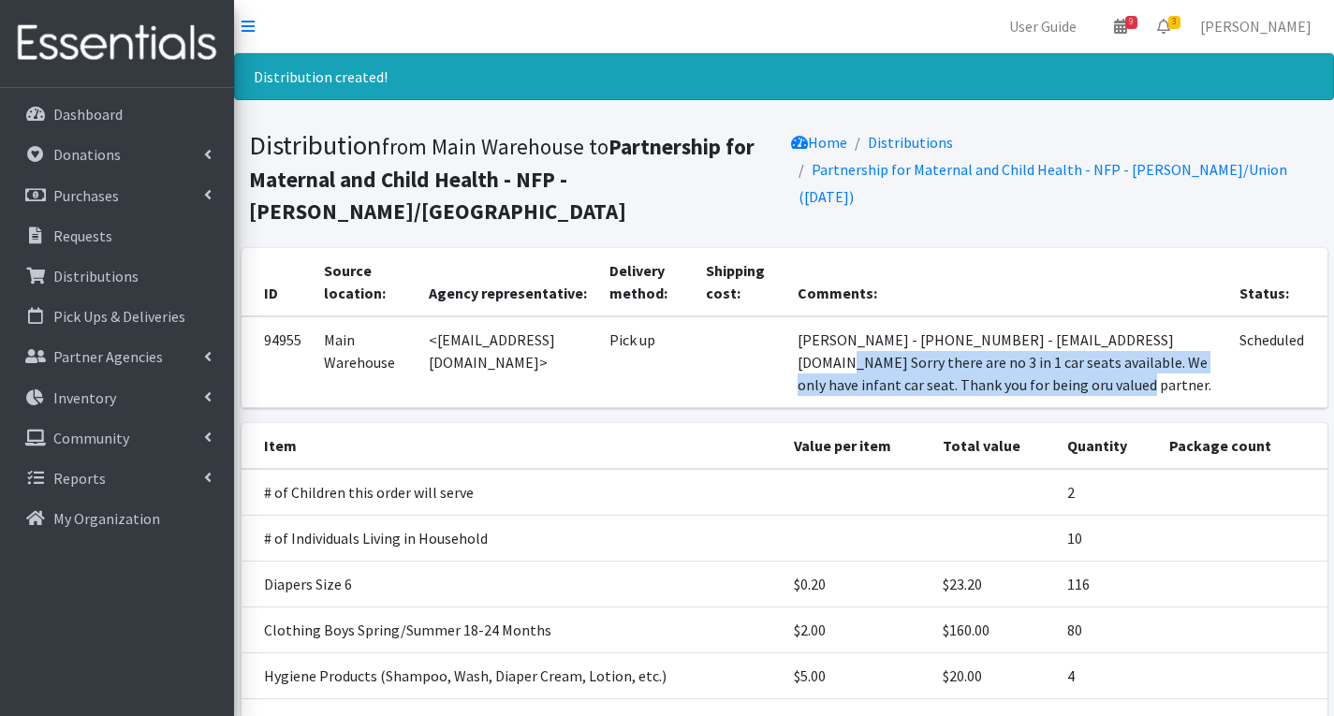
drag, startPoint x: 845, startPoint y: 335, endPoint x: 1211, endPoint y: 359, distance: 366.8
click at [1211, 359] on td "[PERSON_NAME] - [PHONE_NUMBER] - [EMAIL_ADDRESS][DOMAIN_NAME] Sorry there are n…" at bounding box center [1007, 362] width 442 height 92
copy td "Sorry there are no 3 in 1 car seats available. We only have infant car seat. Th…"
